Goal: Task Accomplishment & Management: Complete application form

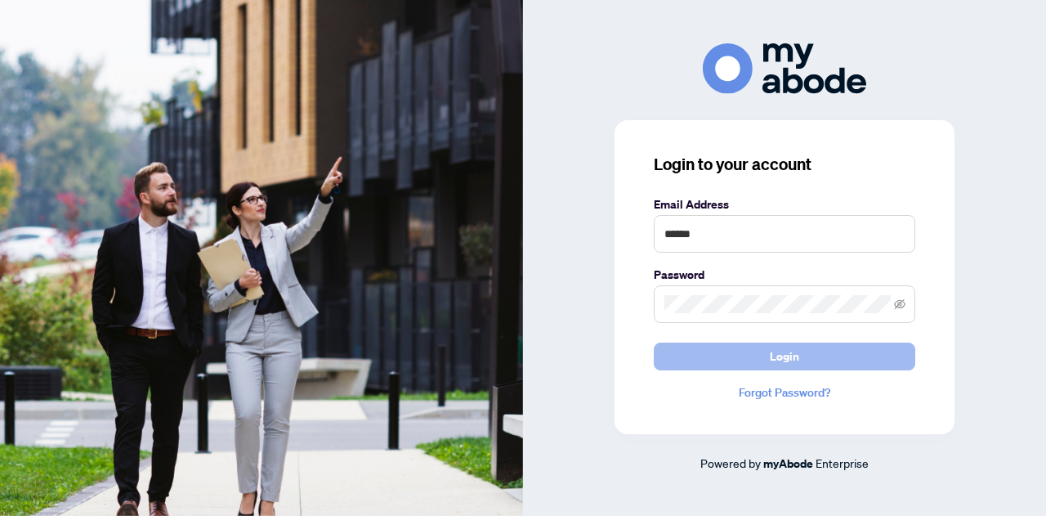
click at [771, 351] on span "Login" at bounding box center [784, 356] width 29 height 26
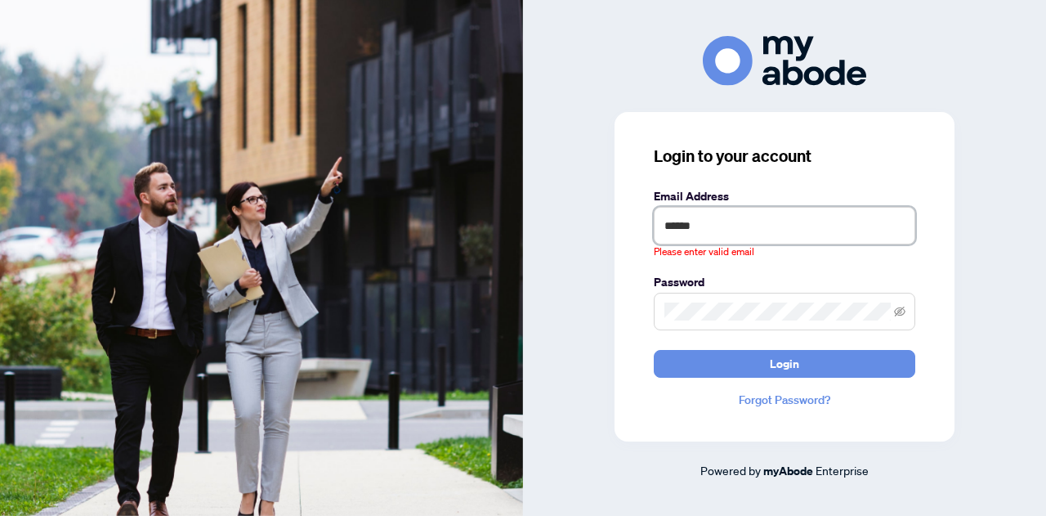
click at [748, 224] on input "******" at bounding box center [784, 226] width 261 height 38
drag, startPoint x: 748, startPoint y: 224, endPoint x: 654, endPoint y: 234, distance: 94.5
click at [654, 234] on input "******" at bounding box center [784, 226] width 261 height 38
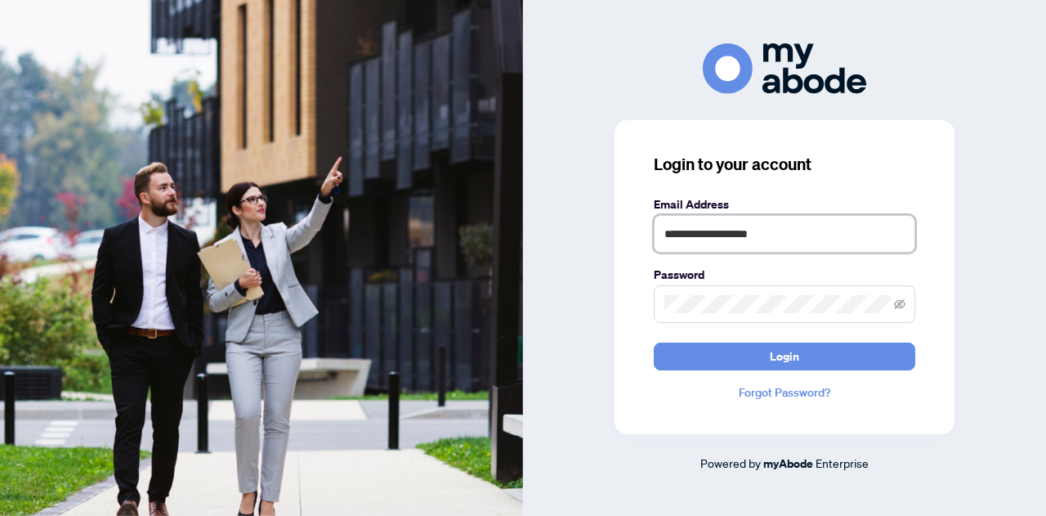
type input "**********"
click at [904, 308] on span at bounding box center [784, 304] width 261 height 38
click at [904, 307] on span at bounding box center [784, 304] width 261 height 38
click at [899, 303] on icon "eye-invisible" at bounding box center [899, 303] width 11 height 11
click at [899, 303] on icon "eye" at bounding box center [899, 303] width 11 height 11
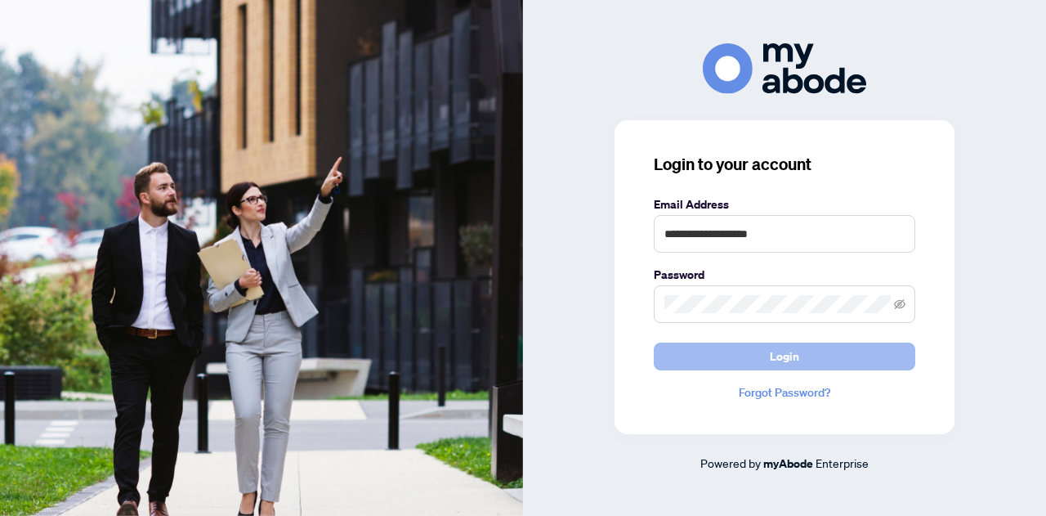
click at [796, 363] on span "Login" at bounding box center [784, 356] width 29 height 26
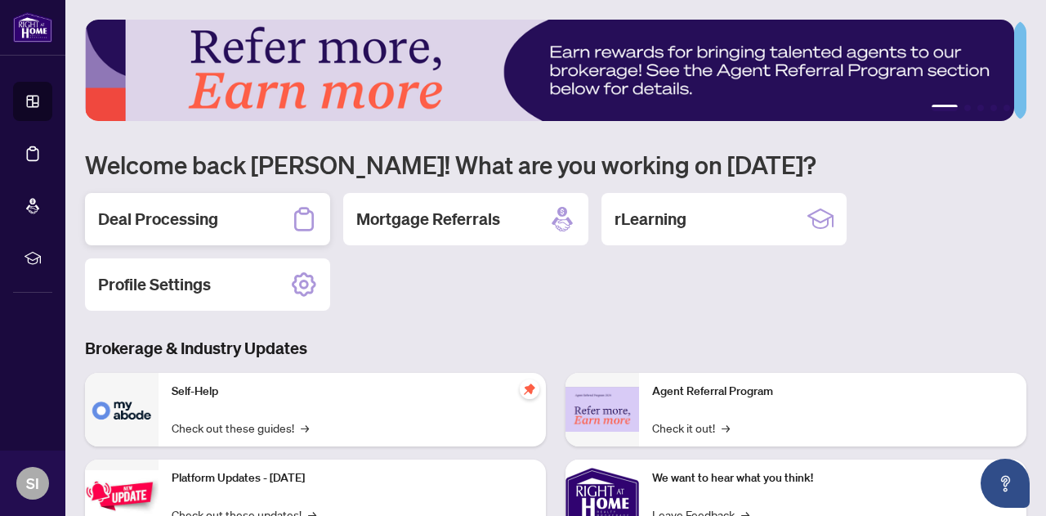
click at [216, 215] on h2 "Deal Processing" at bounding box center [158, 219] width 120 height 23
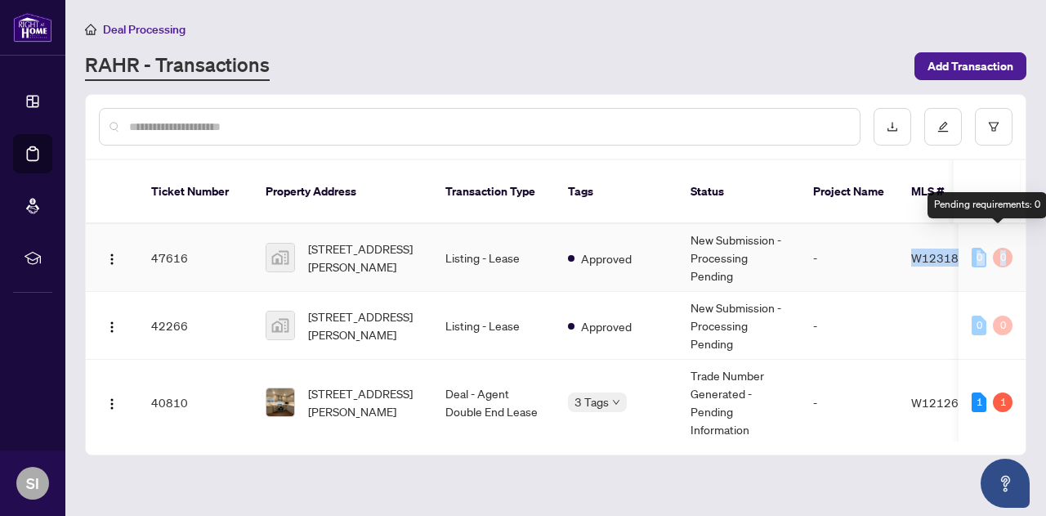
drag, startPoint x: 895, startPoint y: 243, endPoint x: 1005, endPoint y: 242, distance: 109.5
click at [1005, 241] on tr "47616 [STREET_ADDRESS][PERSON_NAME] Listing - Lease Approved New Submission - P…" at bounding box center [881, 258] width 1590 height 68
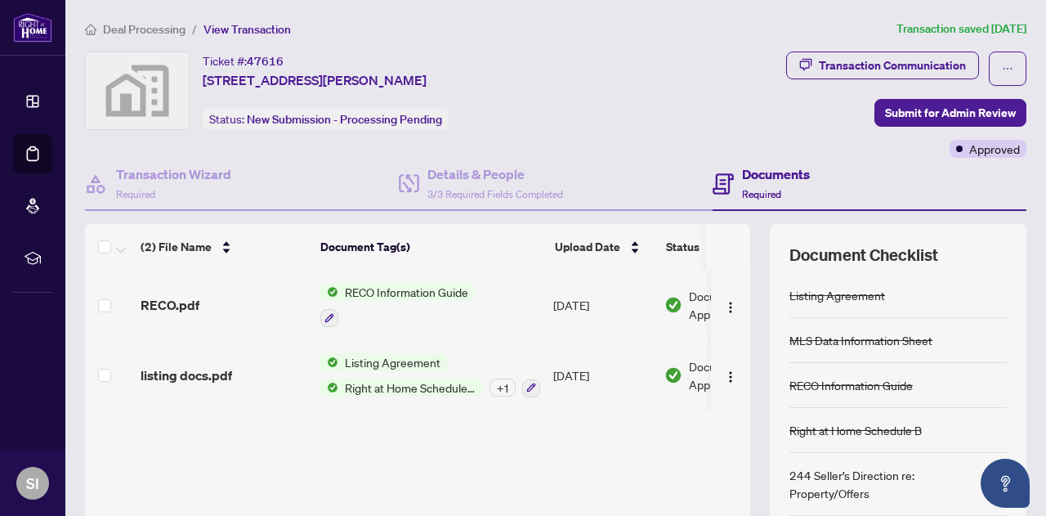
click at [580, 84] on div "Ticket #: 47616 [STREET_ADDRESS][PERSON_NAME] Status: New Submission - Processi…" at bounding box center [349, 90] width 529 height 78
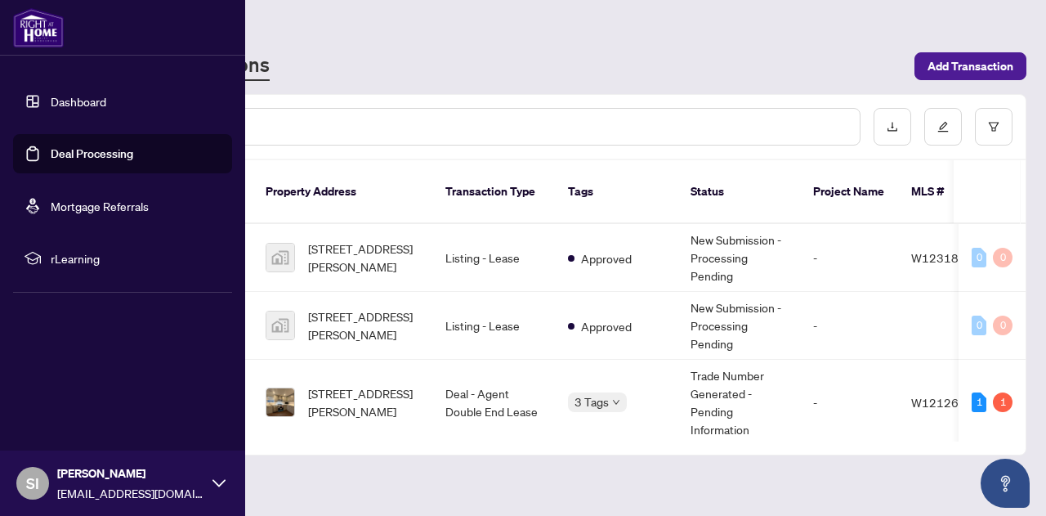
click at [93, 154] on link "Deal Processing" at bounding box center [92, 153] width 83 height 15
click at [73, 104] on link "Dashboard" at bounding box center [79, 101] width 56 height 15
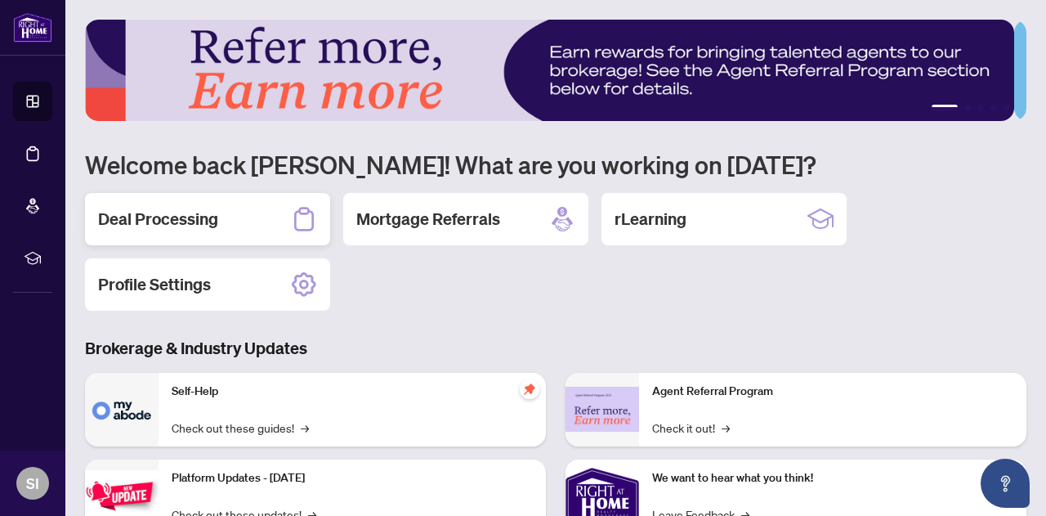
click at [170, 199] on div "Deal Processing" at bounding box center [207, 219] width 245 height 52
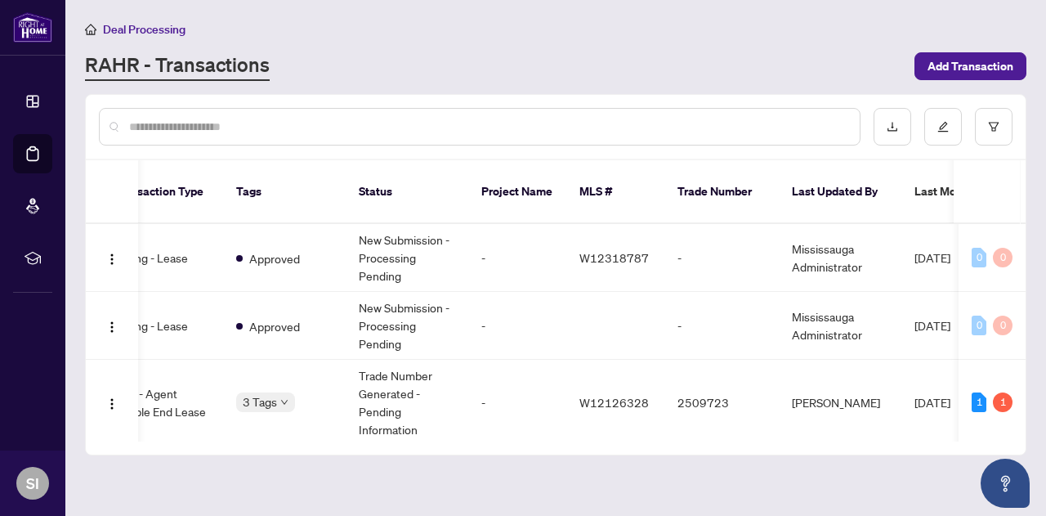
scroll to position [0, 345]
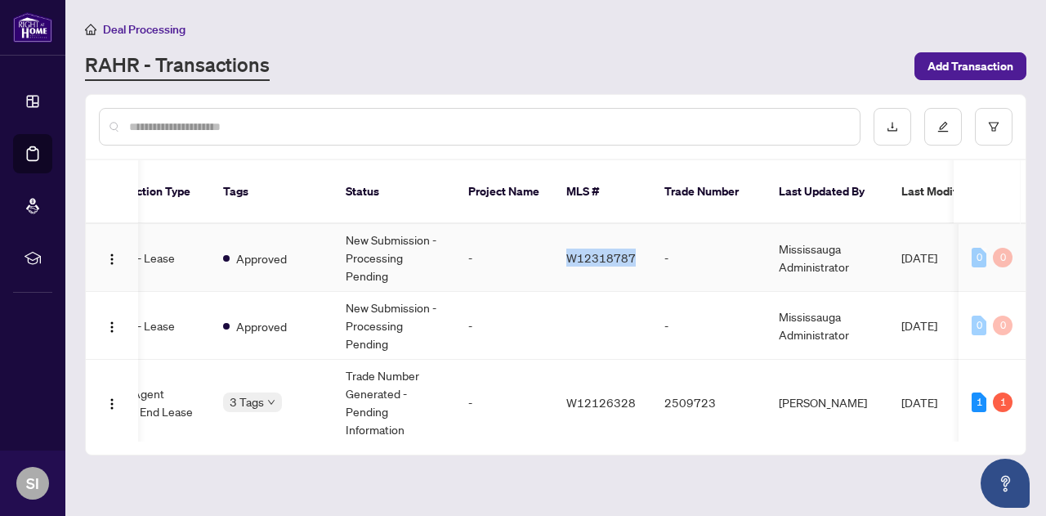
drag, startPoint x: 554, startPoint y: 238, endPoint x: 636, endPoint y: 232, distance: 81.9
click at [636, 232] on td "W12318787" at bounding box center [602, 258] width 98 height 68
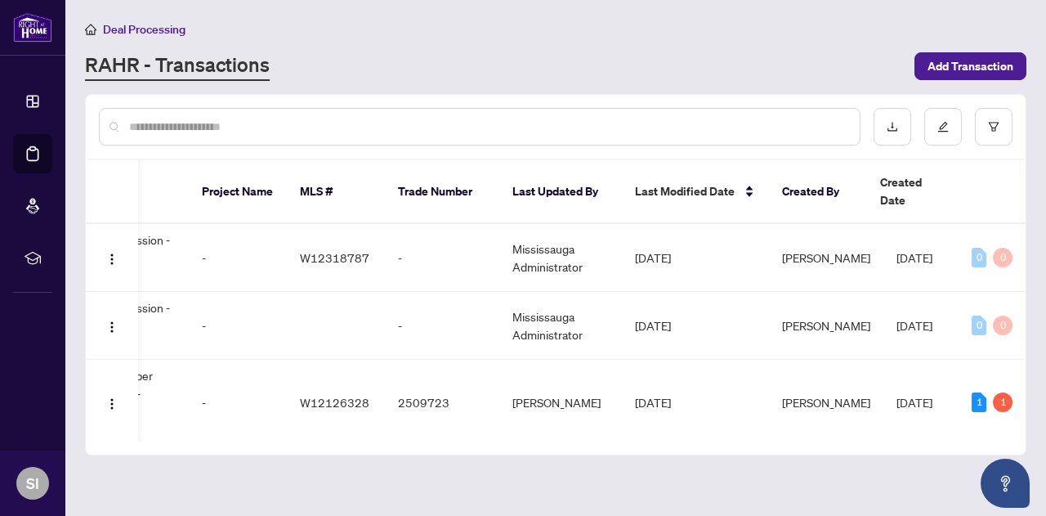
scroll to position [0, 638]
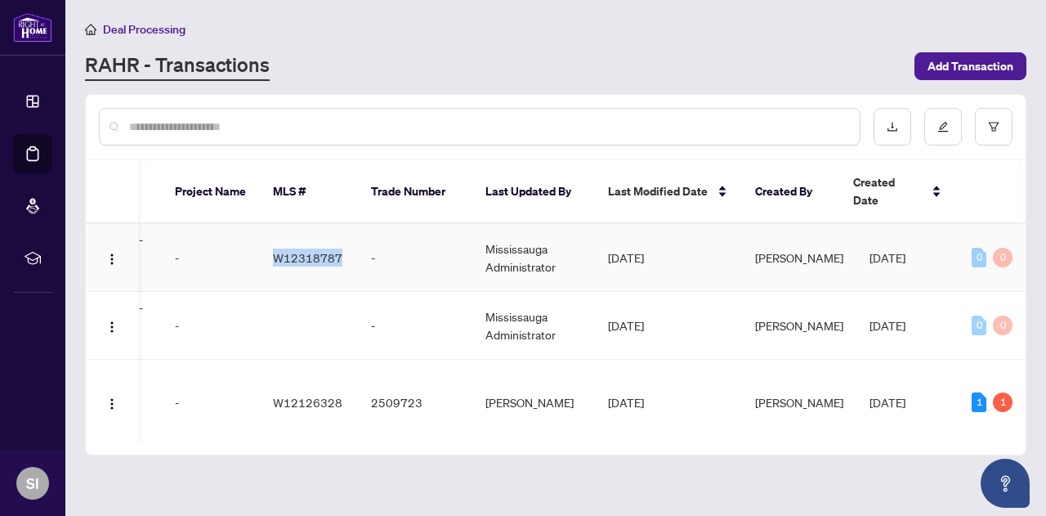
drag, startPoint x: 266, startPoint y: 249, endPoint x: 335, endPoint y: 247, distance: 69.5
click at [335, 247] on td "W12318787" at bounding box center [309, 258] width 98 height 68
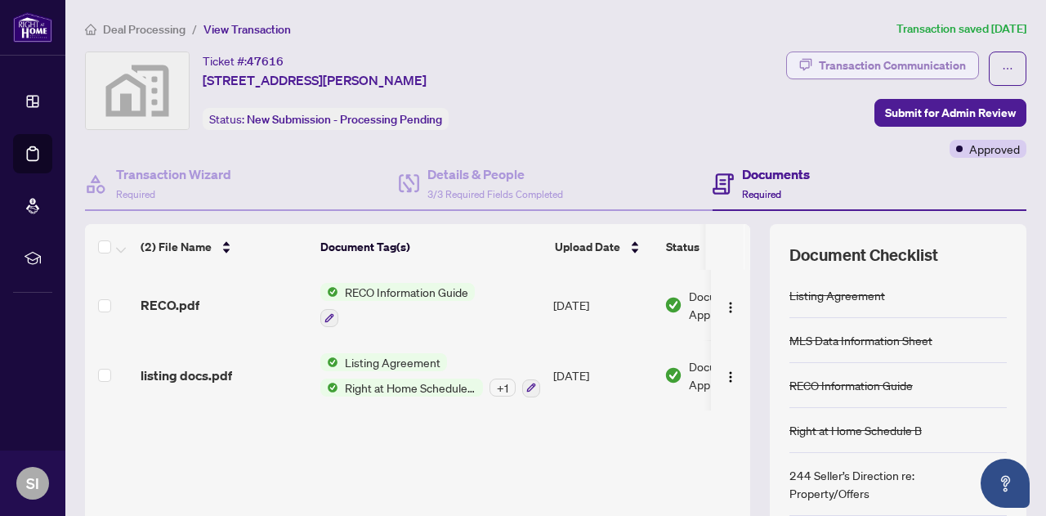
click at [895, 63] on div "Transaction Communication" at bounding box center [892, 65] width 147 height 26
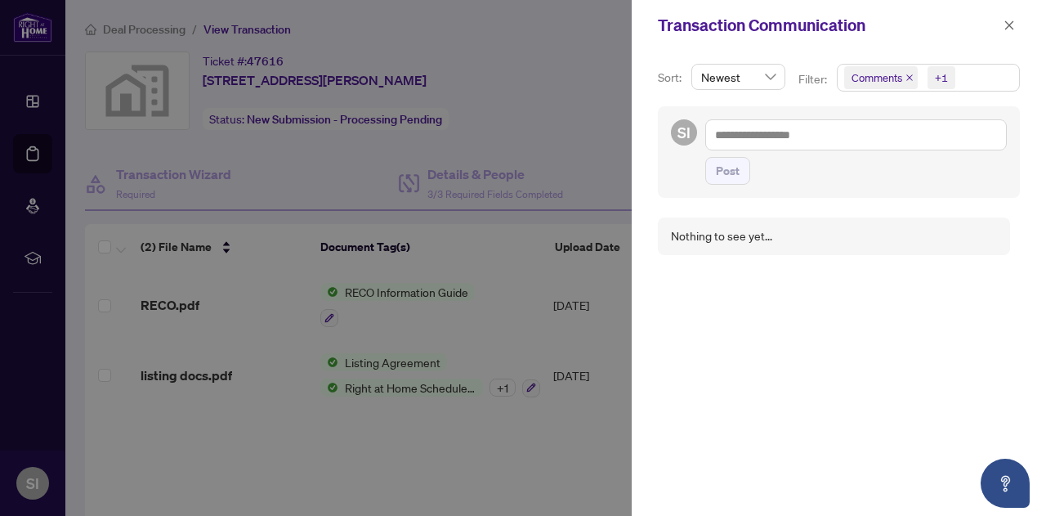
click at [35, 96] on div at bounding box center [523, 258] width 1046 height 516
click at [36, 164] on div at bounding box center [523, 258] width 1046 height 516
drag, startPoint x: 38, startPoint y: 154, endPoint x: 523, endPoint y: 14, distance: 505.3
click at [37, 156] on div at bounding box center [523, 258] width 1046 height 516
click at [1007, 26] on icon "close" at bounding box center [1008, 25] width 11 height 11
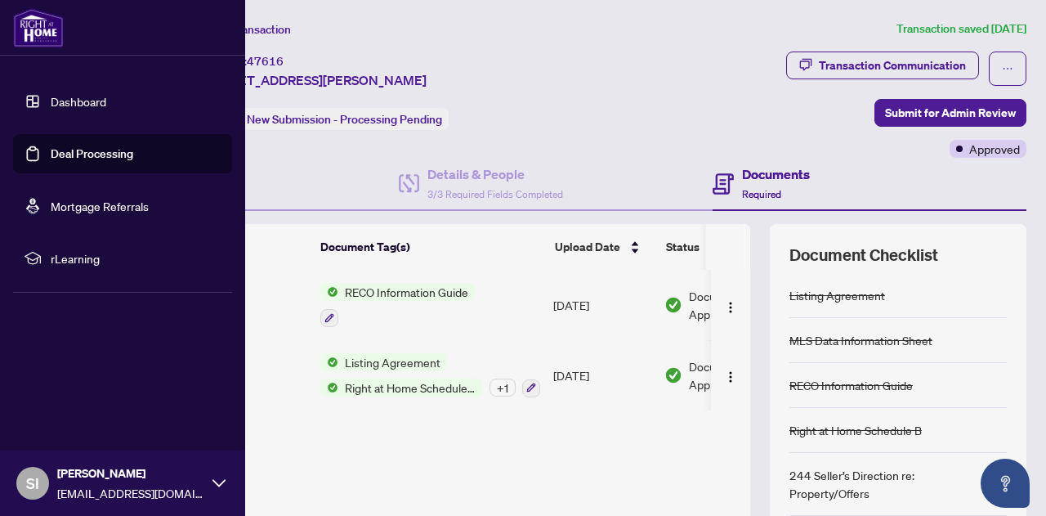
click at [74, 109] on link "Dashboard" at bounding box center [79, 101] width 56 height 15
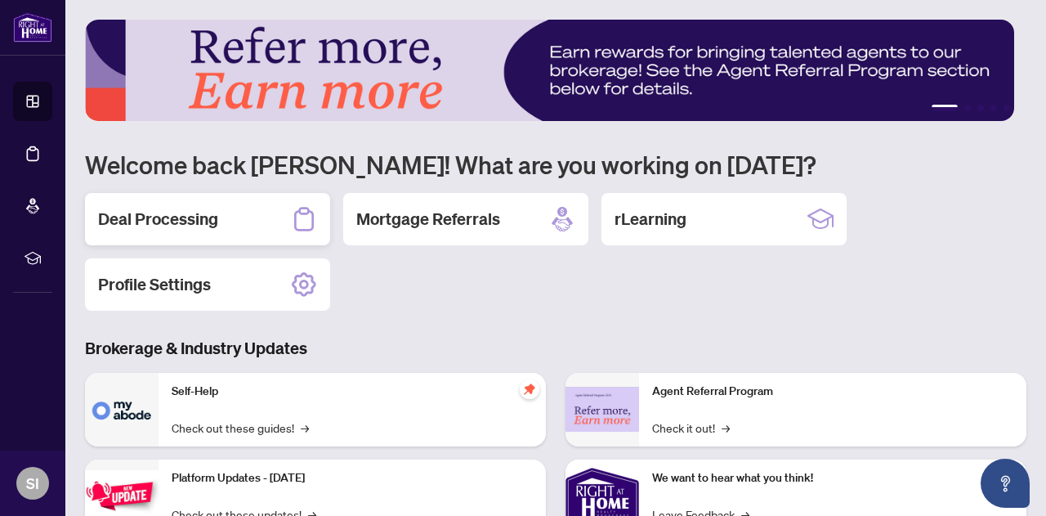
click at [209, 221] on h2 "Deal Processing" at bounding box center [158, 219] width 120 height 23
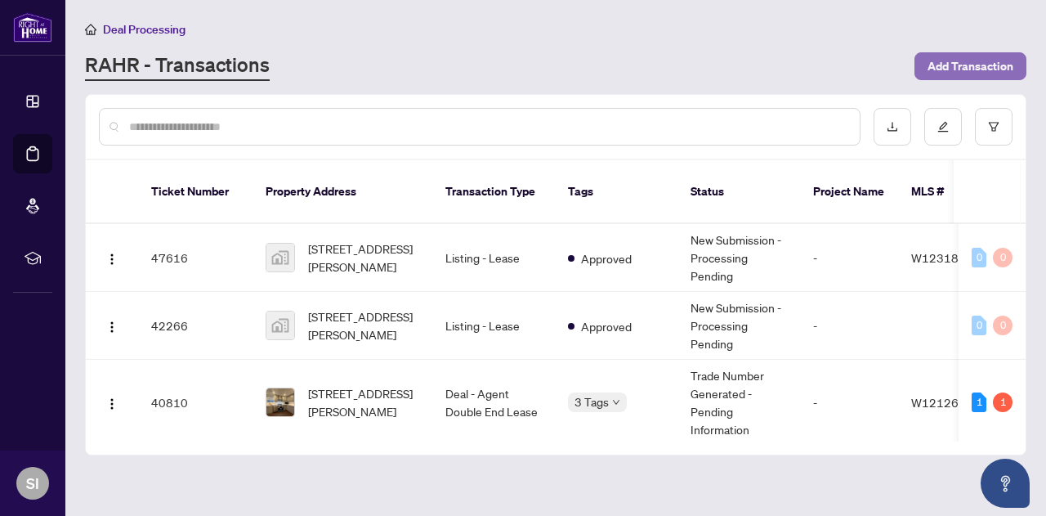
click at [976, 68] on span "Add Transaction" at bounding box center [970, 66] width 86 height 26
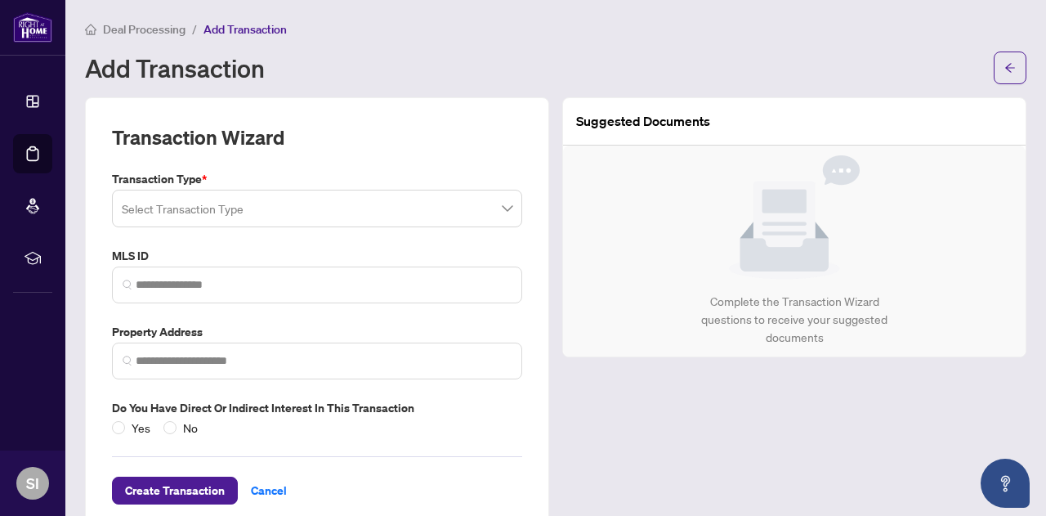
click at [214, 205] on input "search" at bounding box center [310, 211] width 376 height 36
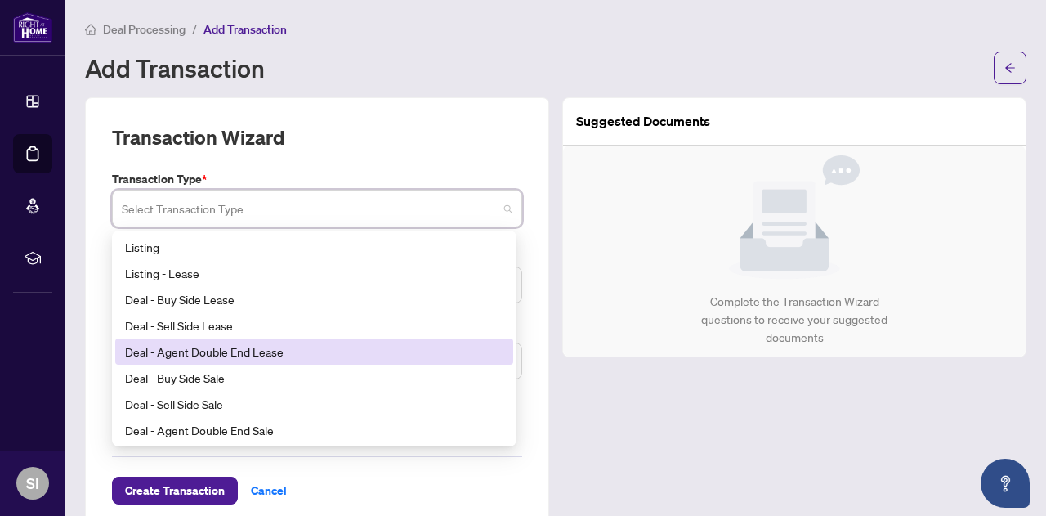
click at [297, 351] on div "Deal - Agent Double End Lease" at bounding box center [314, 351] width 378 height 18
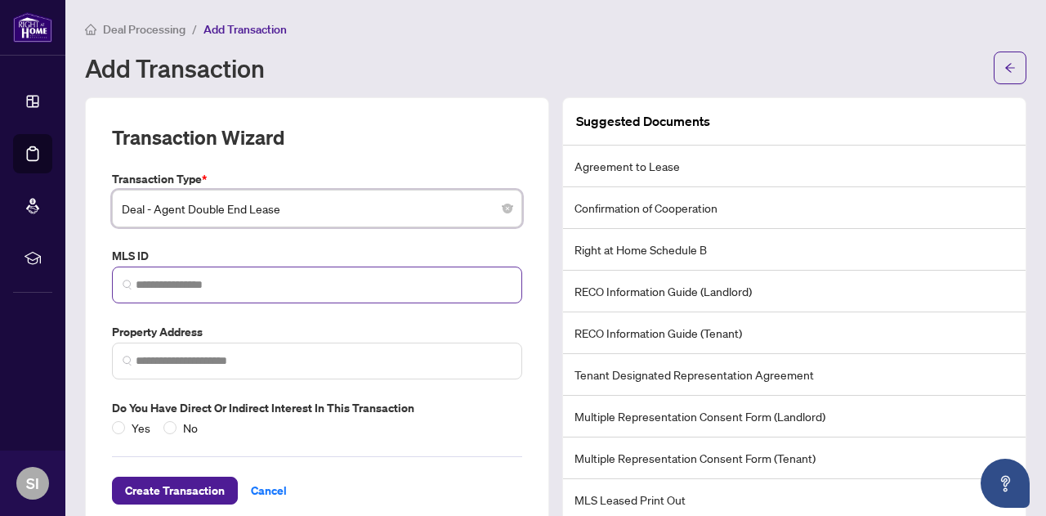
click at [183, 292] on span at bounding box center [317, 284] width 410 height 37
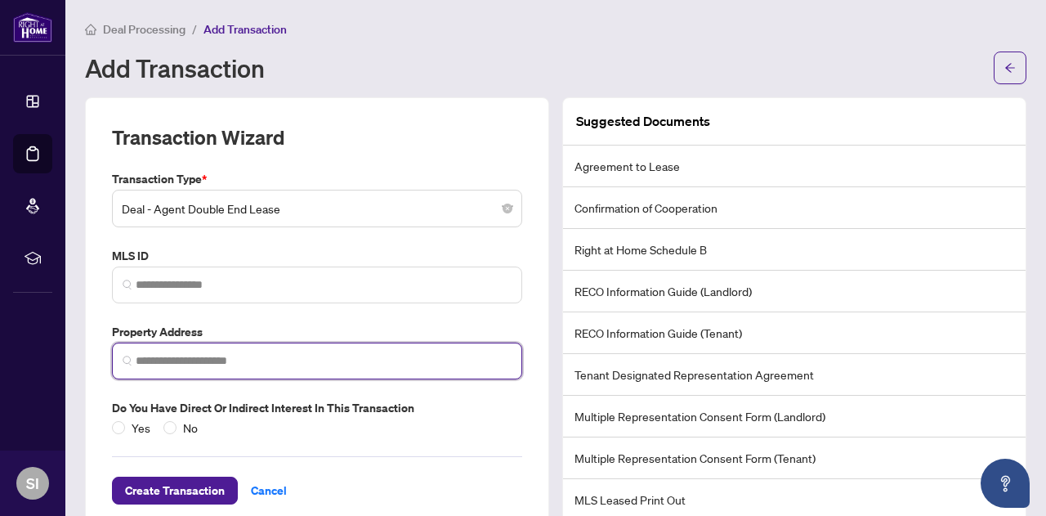
click at [167, 360] on input "search" at bounding box center [324, 360] width 376 height 17
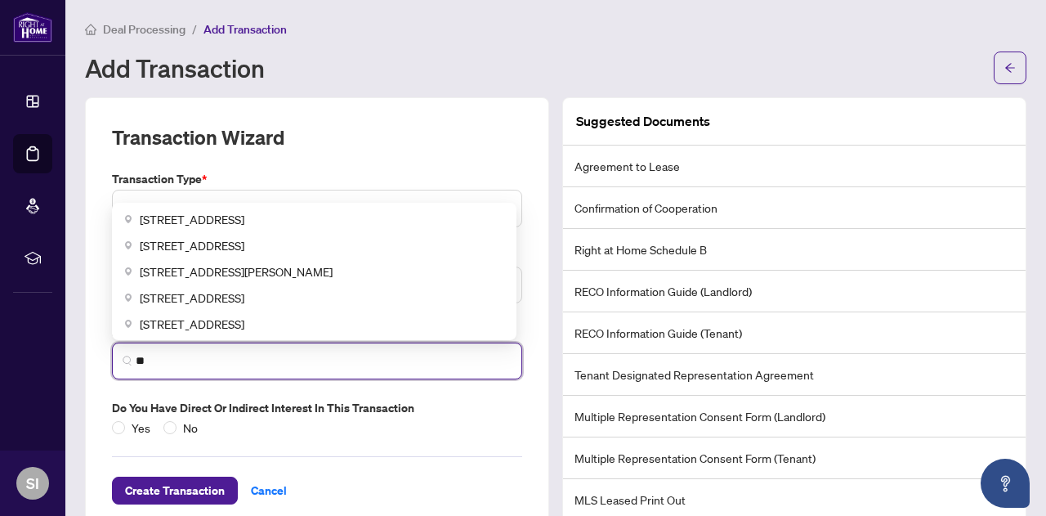
type input "*"
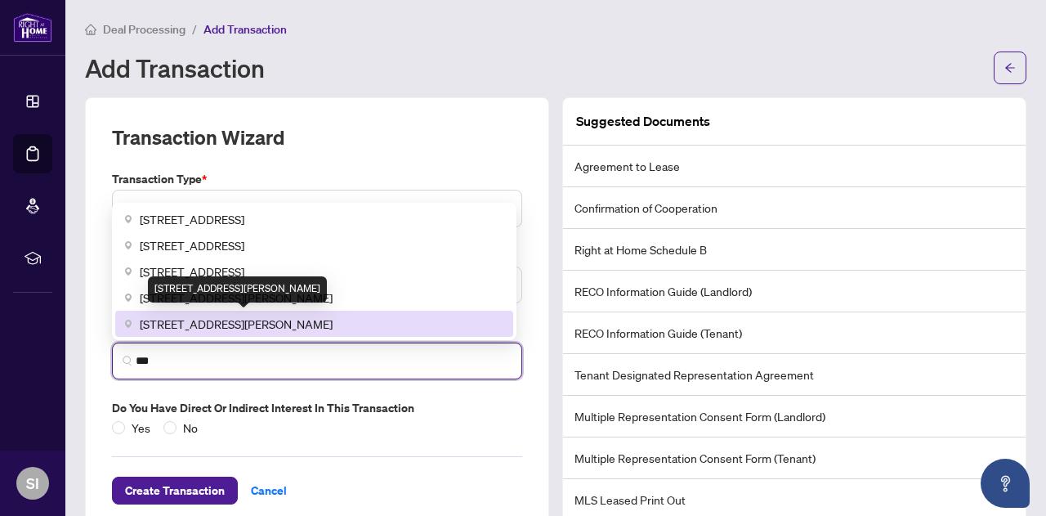
click at [186, 319] on span "[STREET_ADDRESS][PERSON_NAME]" at bounding box center [236, 324] width 193 height 18
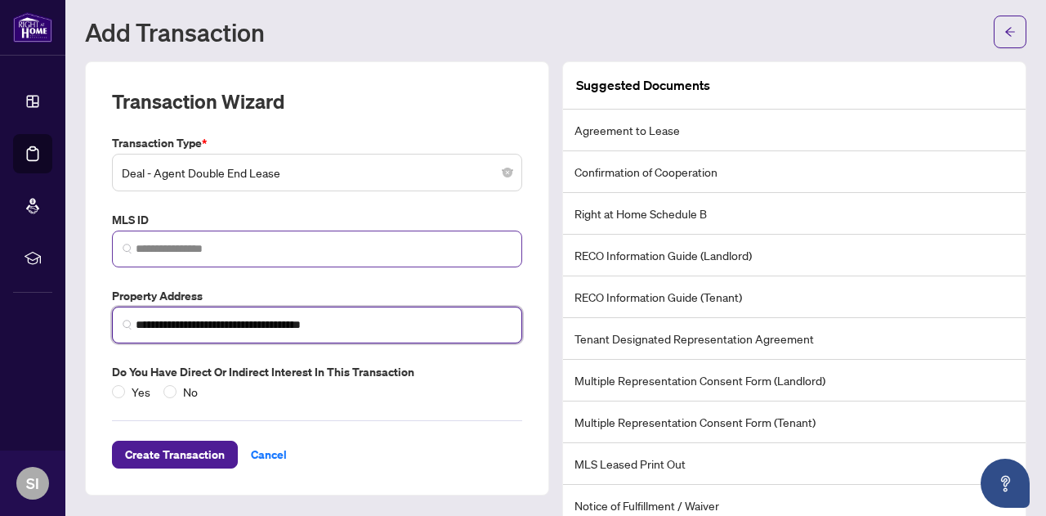
scroll to position [62, 0]
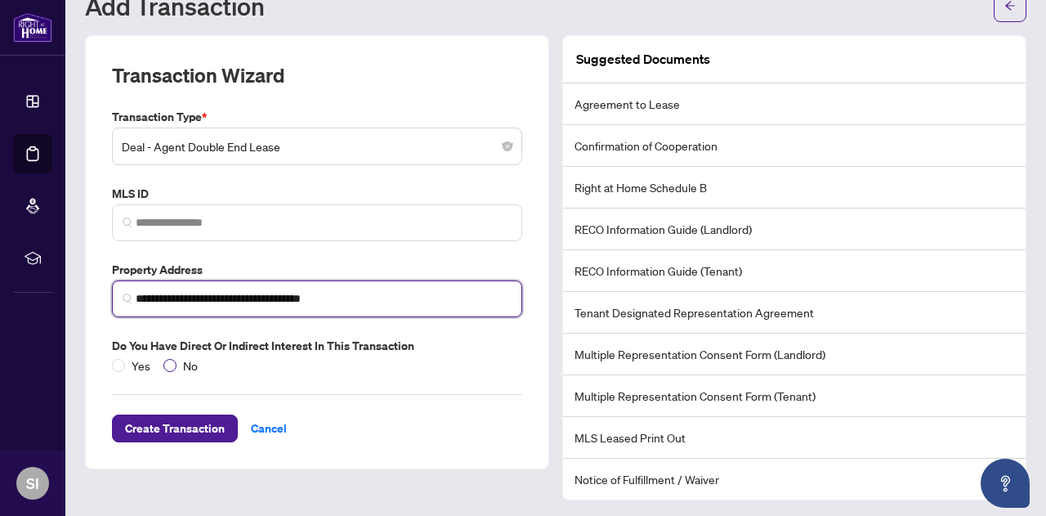
type input "**********"
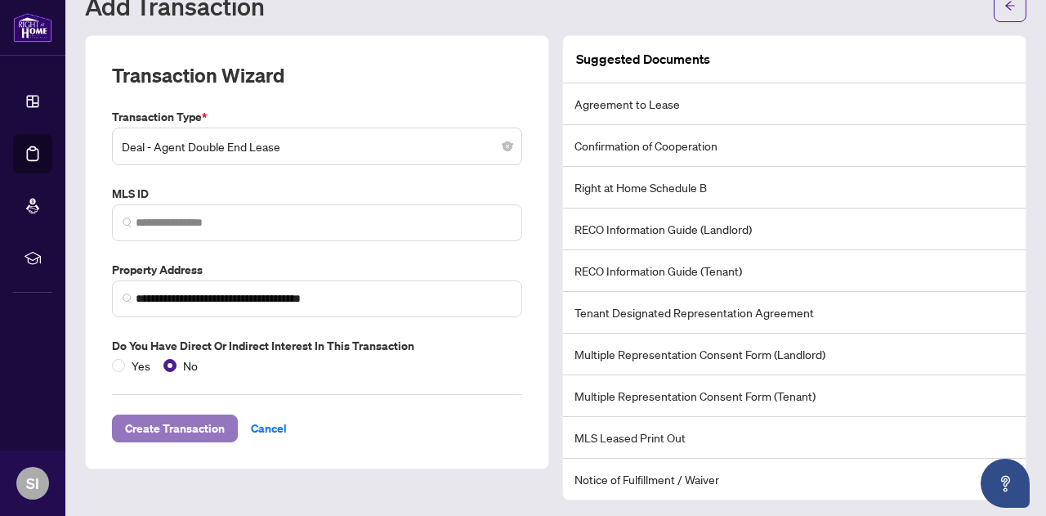
click at [207, 422] on span "Create Transaction" at bounding box center [175, 428] width 100 height 26
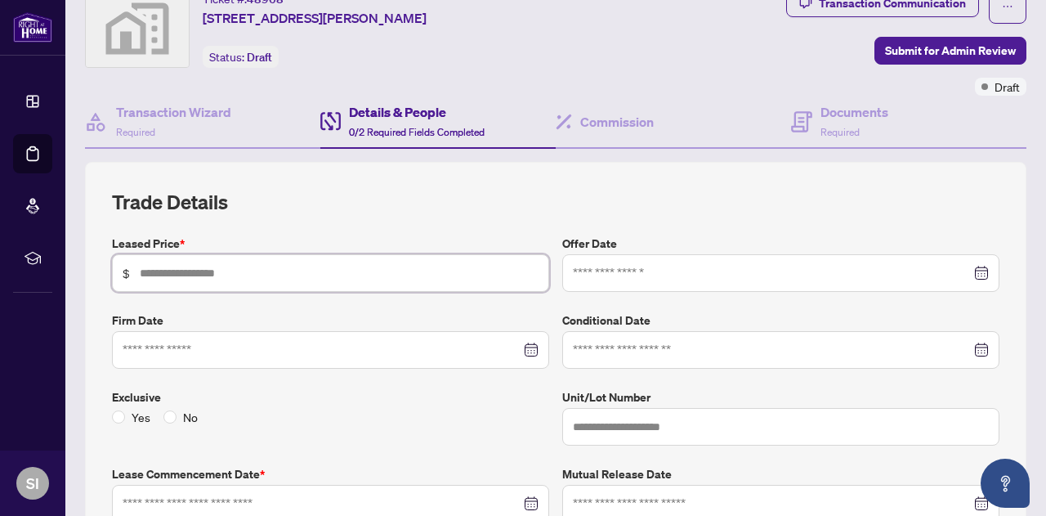
click at [188, 273] on input "text" at bounding box center [339, 273] width 399 height 18
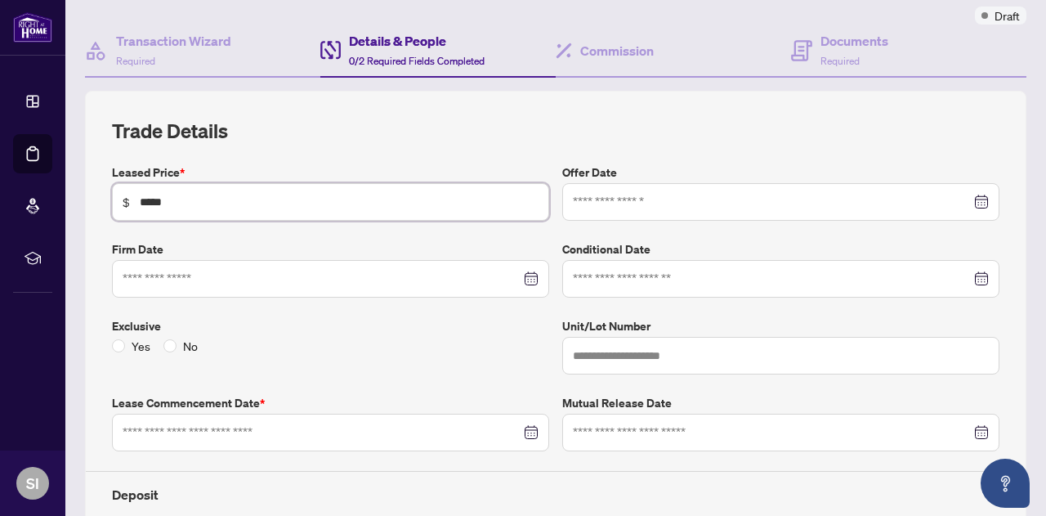
scroll to position [226, 0]
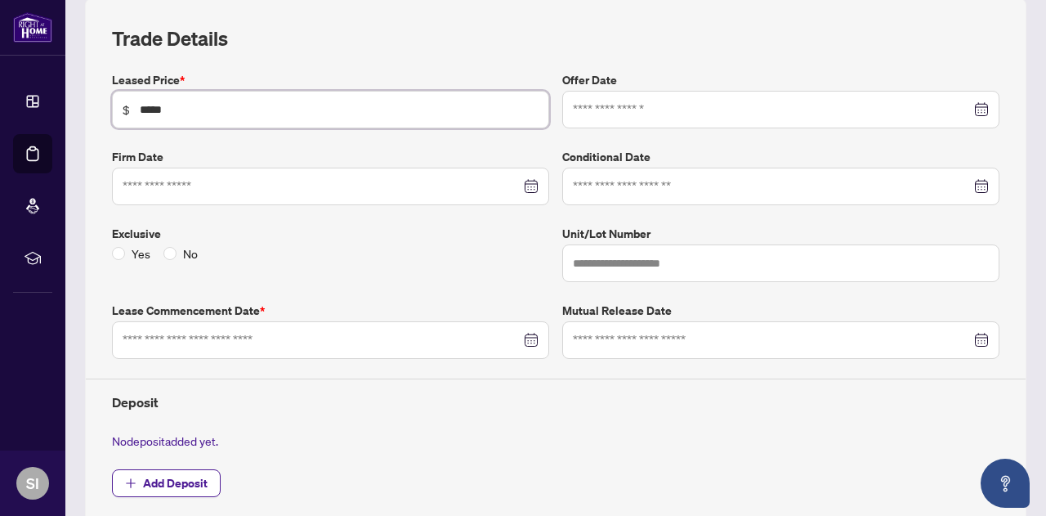
type input "*****"
click at [392, 244] on div "Yes No" at bounding box center [330, 253] width 437 height 18
click at [217, 335] on input at bounding box center [322, 340] width 398 height 18
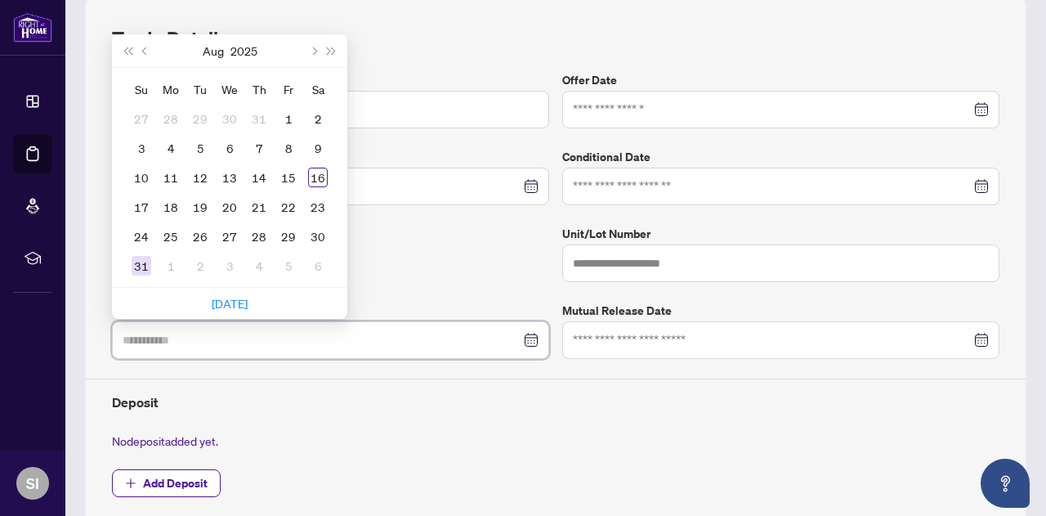
type input "**********"
click at [144, 262] on div "31" at bounding box center [142, 266] width 20 height 20
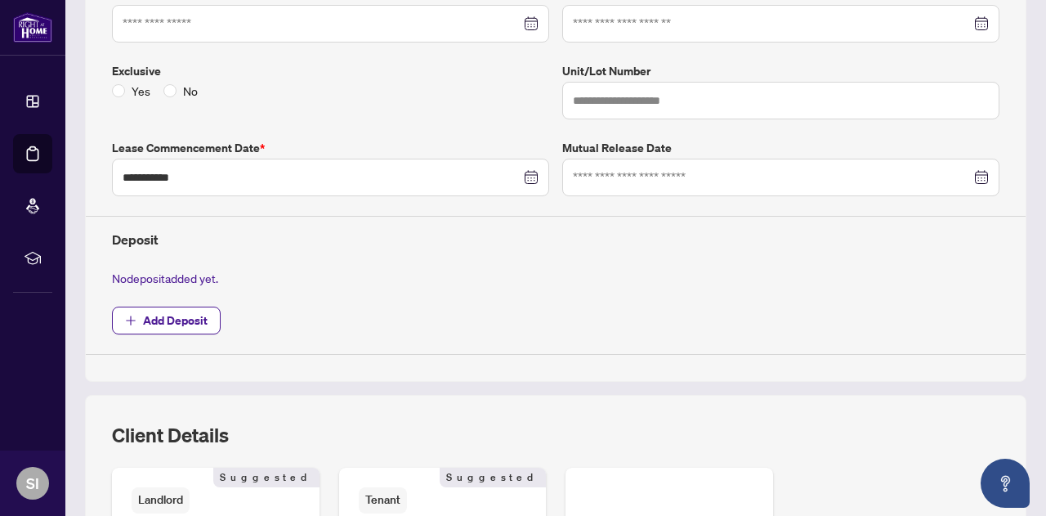
scroll to position [389, 0]
click at [381, 208] on div "**********" at bounding box center [555, 131] width 900 height 446
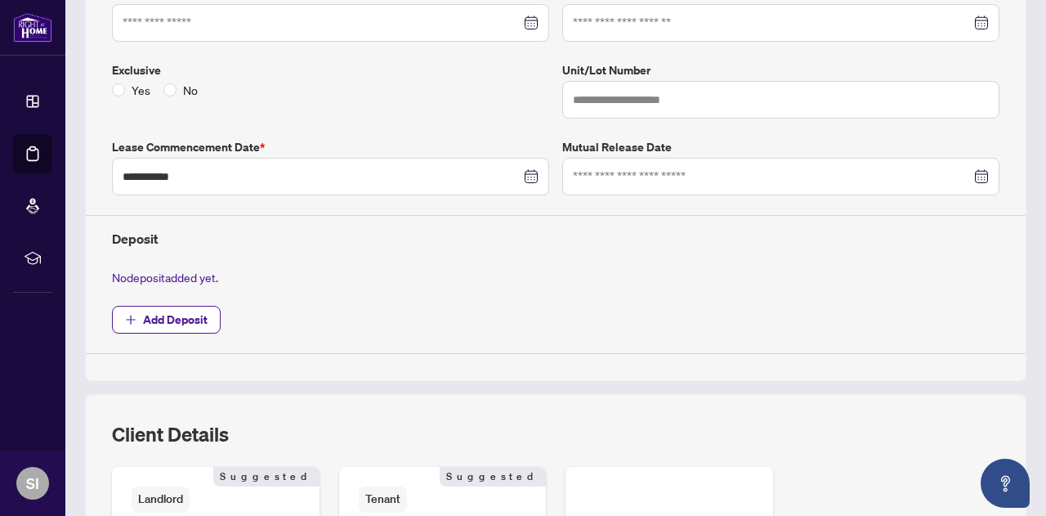
click at [381, 208] on div "**********" at bounding box center [555, 131] width 900 height 446
click at [386, 208] on div "**********" at bounding box center [555, 131] width 900 height 446
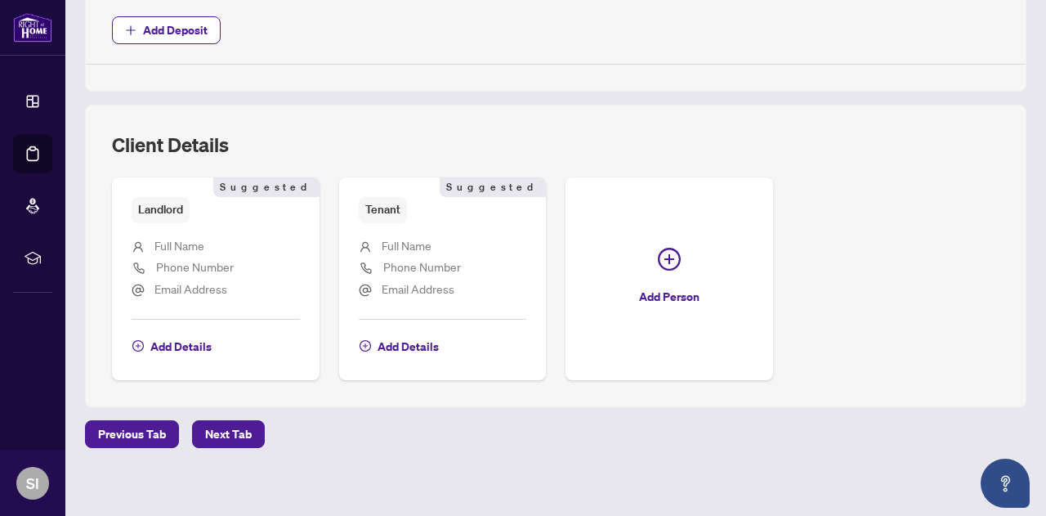
scroll to position [680, 0]
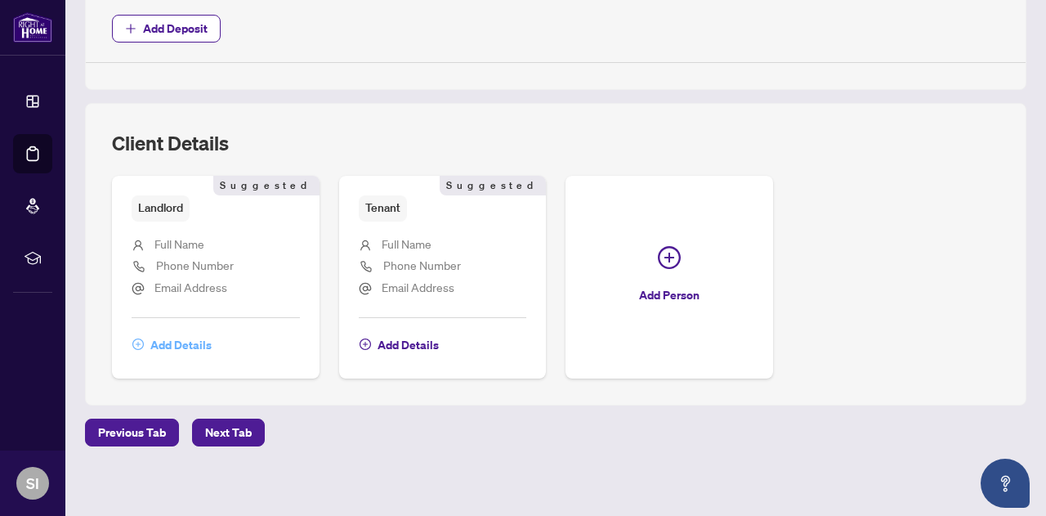
click at [188, 344] on span "Add Details" at bounding box center [180, 345] width 61 height 26
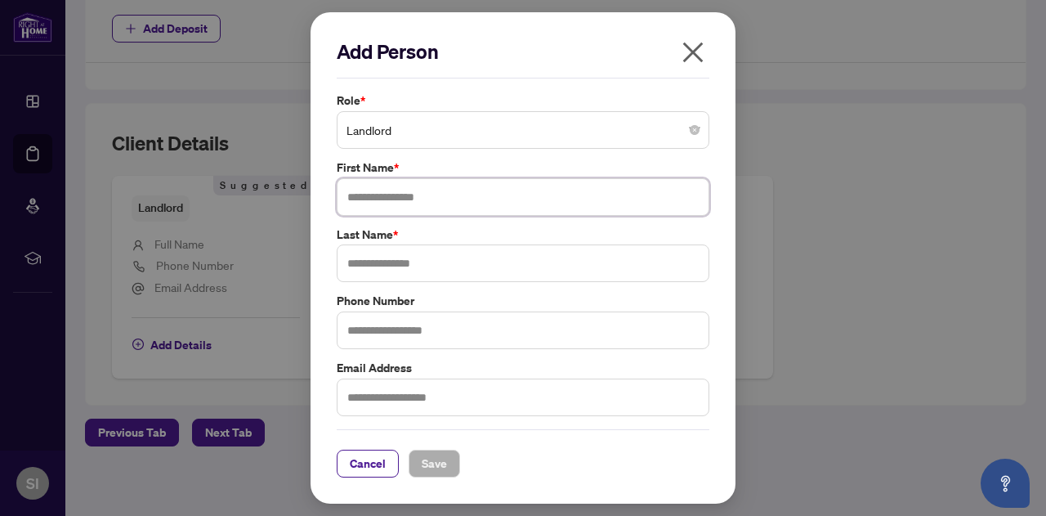
click at [376, 208] on input "text" at bounding box center [523, 197] width 373 height 38
drag, startPoint x: 375, startPoint y: 194, endPoint x: 405, endPoint y: 194, distance: 30.2
click at [430, 194] on input "**********" at bounding box center [523, 197] width 373 height 38
type input "*****"
type input "*******"
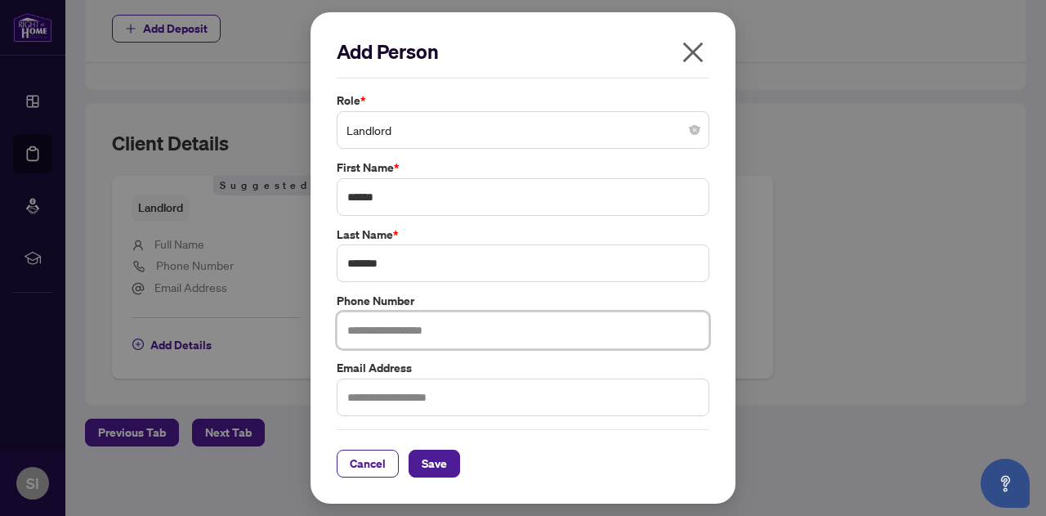
click at [382, 323] on input "text" at bounding box center [523, 330] width 373 height 38
click at [436, 458] on span "Save" at bounding box center [434, 463] width 25 height 26
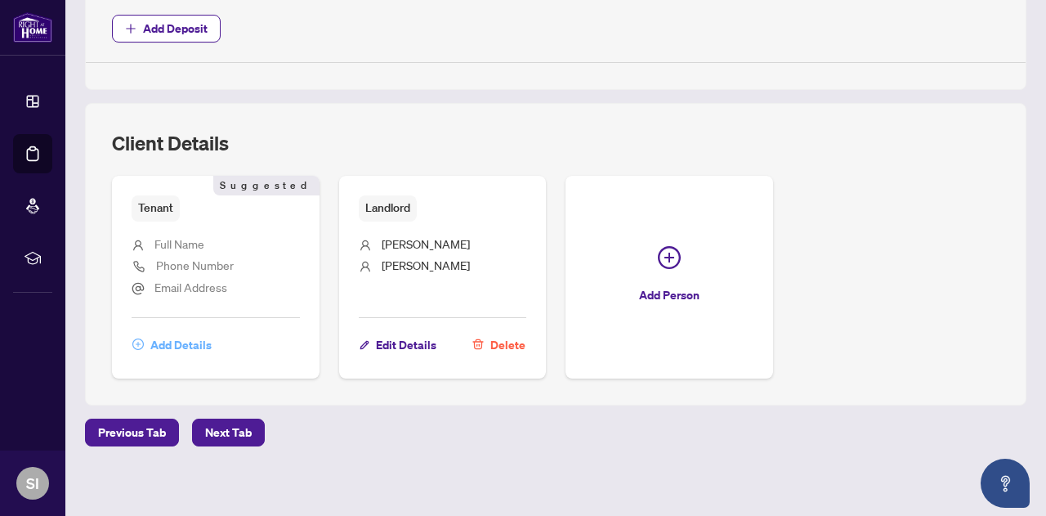
click at [174, 336] on span "Add Details" at bounding box center [180, 345] width 61 height 26
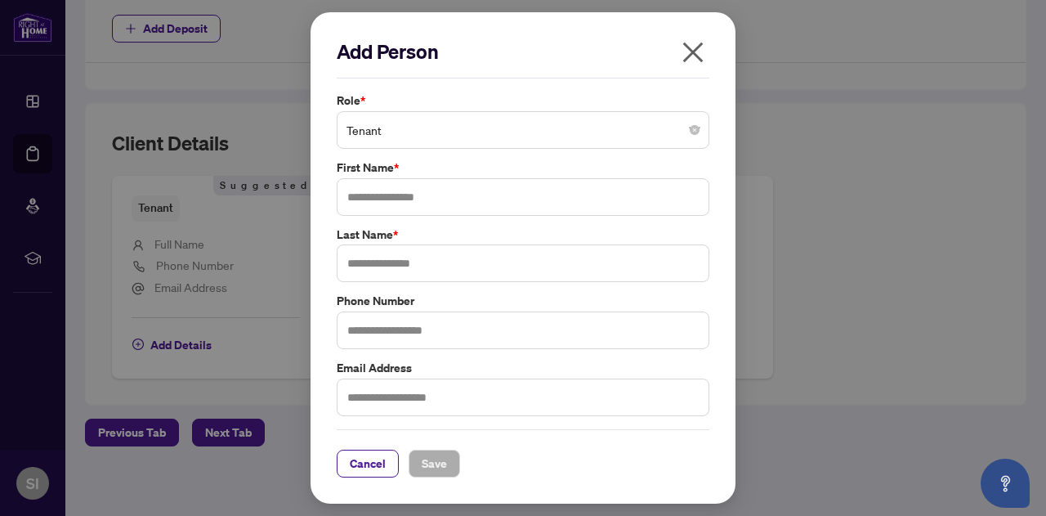
drag, startPoint x: 696, startPoint y: 55, endPoint x: 651, endPoint y: 121, distance: 80.0
click at [695, 55] on icon "close" at bounding box center [693, 52] width 26 height 26
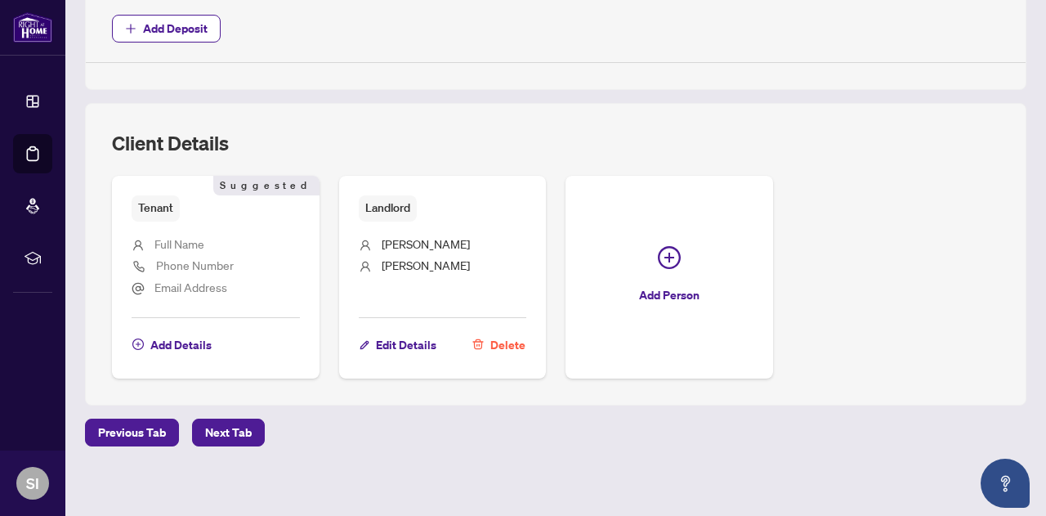
click at [341, 132] on div "Client Details" at bounding box center [555, 153] width 887 height 46
drag, startPoint x: 182, startPoint y: 337, endPoint x: 400, endPoint y: 414, distance: 230.5
click at [191, 248] on li "Full Name" at bounding box center [216, 244] width 168 height 21
click at [178, 333] on span "Add Details" at bounding box center [180, 345] width 61 height 26
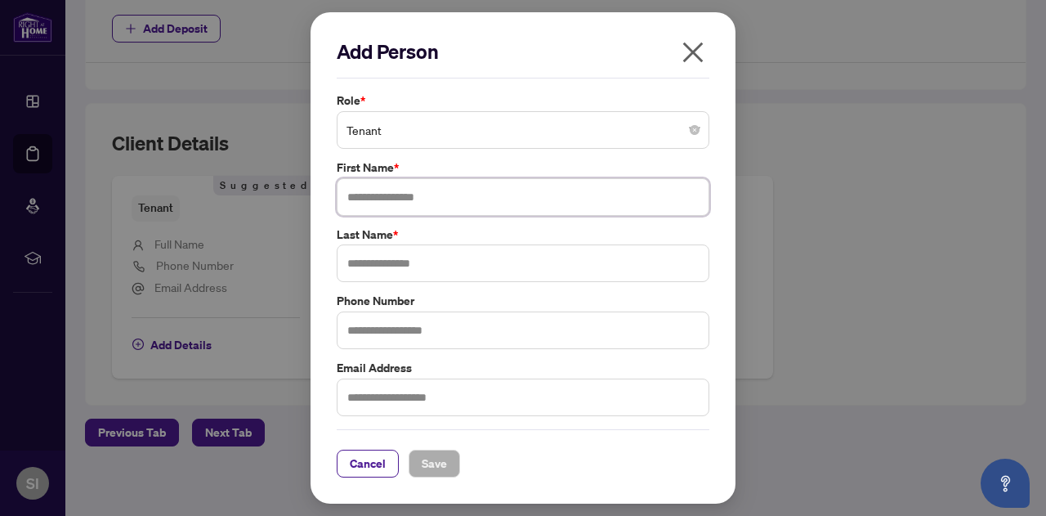
click at [409, 205] on input "text" at bounding box center [523, 197] width 373 height 38
type input "*****"
click at [397, 262] on input "text" at bounding box center [523, 263] width 373 height 38
type input "*****"
click at [436, 464] on span "Save" at bounding box center [434, 463] width 25 height 26
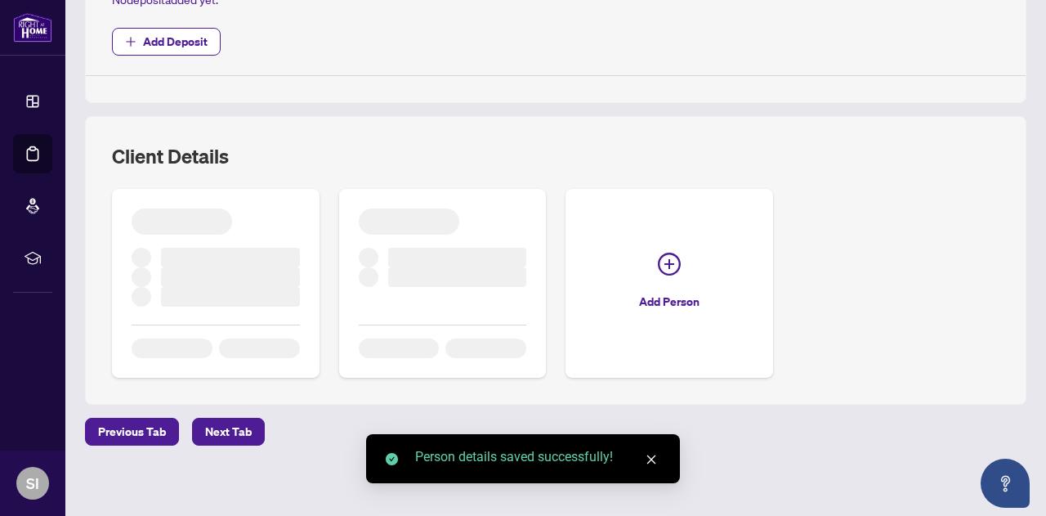
scroll to position [657, 0]
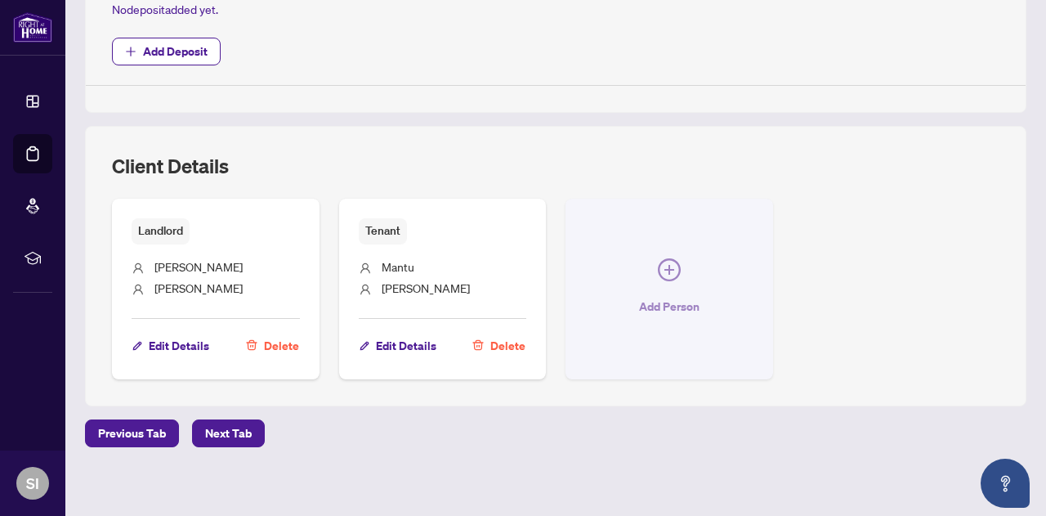
click at [674, 265] on icon "plus-circle" at bounding box center [669, 270] width 10 height 10
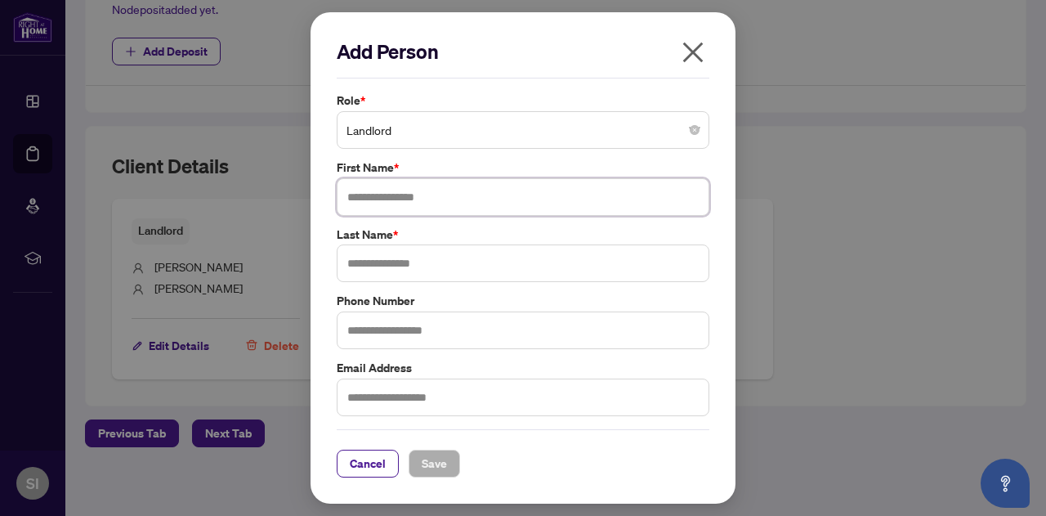
click at [361, 196] on input "text" at bounding box center [523, 197] width 373 height 38
type input "*******"
click at [371, 266] on input "text" at bounding box center [523, 263] width 373 height 38
type input "*******"
click at [440, 467] on span "Save" at bounding box center [434, 463] width 25 height 26
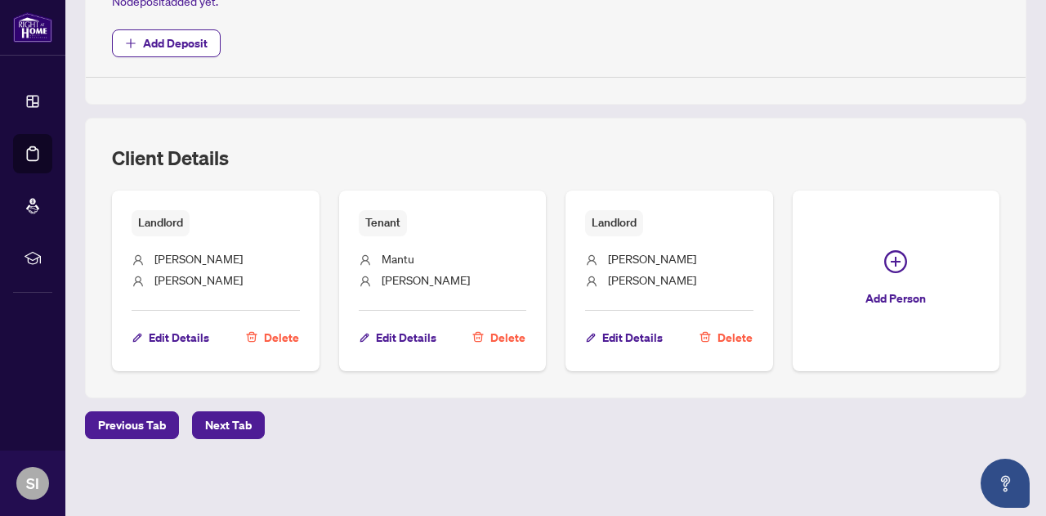
scroll to position [820, 0]
click at [436, 324] on span "Edit Details" at bounding box center [406, 337] width 60 height 26
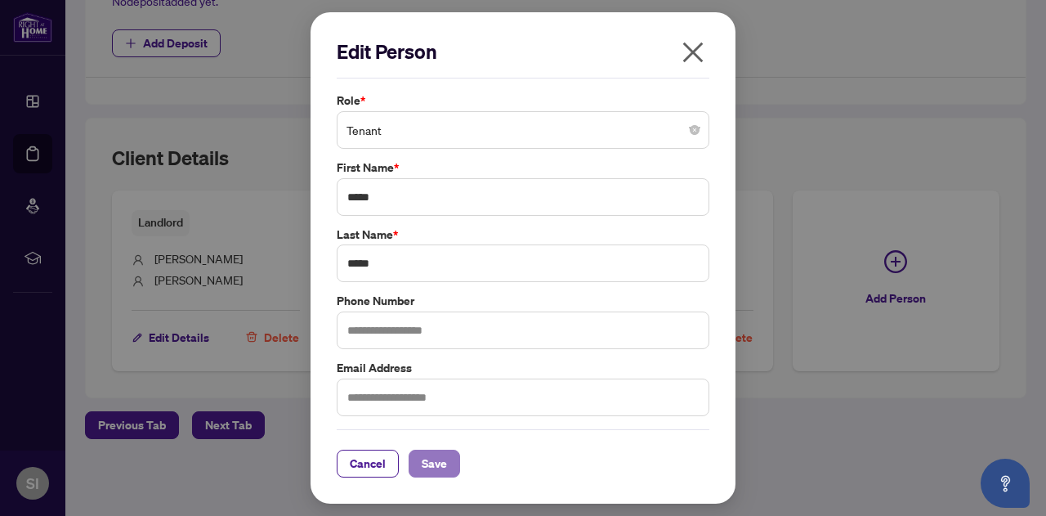
click at [435, 470] on span "Save" at bounding box center [434, 463] width 25 height 26
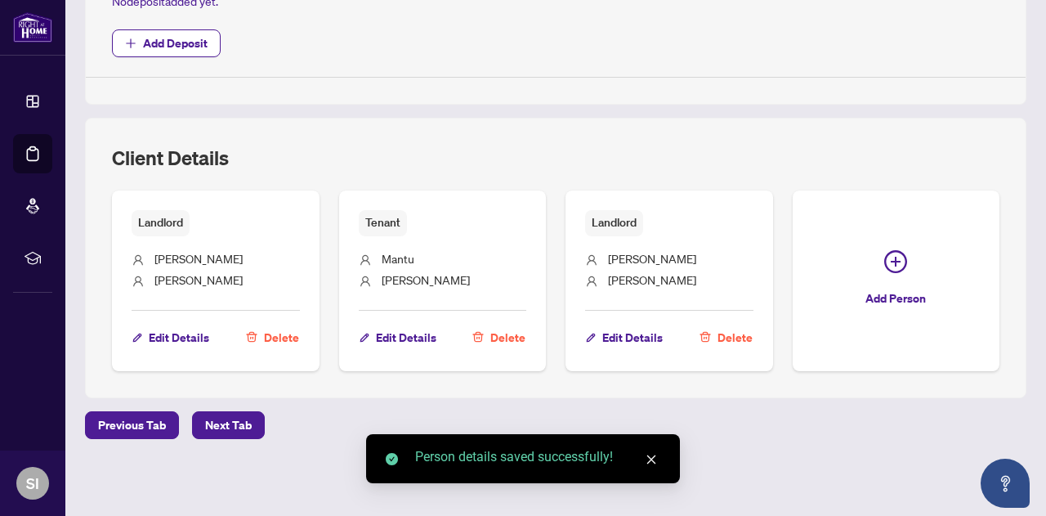
click at [747, 333] on div "Landlord [PERSON_NAME] Edit Details Delete Tenant [PERSON_NAME] Edit Details De…" at bounding box center [555, 280] width 887 height 180
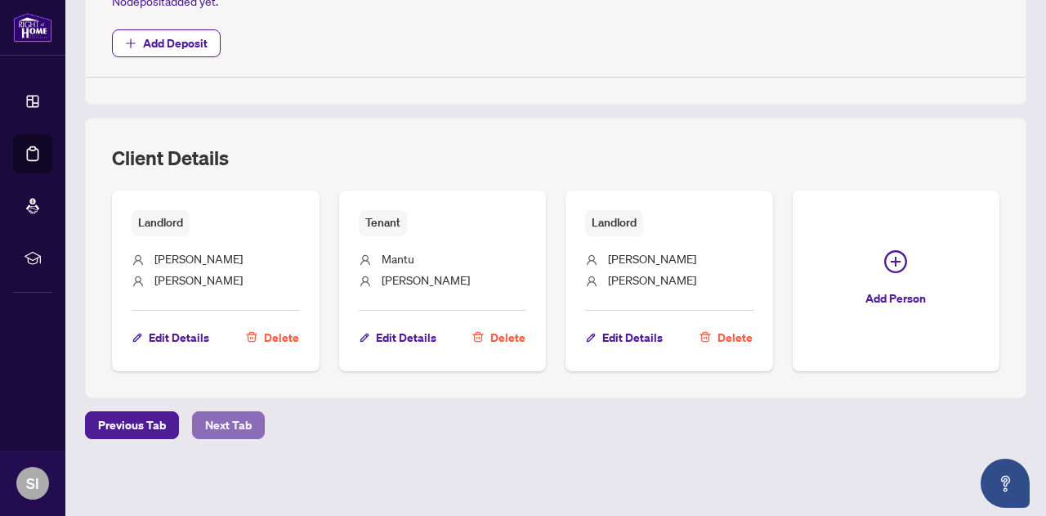
click at [241, 428] on span "Next Tab" at bounding box center [228, 425] width 47 height 26
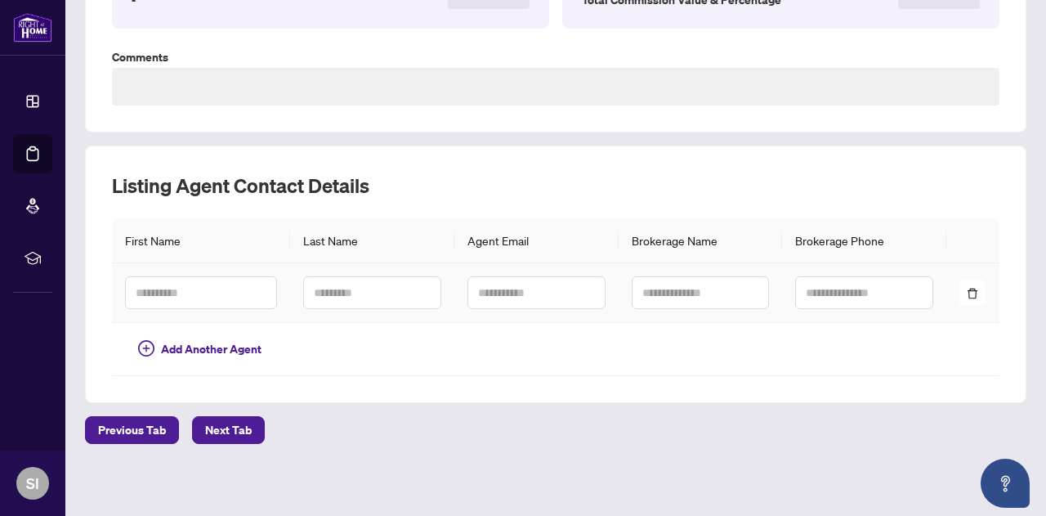
type textarea "**********"
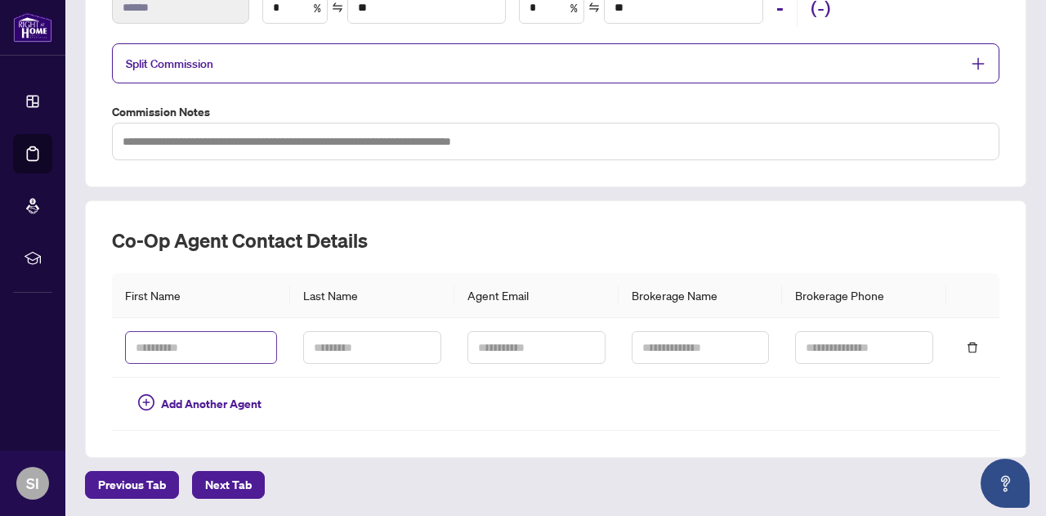
scroll to position [378, 0]
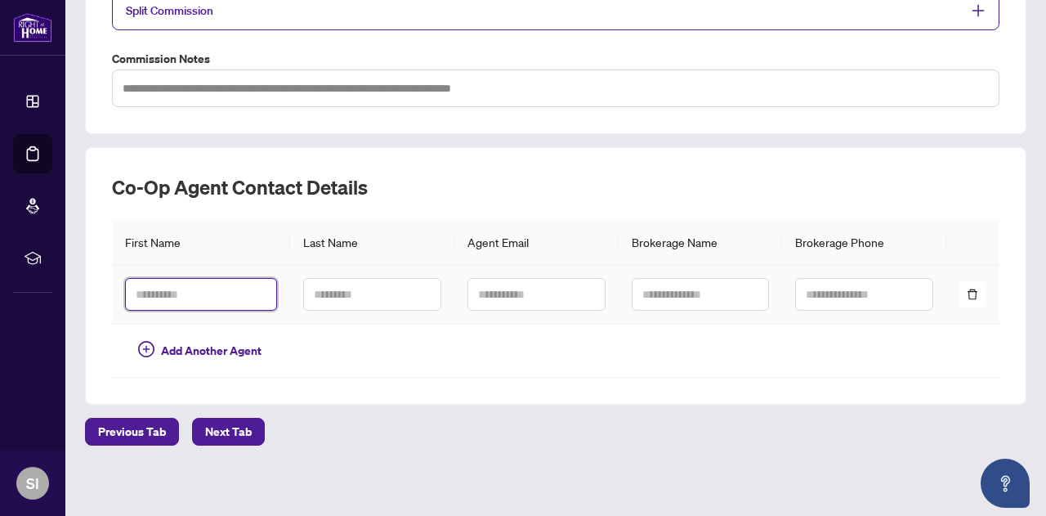
click at [194, 297] on input "text" at bounding box center [201, 294] width 152 height 33
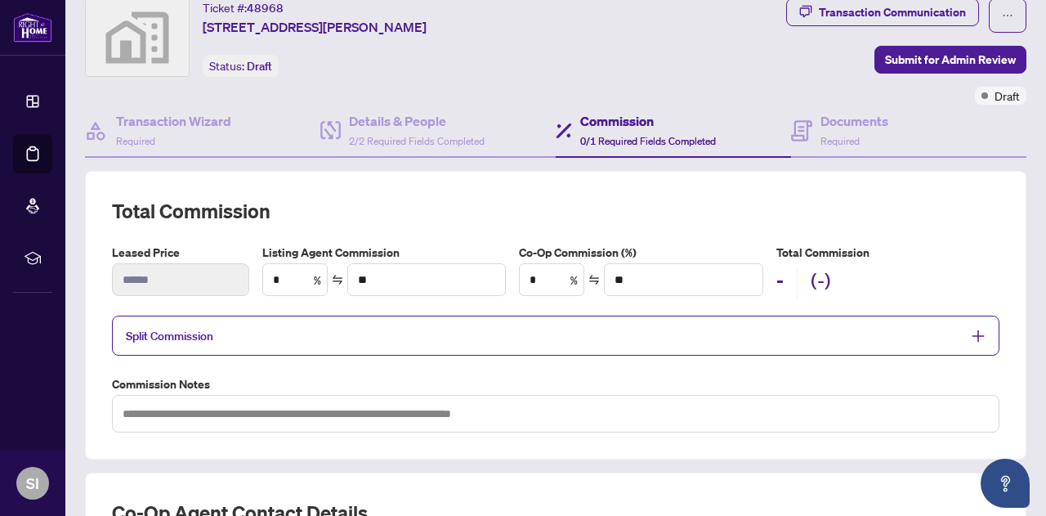
scroll to position [51, 0]
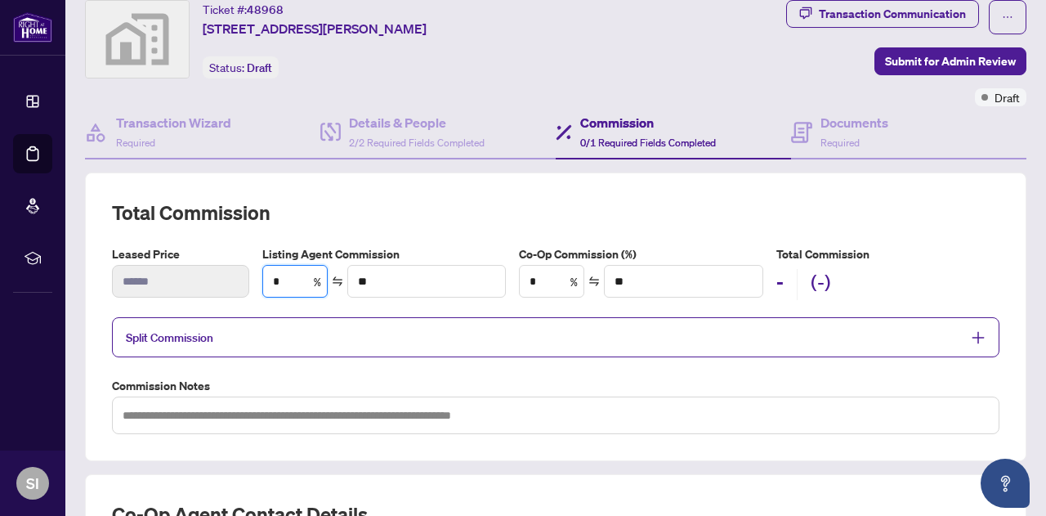
drag, startPoint x: 297, startPoint y: 275, endPoint x: 257, endPoint y: 282, distance: 40.6
click at [257, 282] on div "Listing Agent Commission * % **" at bounding box center [384, 272] width 257 height 55
type input "*"
type input "***"
type input "**"
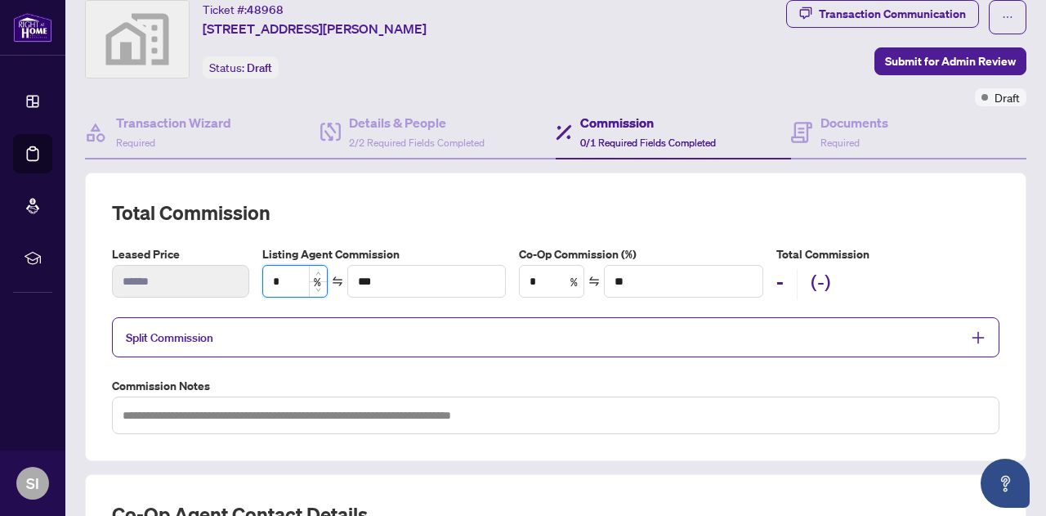
type input "****"
type input "***"
type input "******"
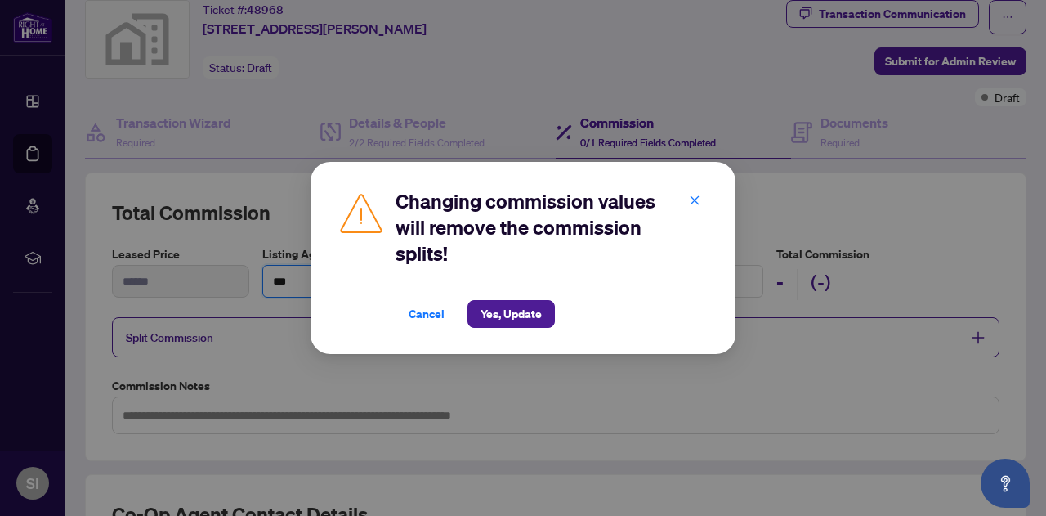
type input "***"
click at [520, 313] on span "Yes, Update" at bounding box center [510, 314] width 61 height 26
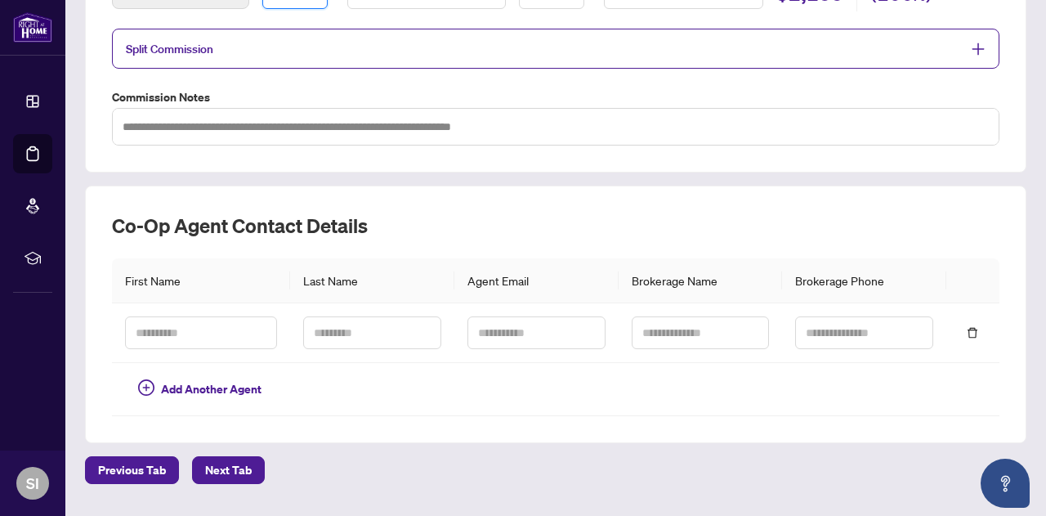
scroll to position [378, 0]
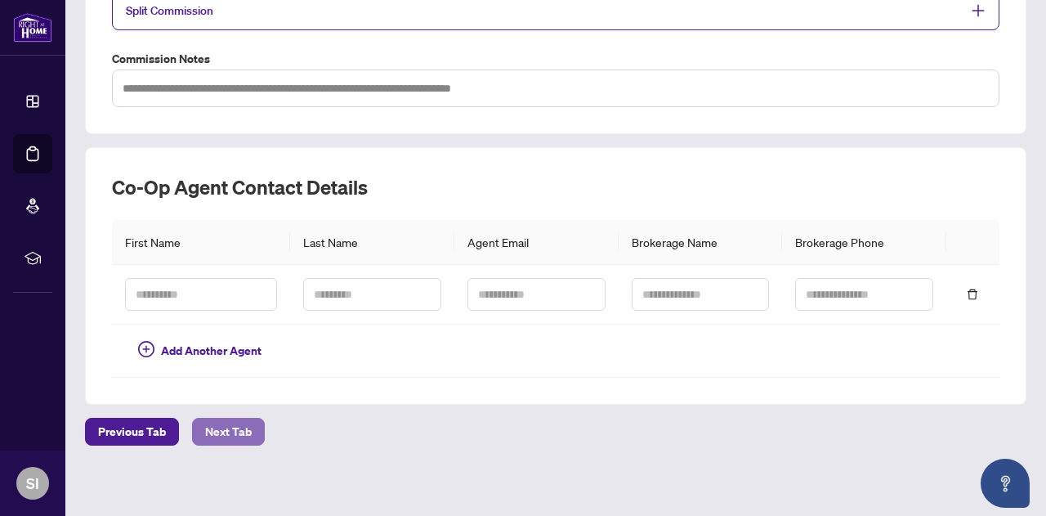
click at [235, 422] on span "Next Tab" at bounding box center [228, 431] width 47 height 26
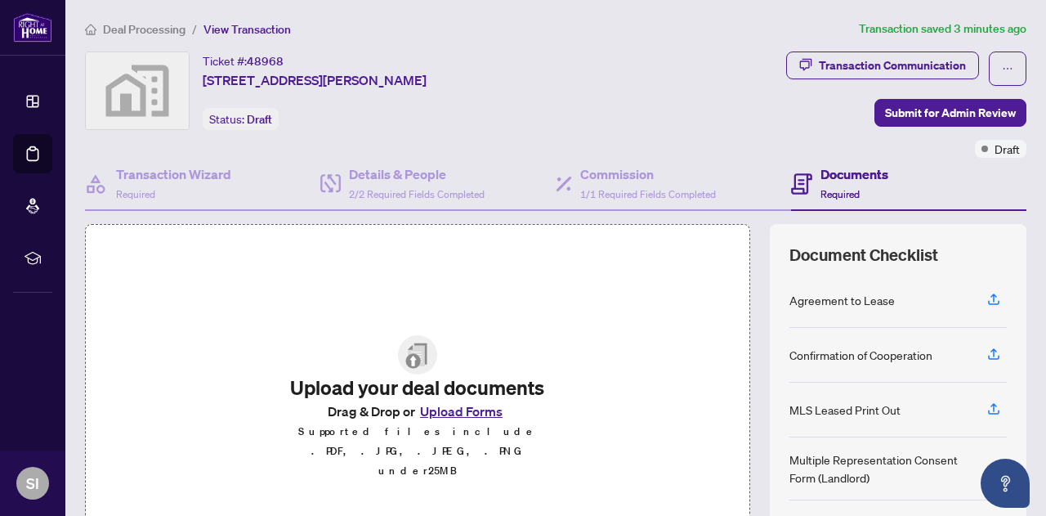
click at [441, 422] on button "Upload Forms" at bounding box center [461, 410] width 92 height 21
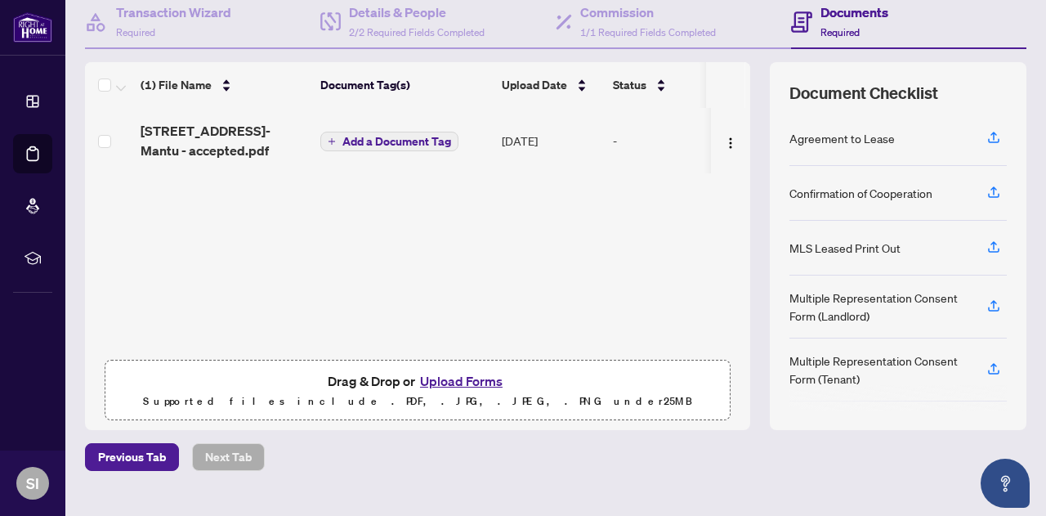
scroll to position [191, 0]
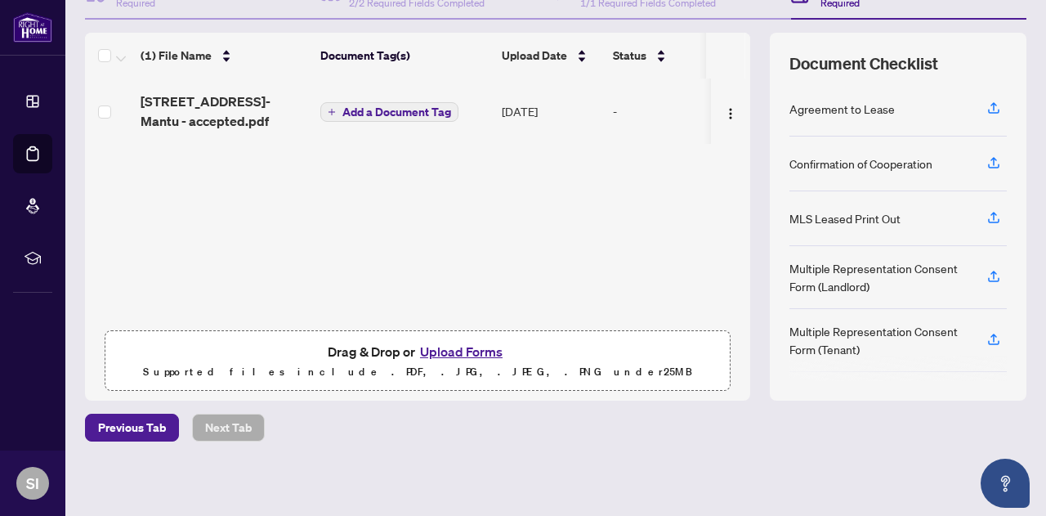
click at [362, 108] on span "Add a Document Tag" at bounding box center [396, 111] width 109 height 11
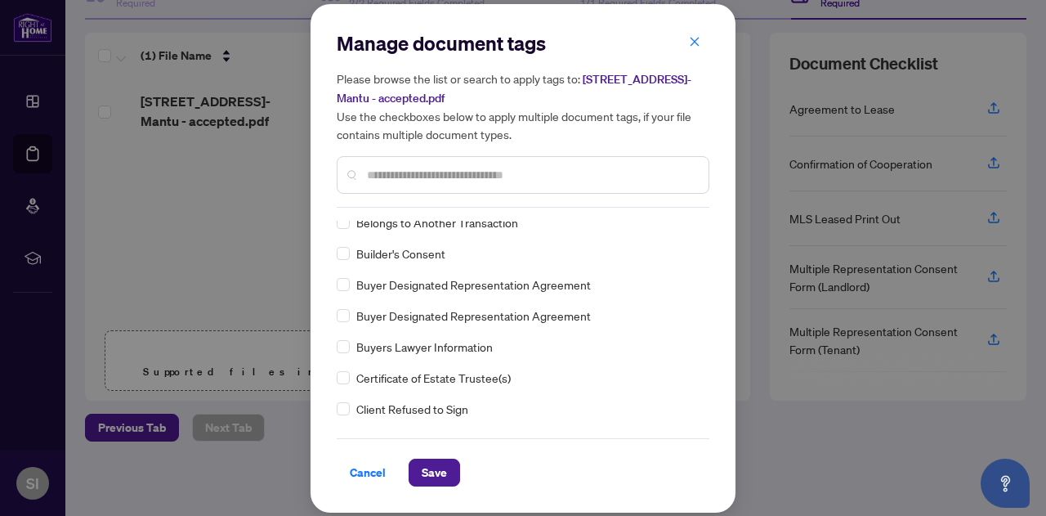
scroll to position [572, 0]
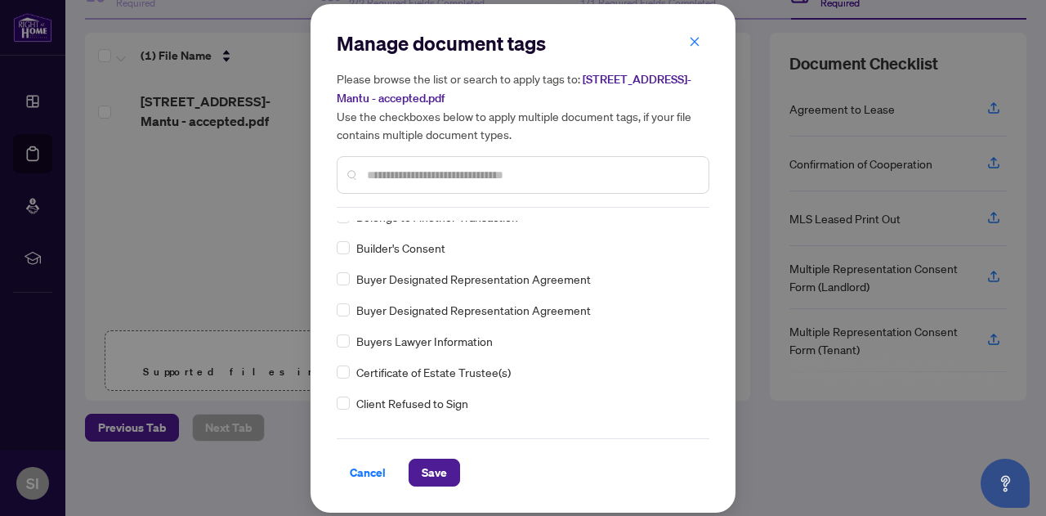
click at [385, 172] on input "text" at bounding box center [531, 175] width 328 height 18
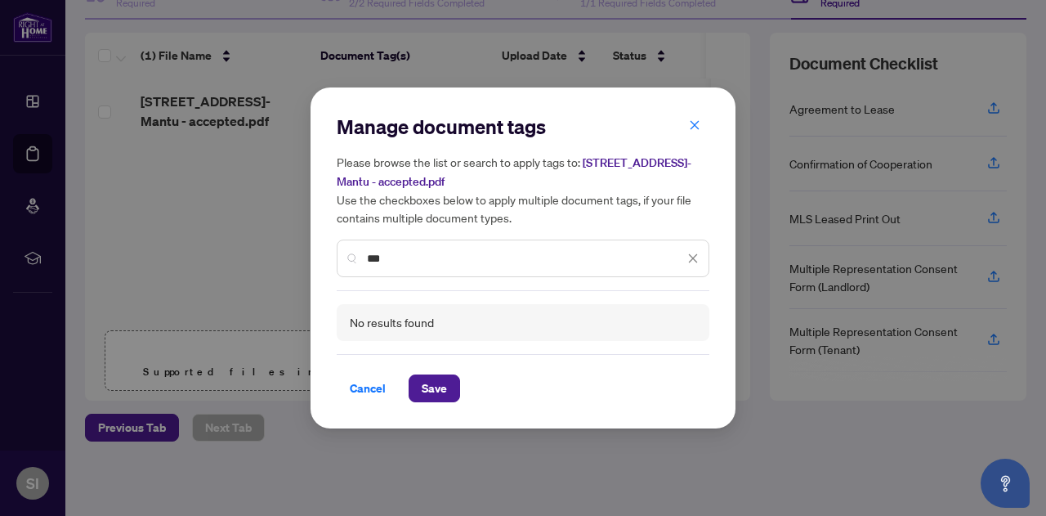
drag, startPoint x: 400, startPoint y: 257, endPoint x: 354, endPoint y: 259, distance: 46.6
click at [354, 259] on div "***" at bounding box center [523, 258] width 373 height 38
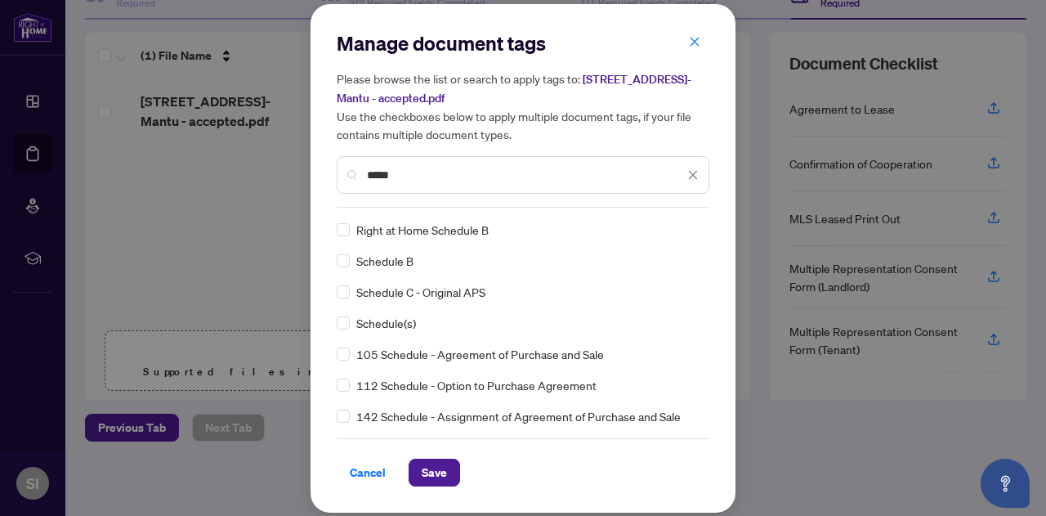
type input "*****"
click at [428, 473] on span "Save" at bounding box center [434, 472] width 25 height 26
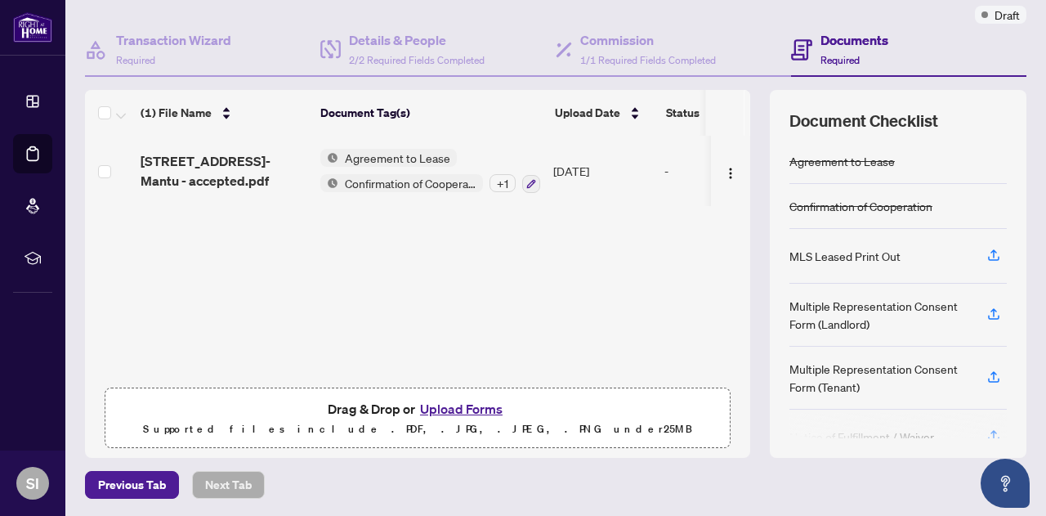
scroll to position [109, 0]
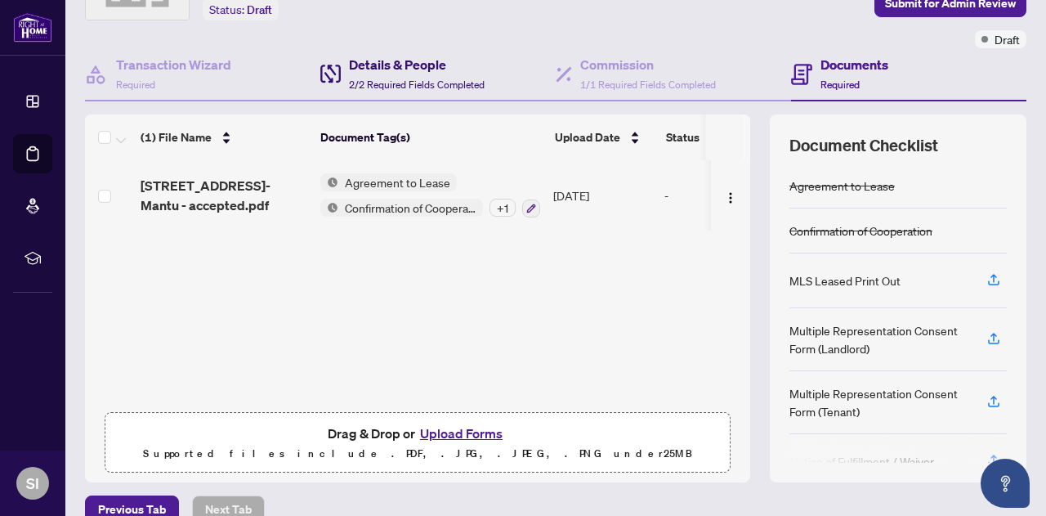
click at [402, 66] on h4 "Details & People" at bounding box center [417, 65] width 136 height 20
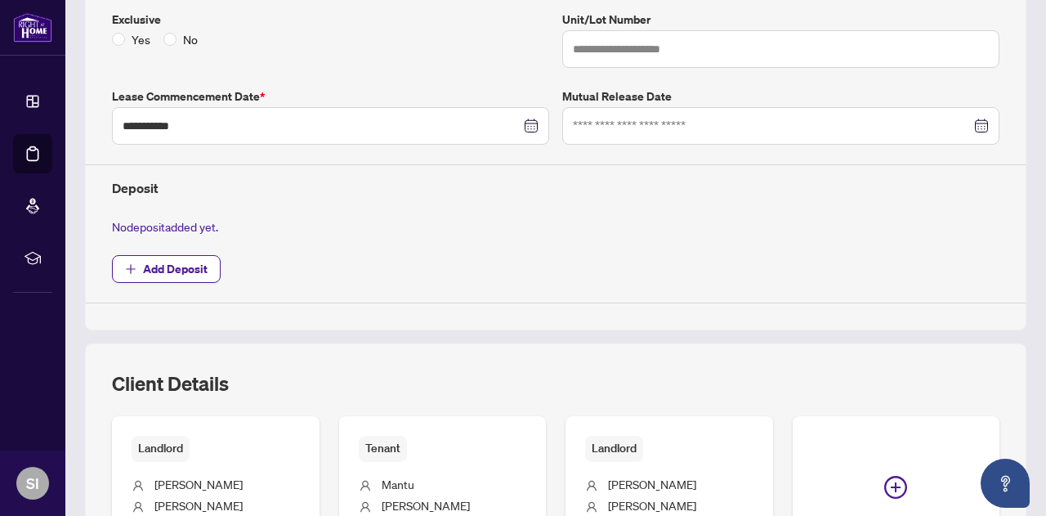
scroll to position [763, 0]
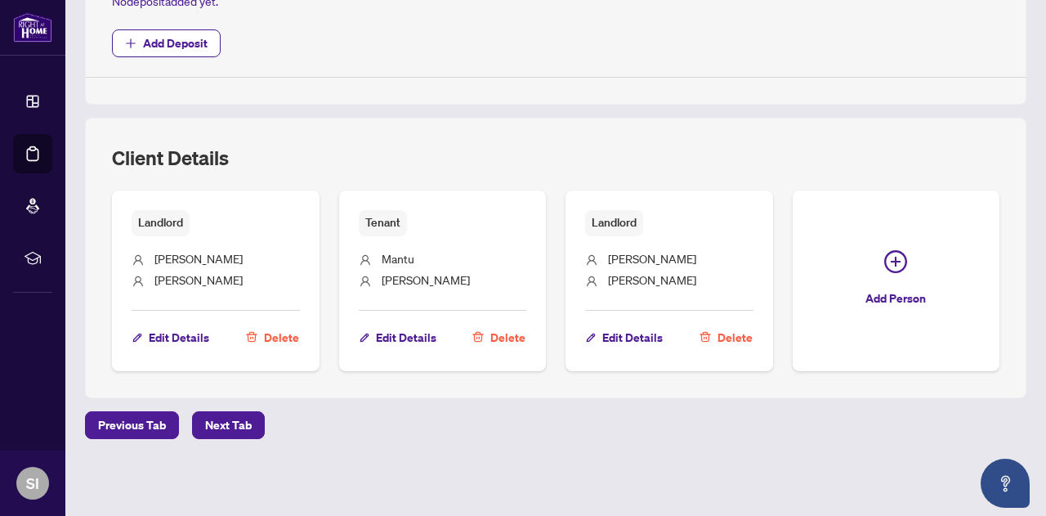
click at [525, 324] on span "Delete" at bounding box center [507, 337] width 35 height 26
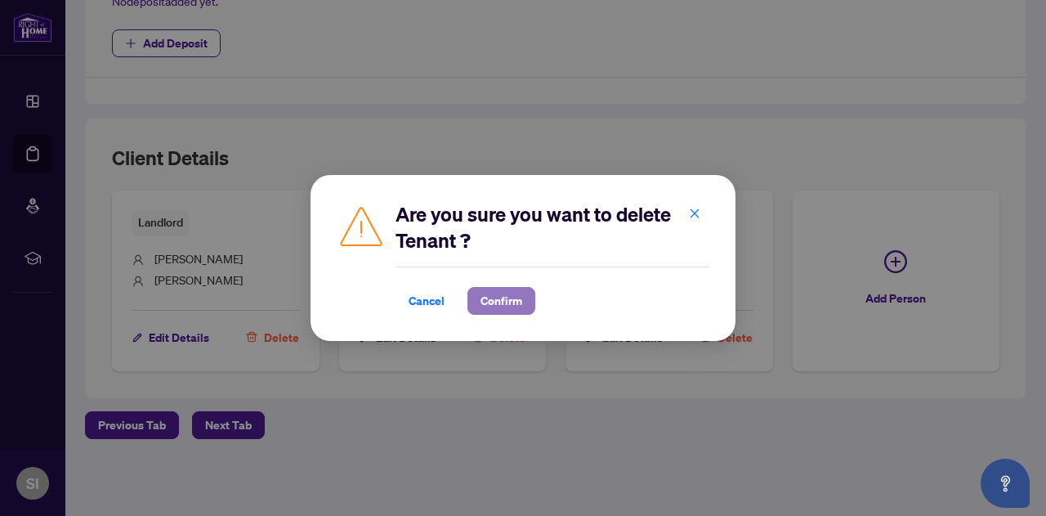
click at [507, 298] on span "Confirm" at bounding box center [501, 301] width 42 height 26
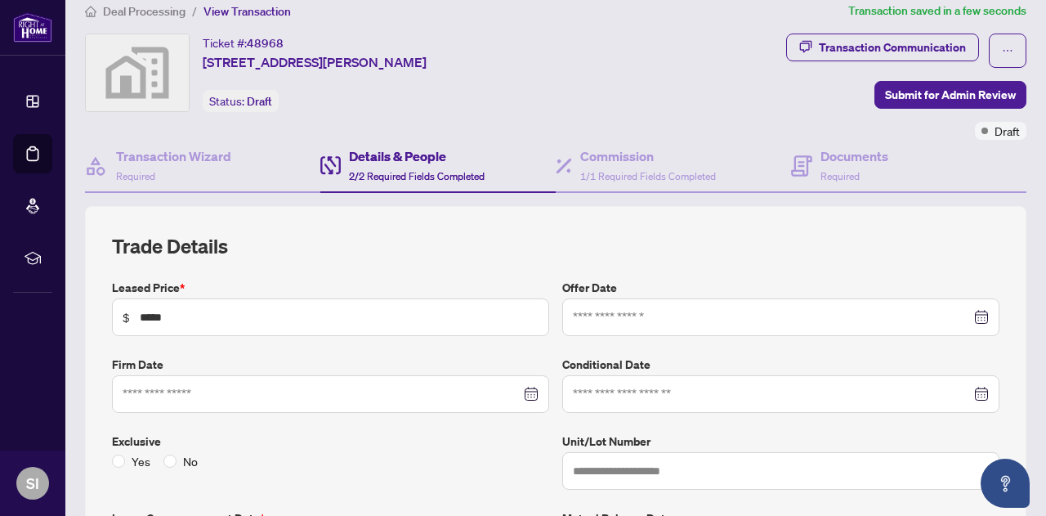
scroll to position [0, 0]
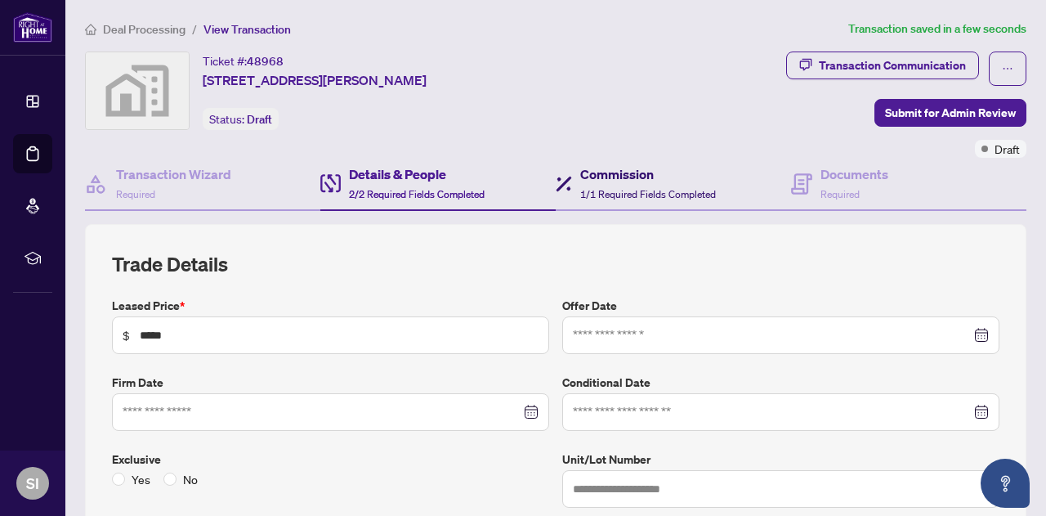
click at [633, 183] on div "Commission 1/1 Required Fields Completed" at bounding box center [648, 183] width 136 height 38
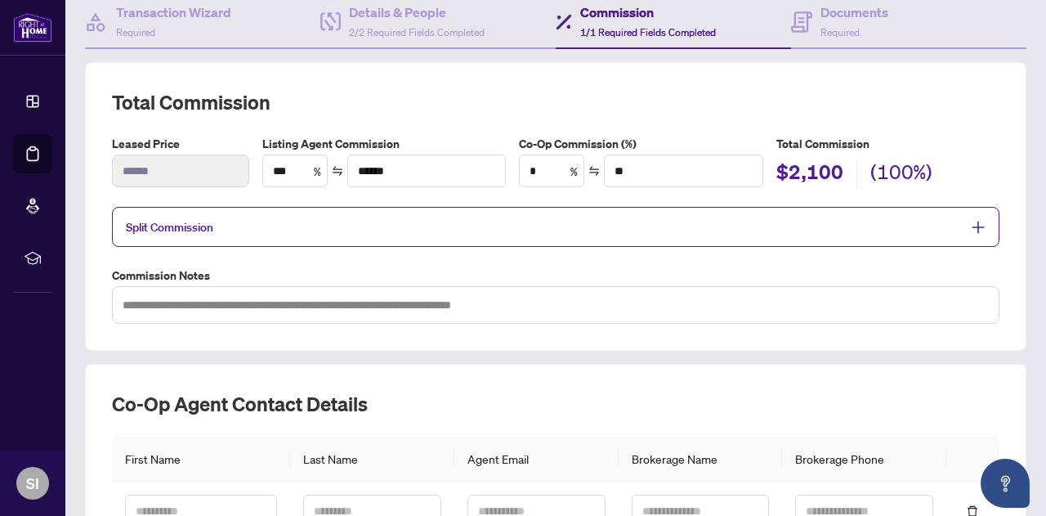
scroll to position [163, 0]
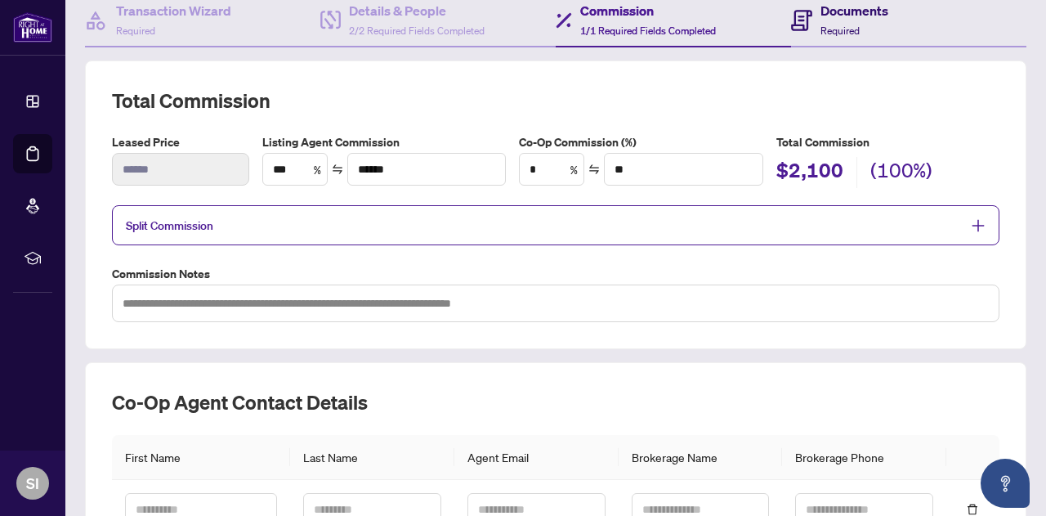
click at [837, 22] on div "Documents Required" at bounding box center [854, 20] width 68 height 38
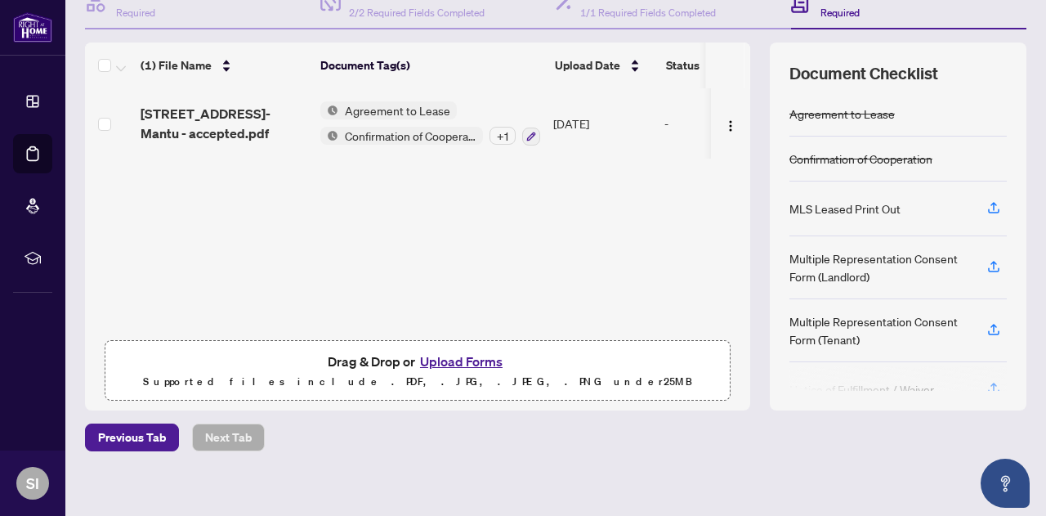
scroll to position [191, 0]
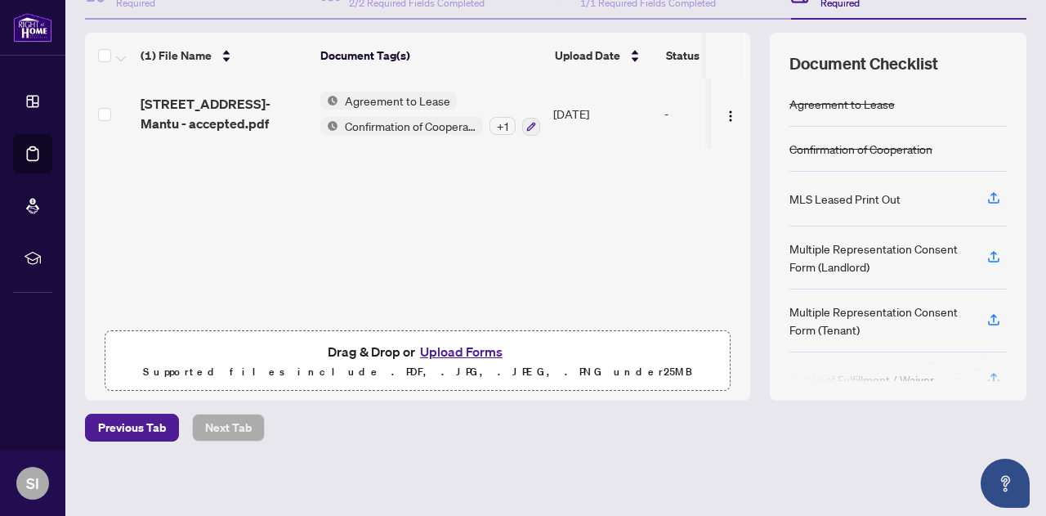
click at [428, 349] on button "Upload Forms" at bounding box center [461, 351] width 92 height 21
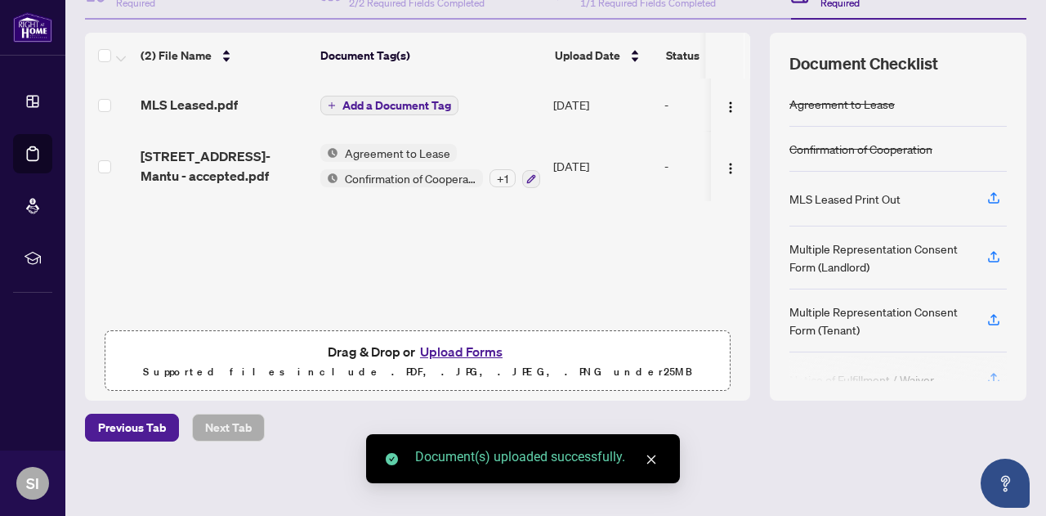
click at [401, 105] on span "Add a Document Tag" at bounding box center [396, 105] width 109 height 11
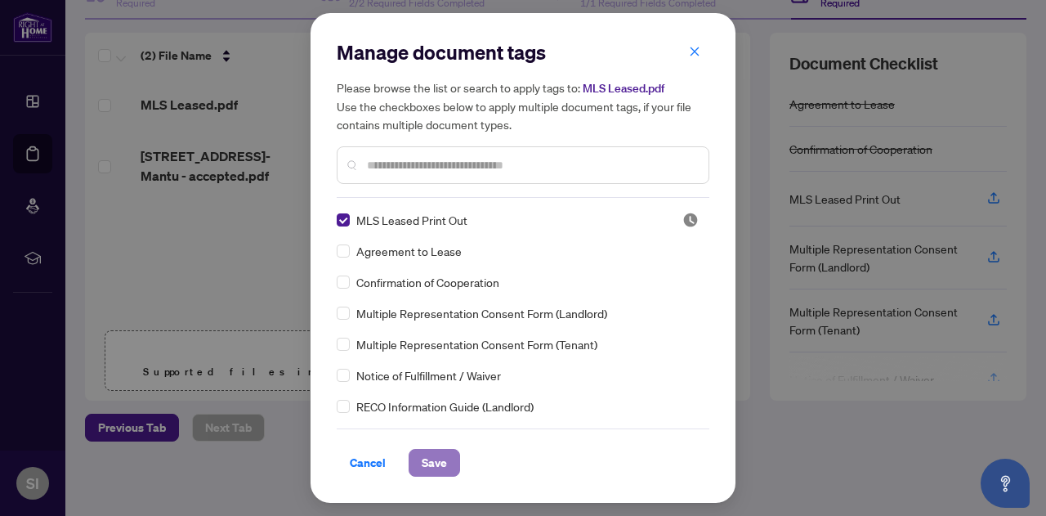
click at [438, 458] on span "Save" at bounding box center [434, 462] width 25 height 26
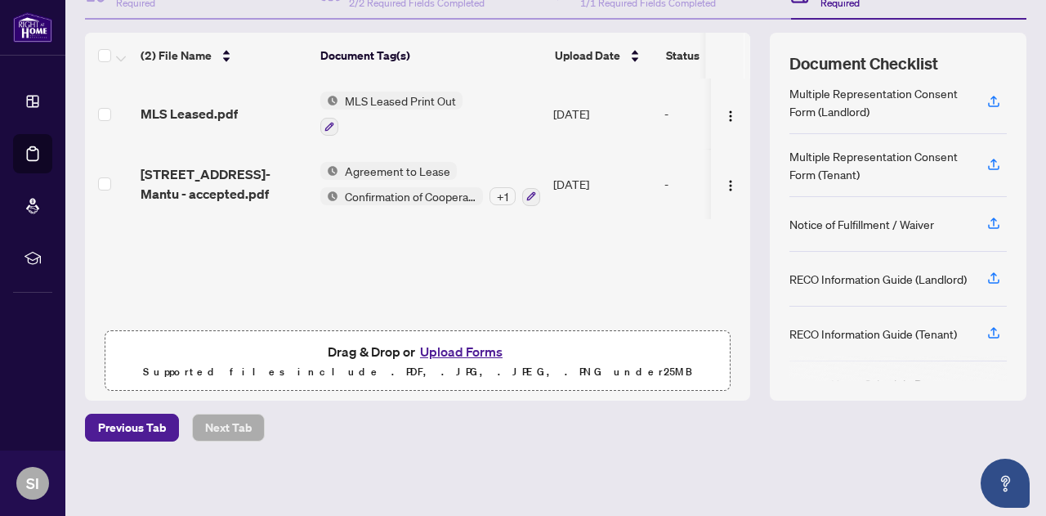
scroll to position [235, 0]
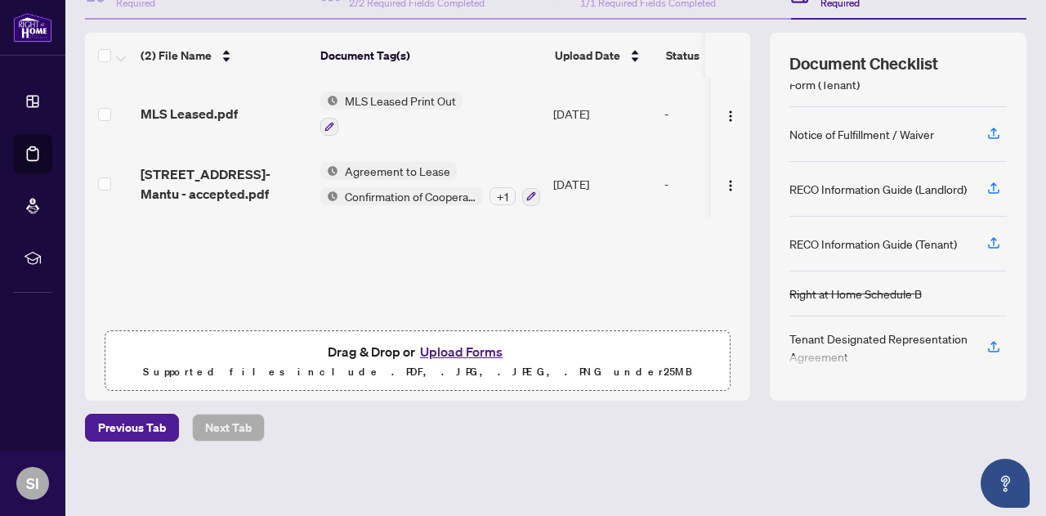
click at [469, 347] on button "Upload Forms" at bounding box center [461, 351] width 92 height 21
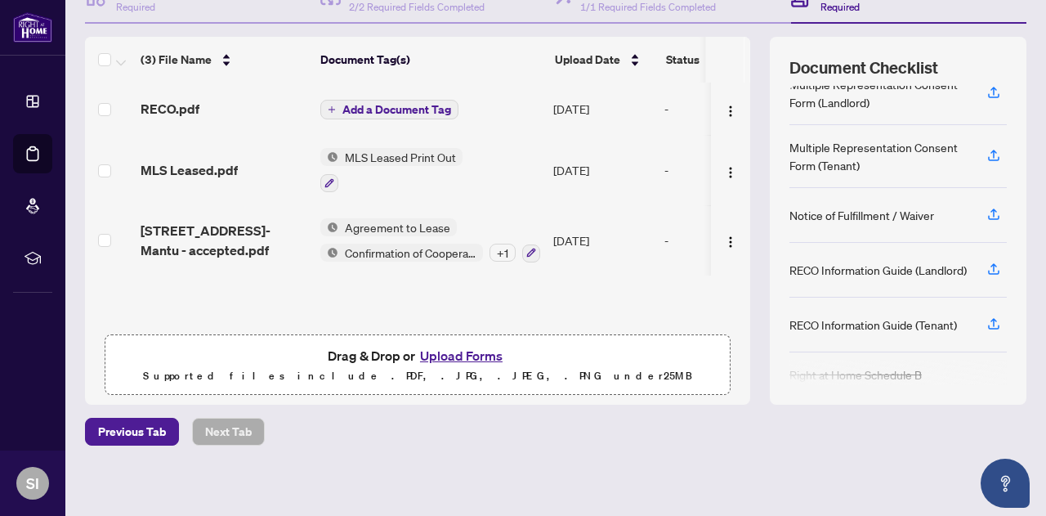
scroll to position [163, 0]
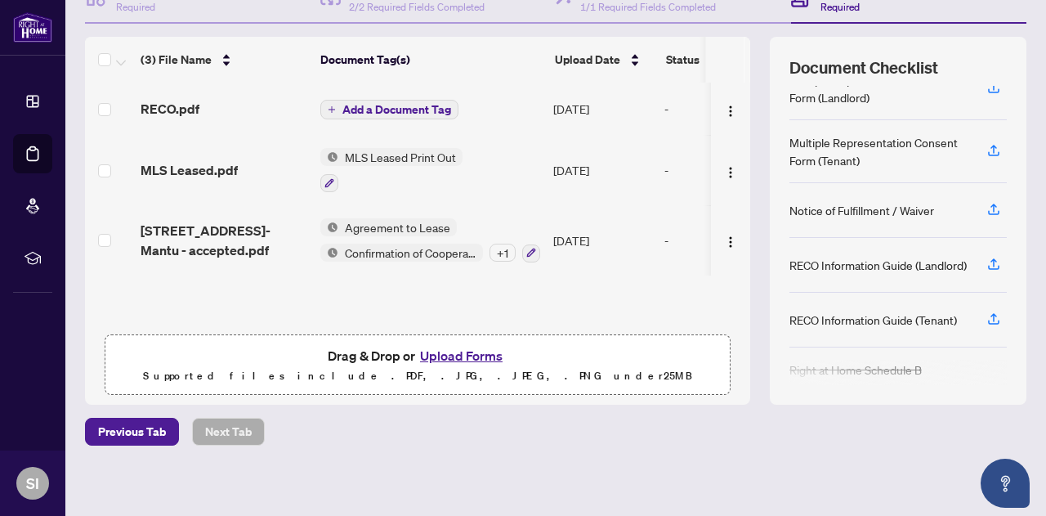
click at [386, 108] on span "Add a Document Tag" at bounding box center [396, 109] width 109 height 11
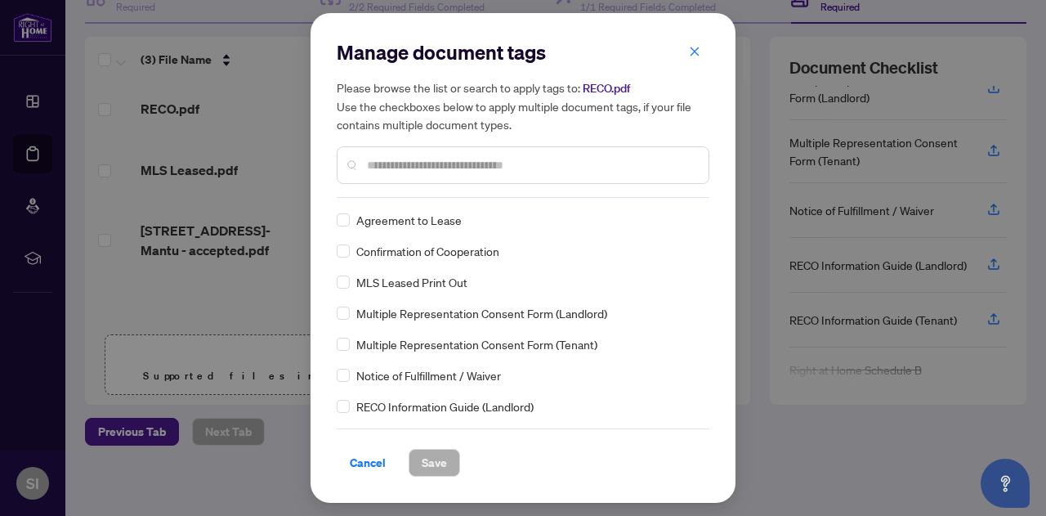
click at [392, 164] on input "text" at bounding box center [531, 165] width 328 height 18
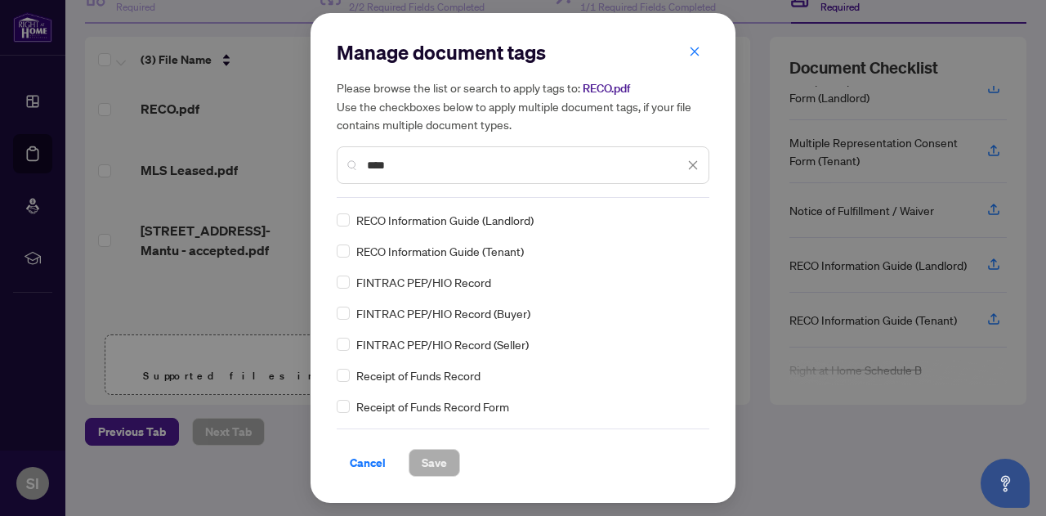
type input "****"
click at [435, 457] on span "Save" at bounding box center [434, 462] width 25 height 26
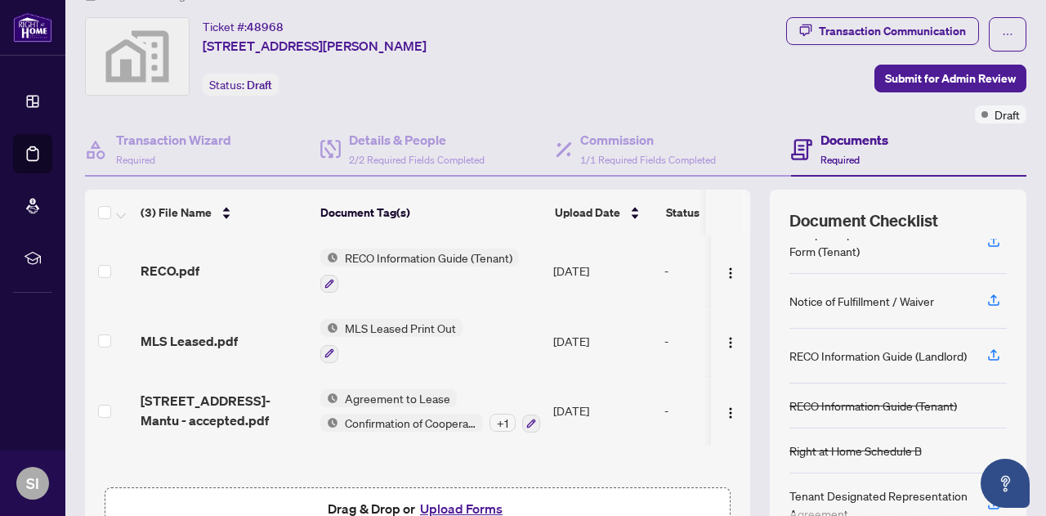
scroll to position [0, 0]
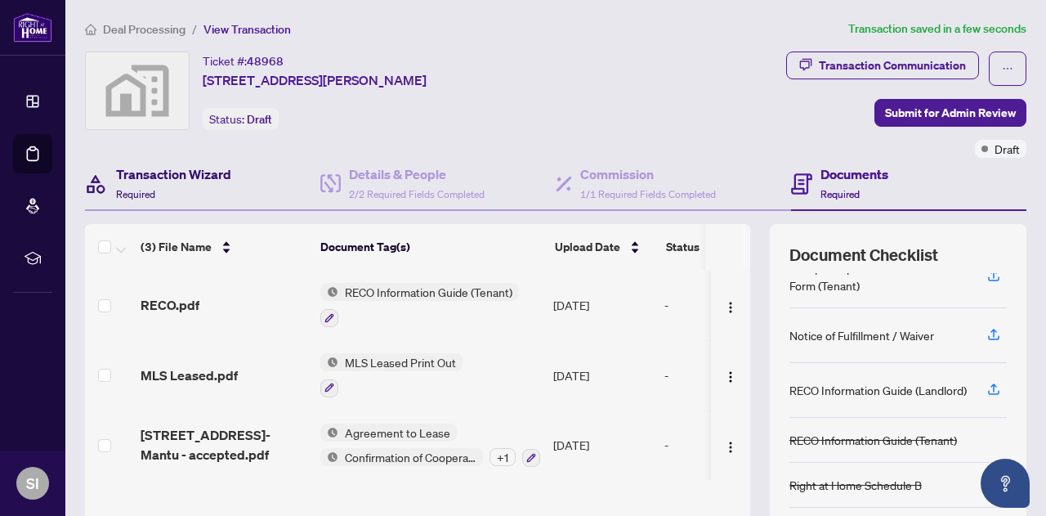
click at [217, 177] on h4 "Transaction Wizard" at bounding box center [173, 174] width 115 height 20
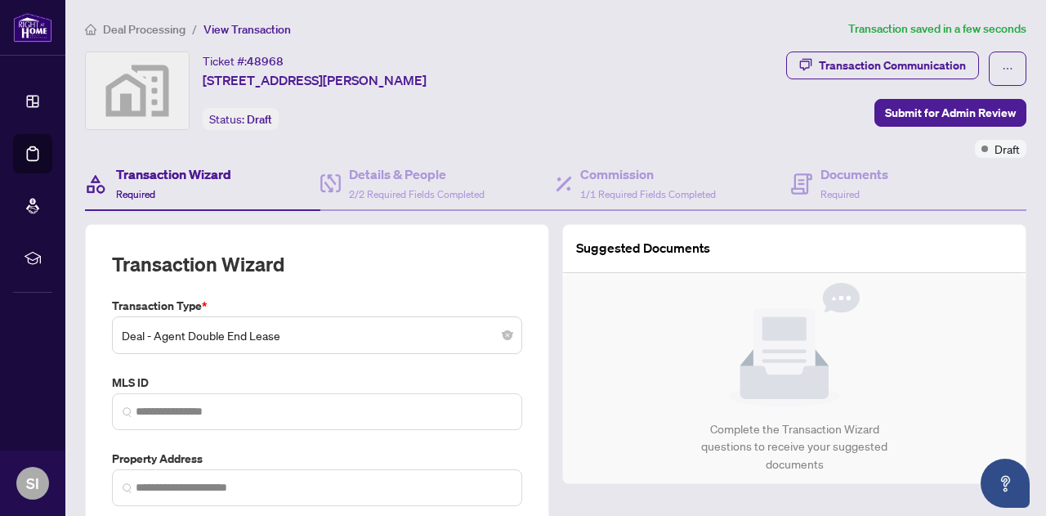
type input "**********"
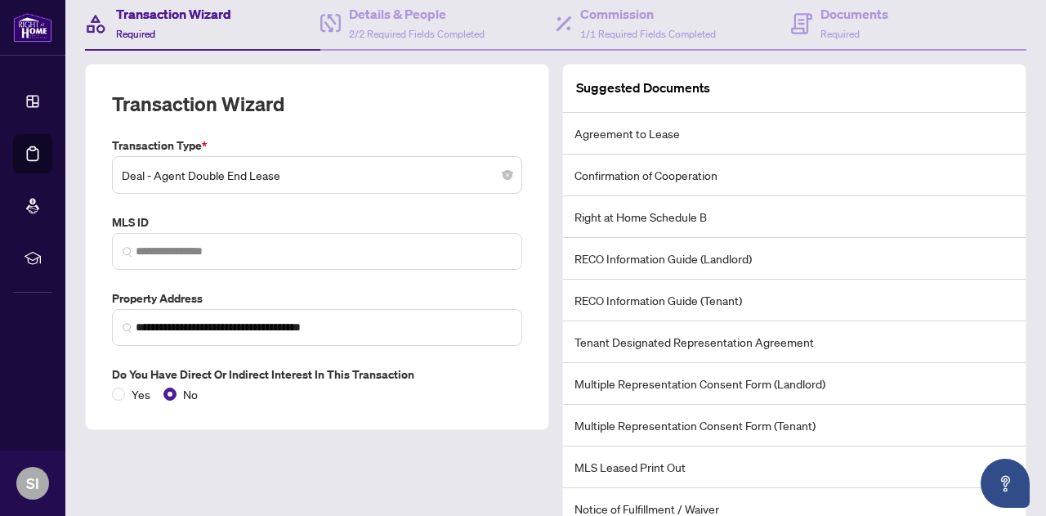
scroll to position [163, 0]
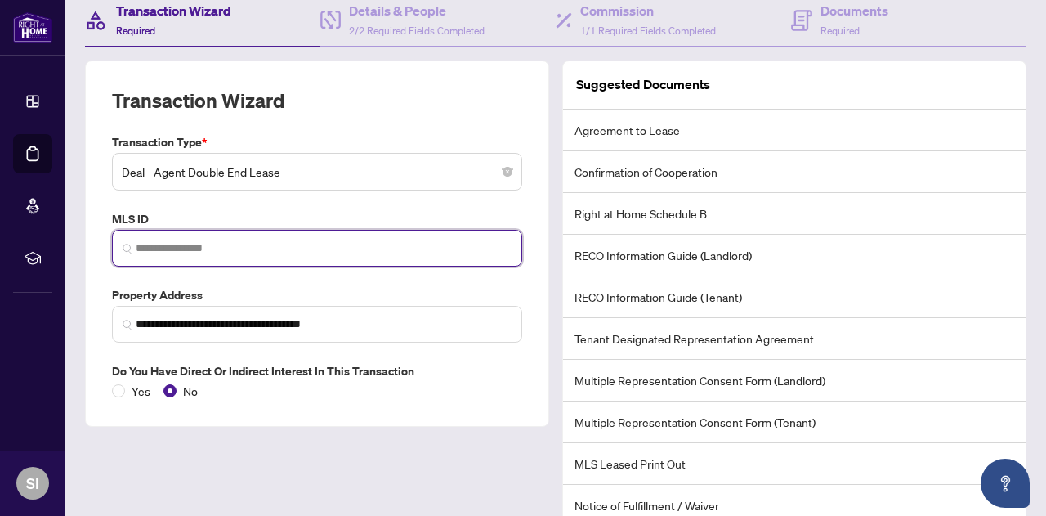
click at [169, 247] on input "search" at bounding box center [324, 247] width 376 height 17
paste input "*********"
type input "*********"
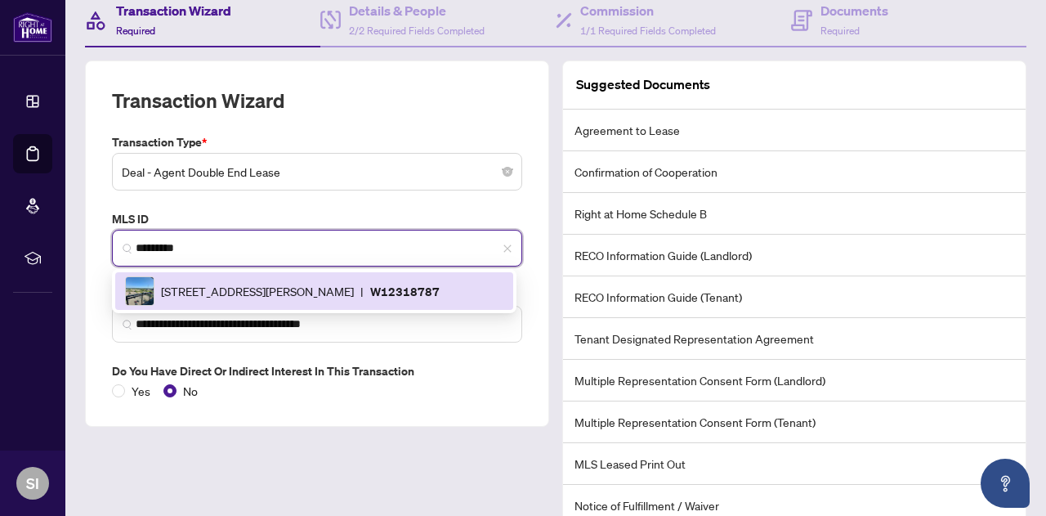
click at [431, 288] on p "W12318787" at bounding box center [404, 291] width 69 height 19
type input "**********"
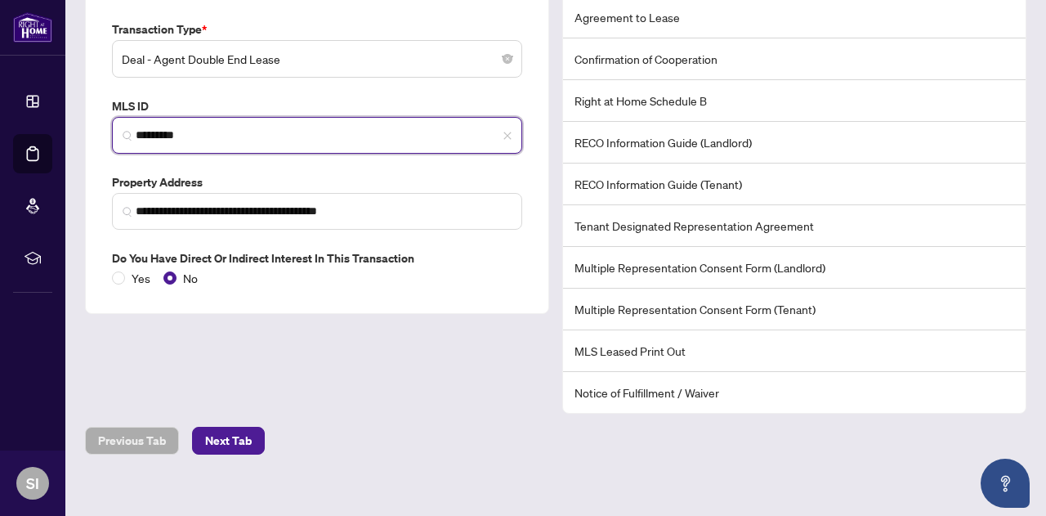
scroll to position [285, 0]
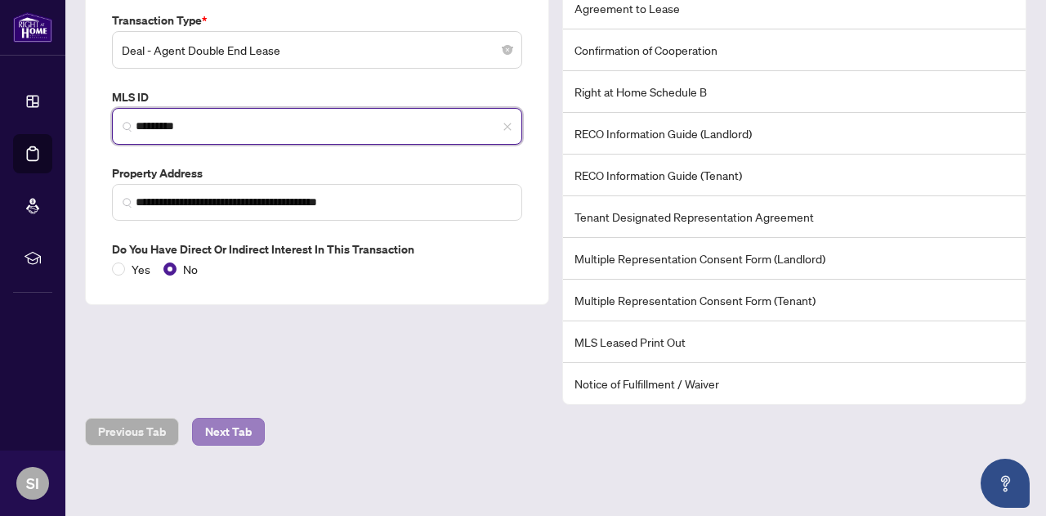
type input "*********"
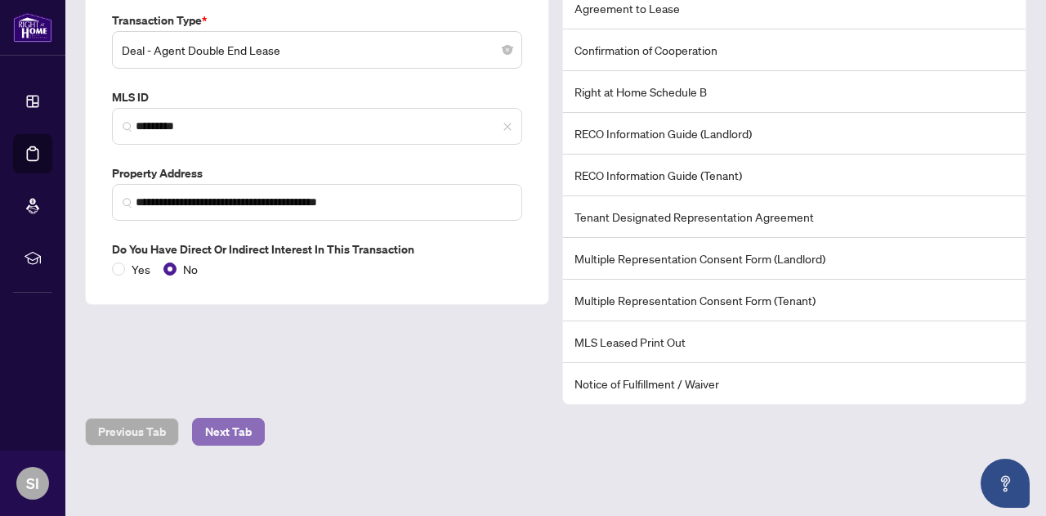
click at [227, 428] on span "Next Tab" at bounding box center [228, 431] width 47 height 26
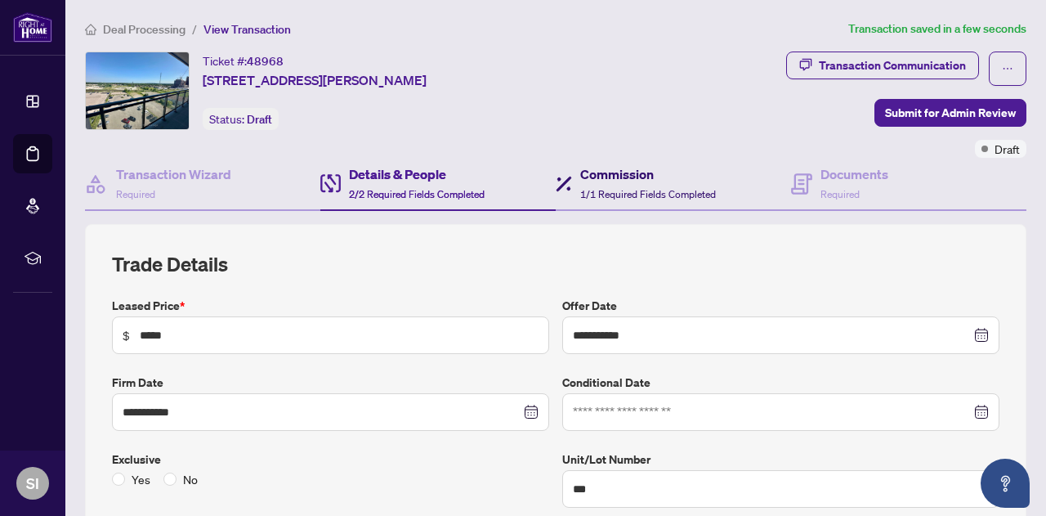
click at [634, 172] on h4 "Commission" at bounding box center [648, 174] width 136 height 20
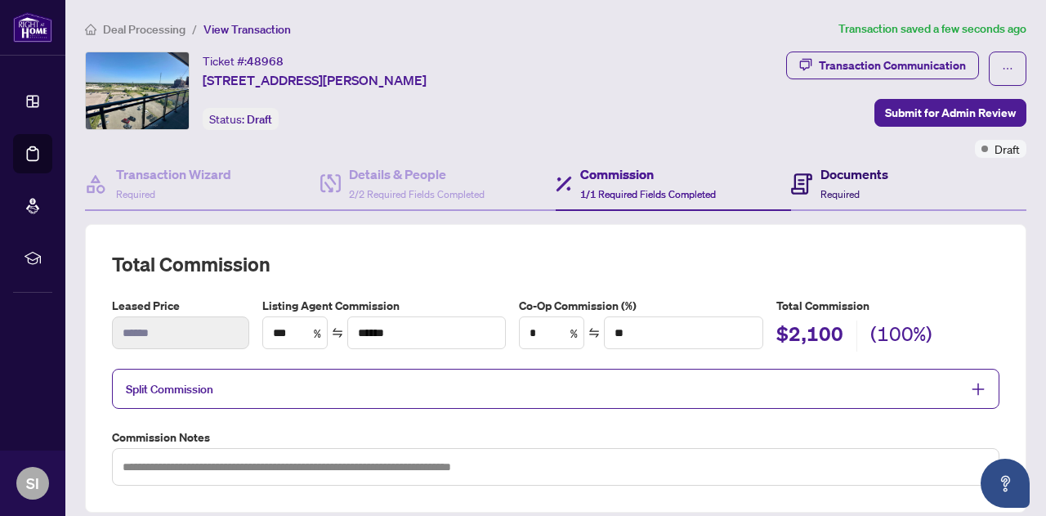
click at [847, 174] on h4 "Documents" at bounding box center [854, 174] width 68 height 20
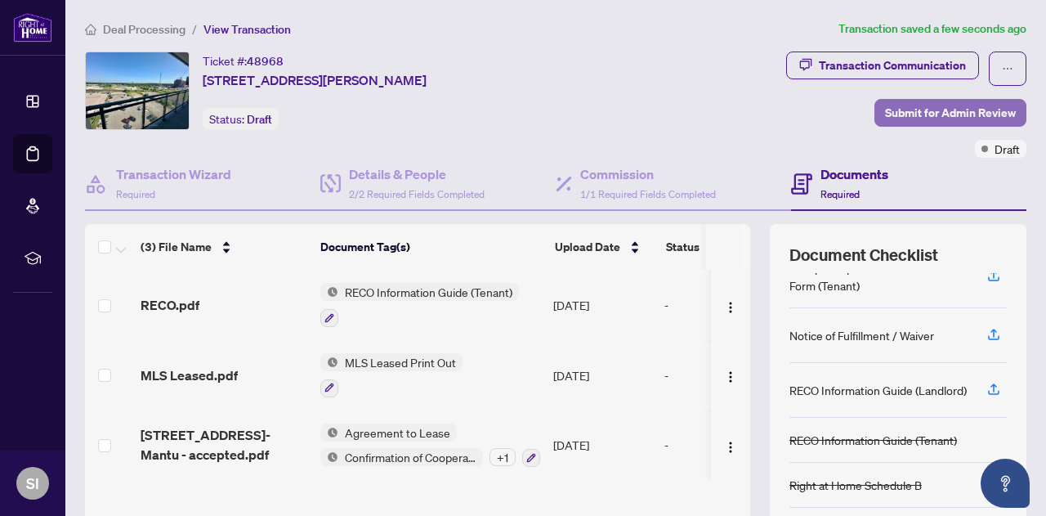
click at [921, 109] on span "Submit for Admin Review" at bounding box center [950, 113] width 131 height 26
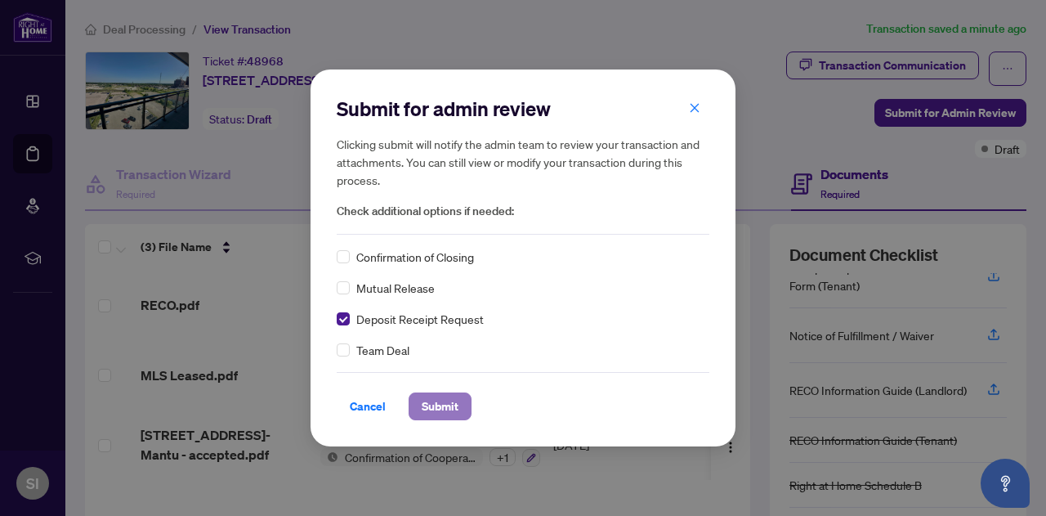
click at [436, 418] on span "Submit" at bounding box center [440, 406] width 37 height 26
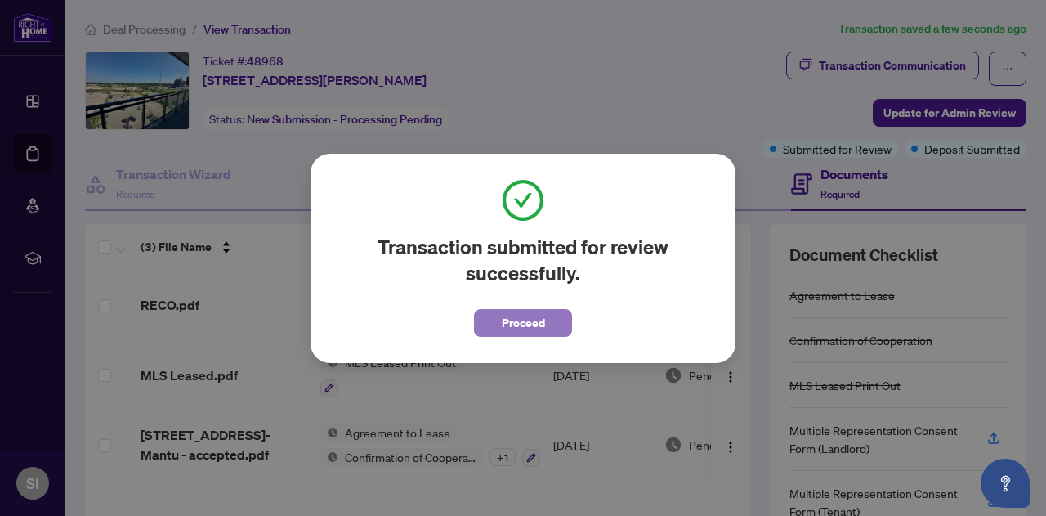
click at [536, 333] on span "Proceed" at bounding box center [523, 323] width 43 height 26
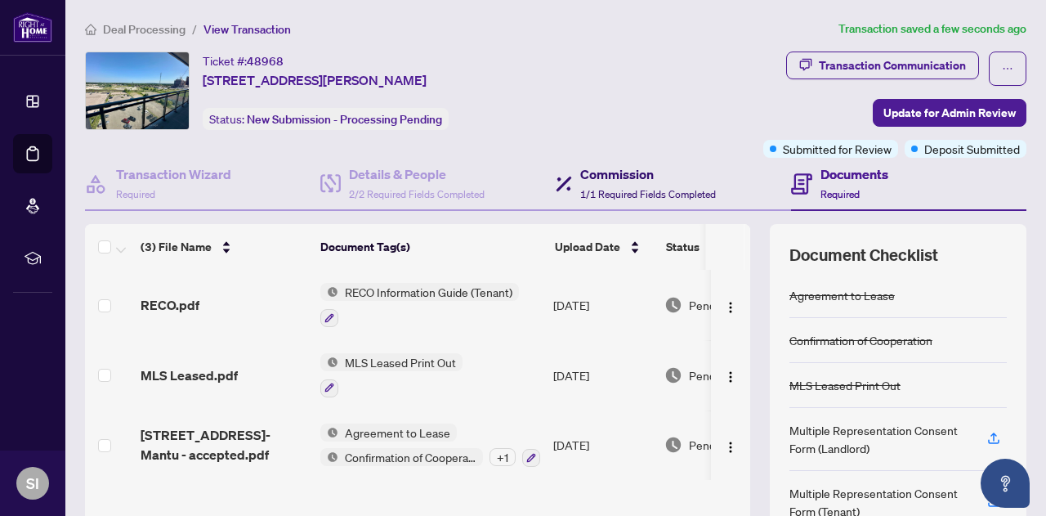
click at [620, 176] on h4 "Commission" at bounding box center [648, 174] width 136 height 20
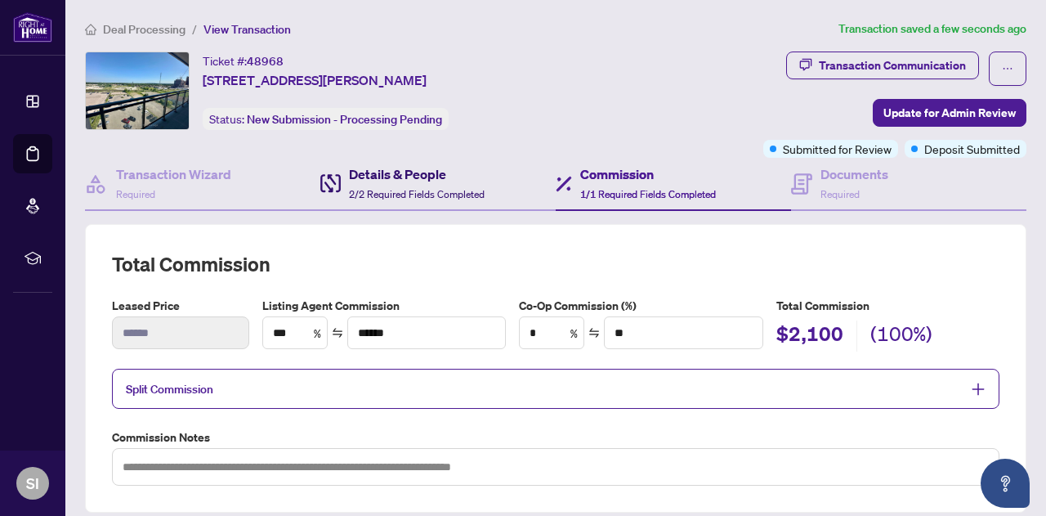
click at [409, 182] on div "Details & People 2/2 Required Fields Completed" at bounding box center [417, 183] width 136 height 38
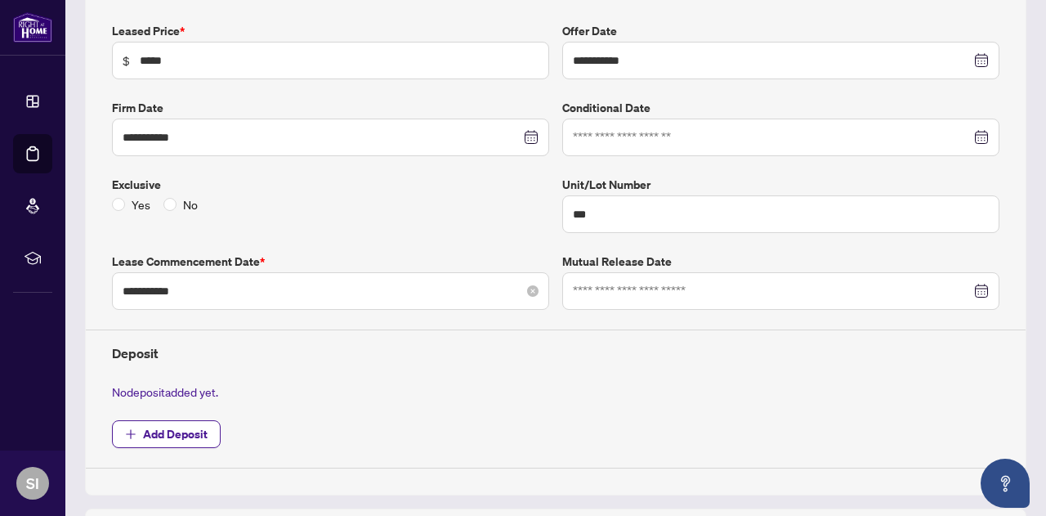
scroll to position [409, 0]
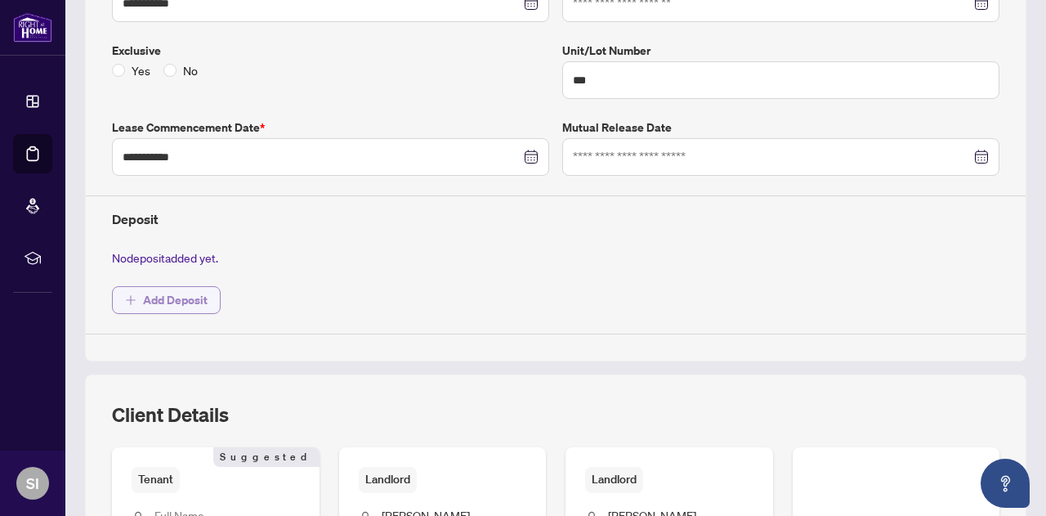
click at [200, 297] on span "Add Deposit" at bounding box center [175, 300] width 65 height 26
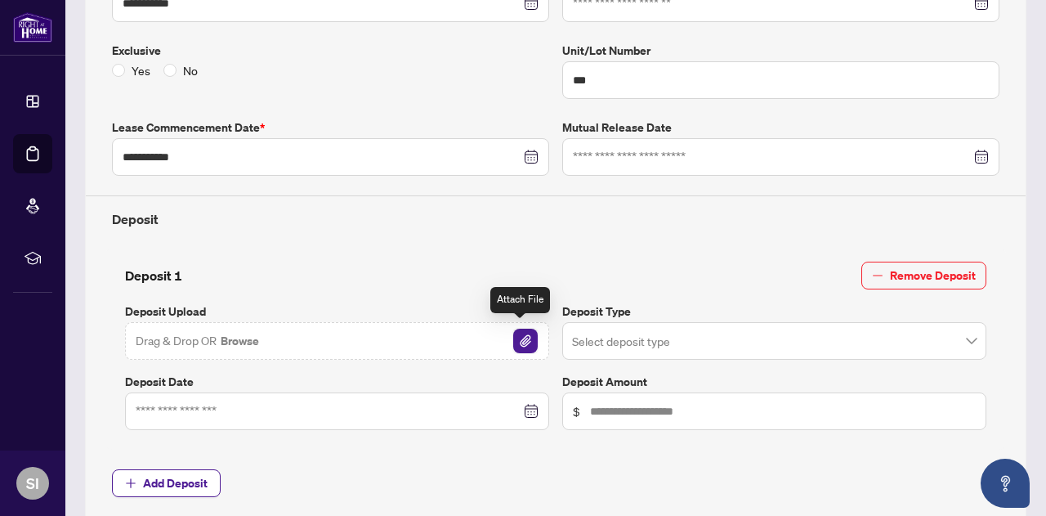
click at [515, 342] on img "button" at bounding box center [525, 340] width 25 height 25
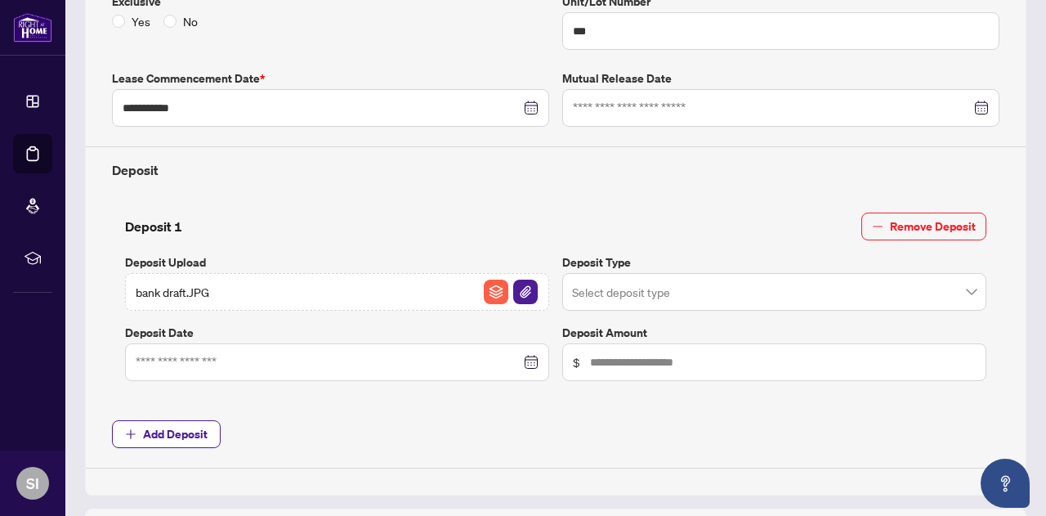
scroll to position [490, 0]
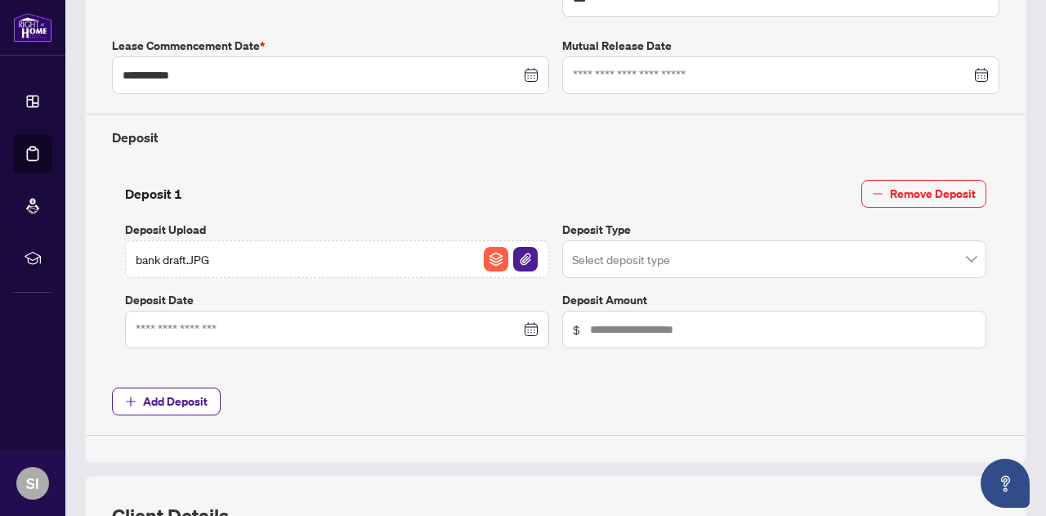
click at [529, 320] on div at bounding box center [337, 329] width 403 height 18
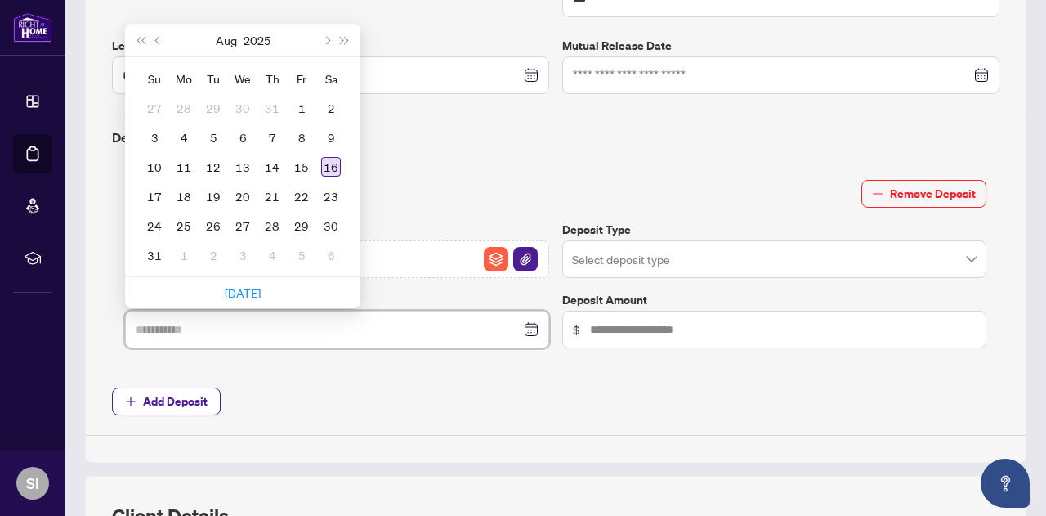
type input "**********"
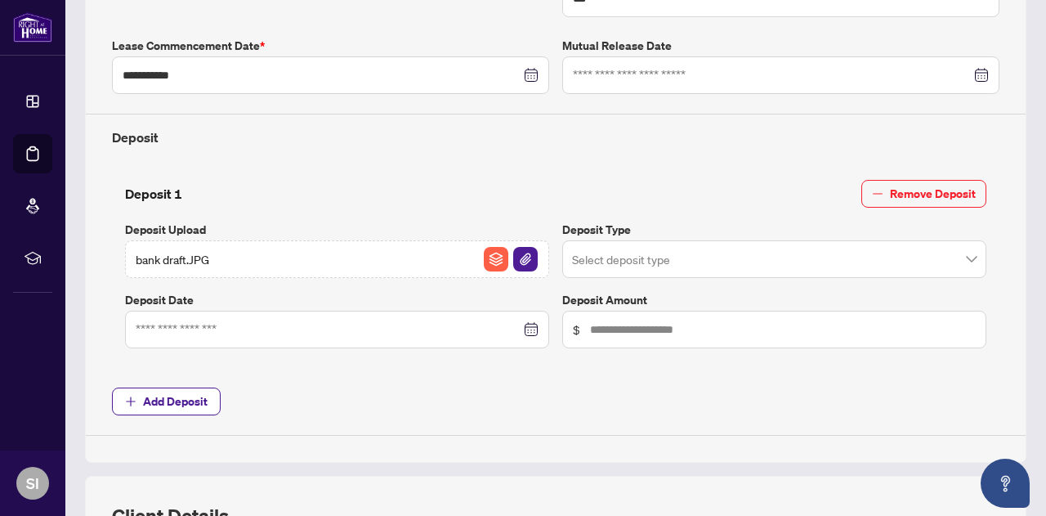
click at [440, 180] on div "Deposit 1 Remove Deposit" at bounding box center [555, 194] width 861 height 28
click at [163, 395] on span "Add Deposit" at bounding box center [175, 401] width 65 height 26
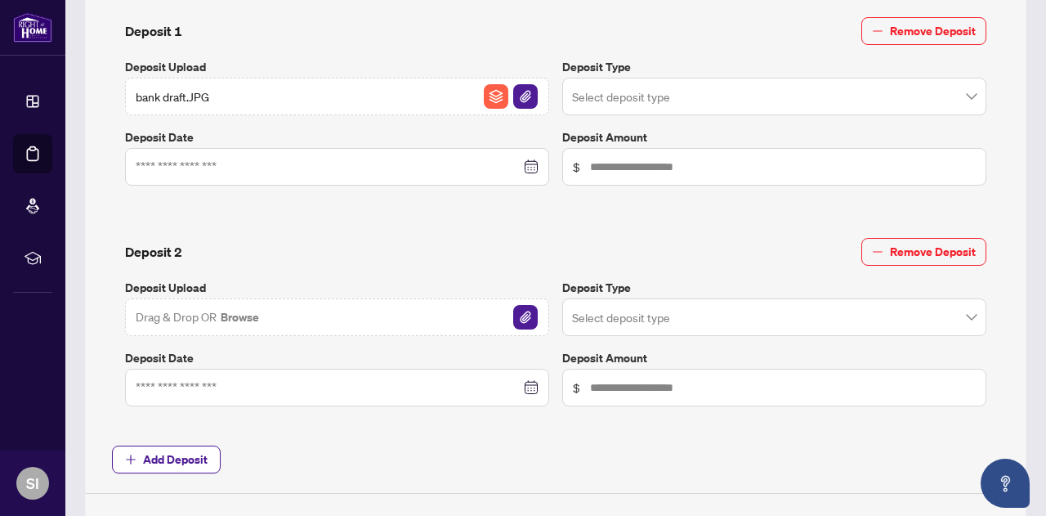
scroll to position [654, 0]
click at [521, 315] on img "button" at bounding box center [525, 316] width 25 height 25
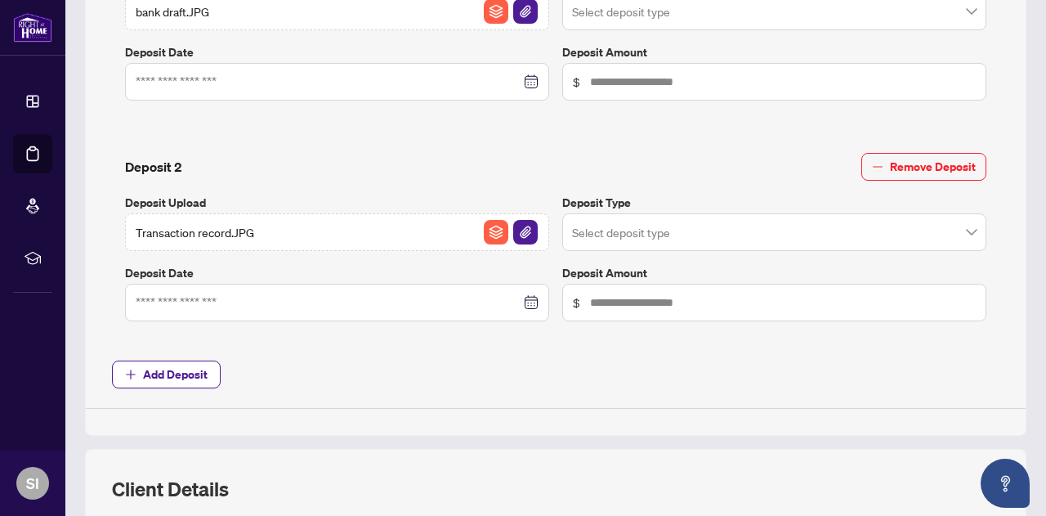
scroll to position [817, 0]
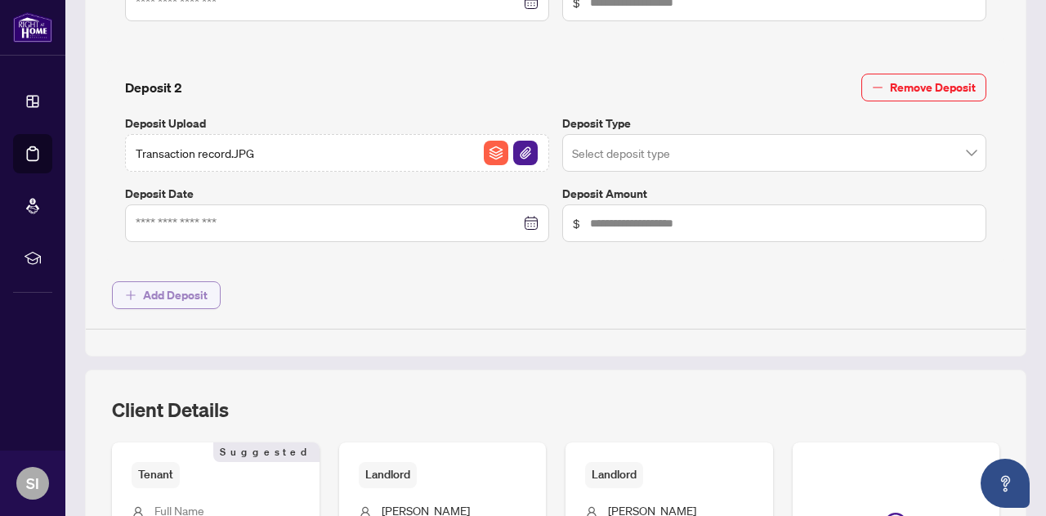
click at [190, 295] on span "Add Deposit" at bounding box center [175, 295] width 65 height 26
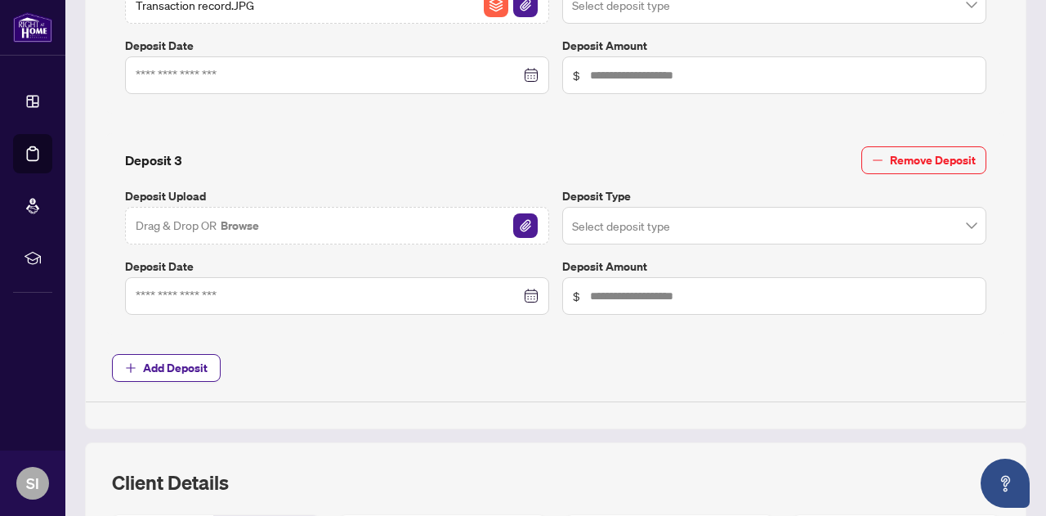
scroll to position [980, 0]
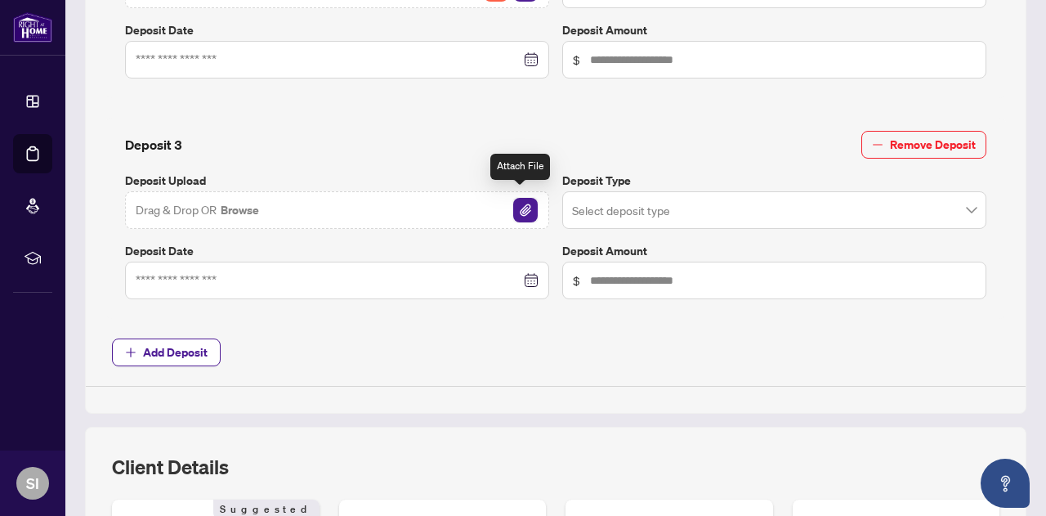
click at [516, 202] on img "button" at bounding box center [525, 210] width 25 height 25
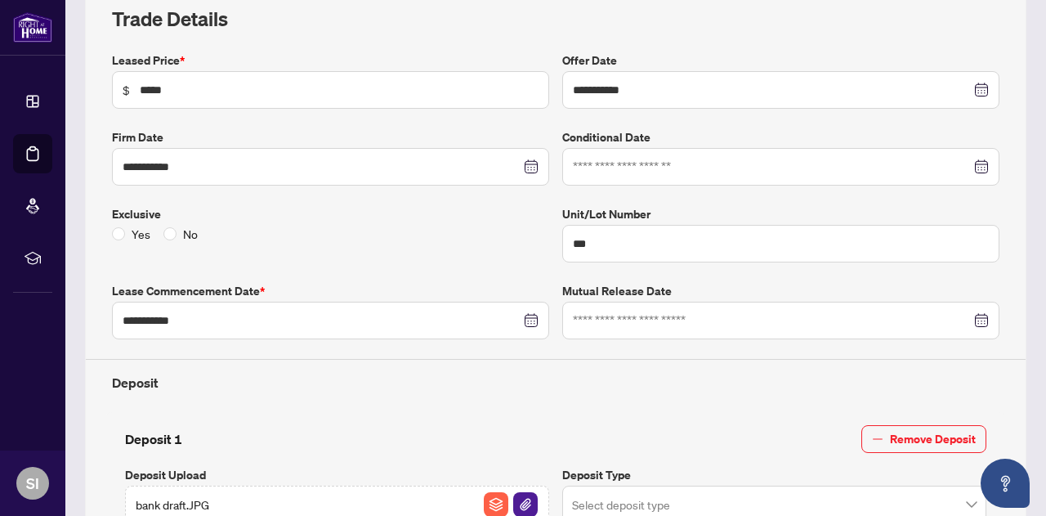
scroll to position [0, 0]
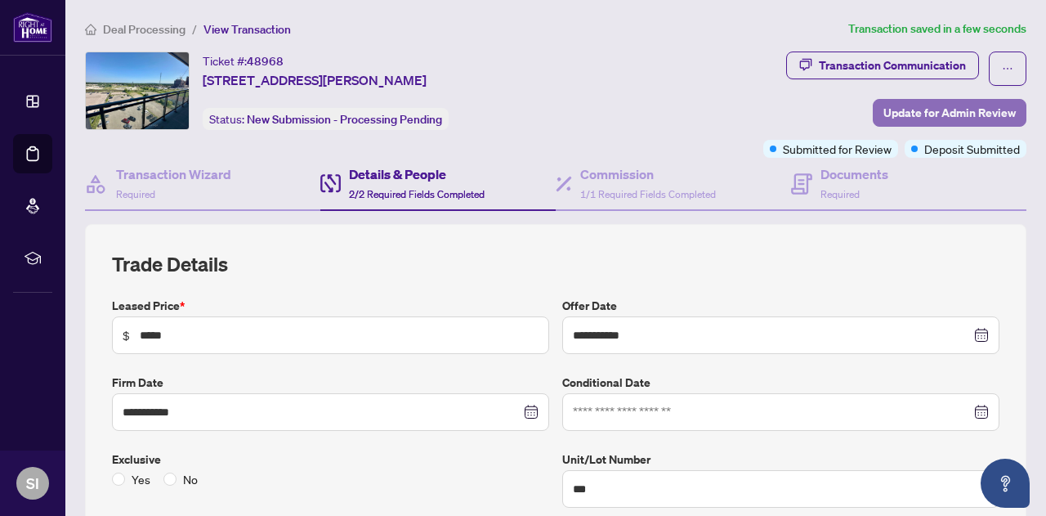
click at [927, 109] on span "Update for Admin Review" at bounding box center [949, 113] width 132 height 26
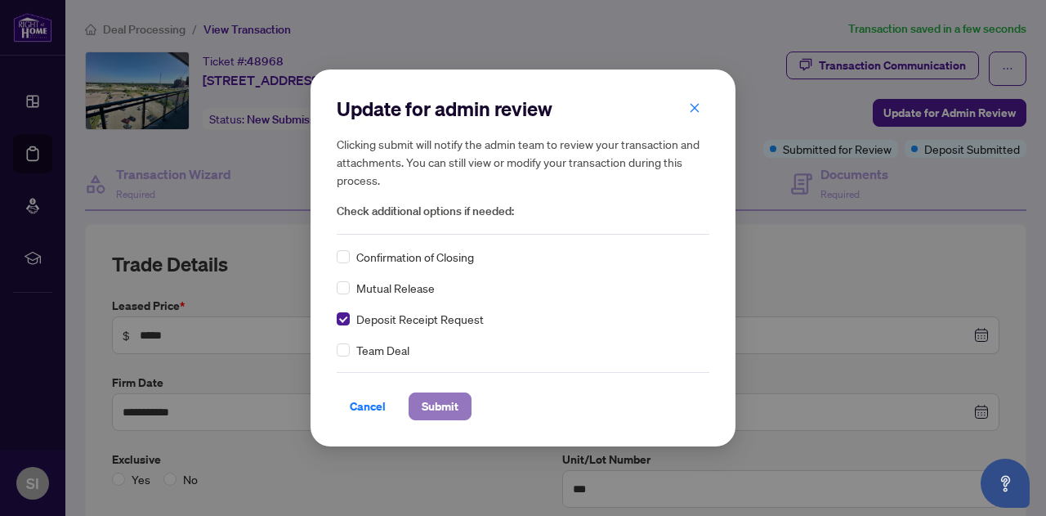
click at [447, 409] on span "Submit" at bounding box center [440, 406] width 37 height 26
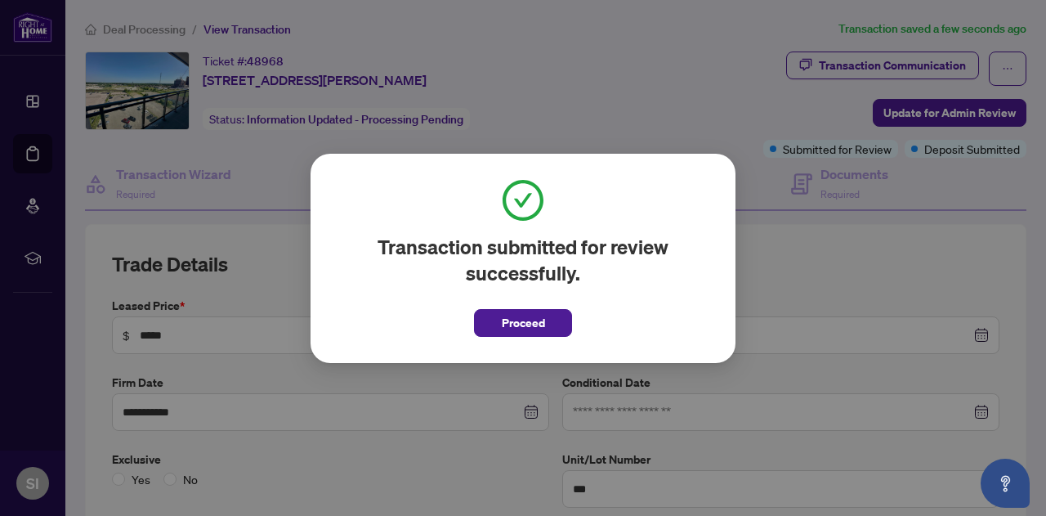
click at [529, 329] on span "Proceed" at bounding box center [523, 323] width 43 height 26
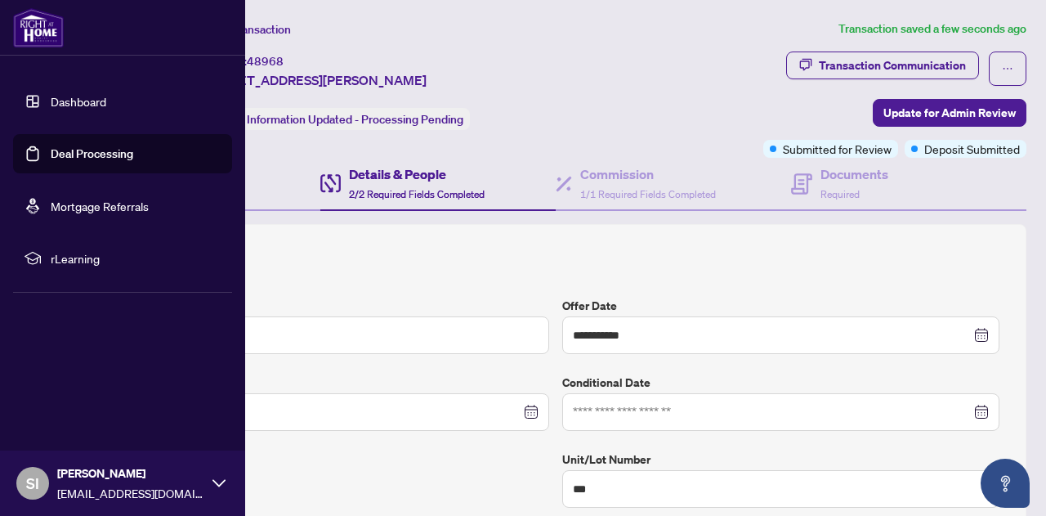
click at [51, 100] on link "Dashboard" at bounding box center [79, 101] width 56 height 15
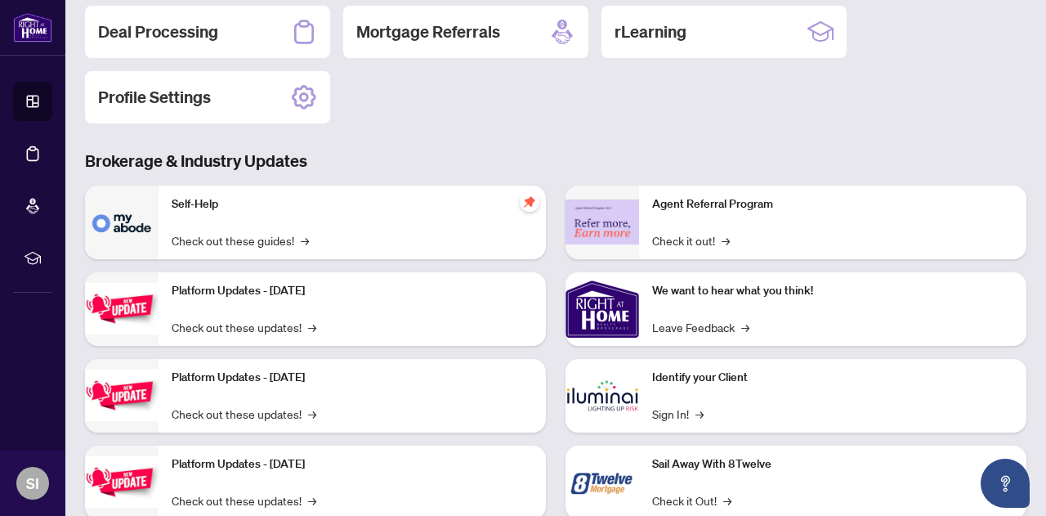
scroll to position [232, 0]
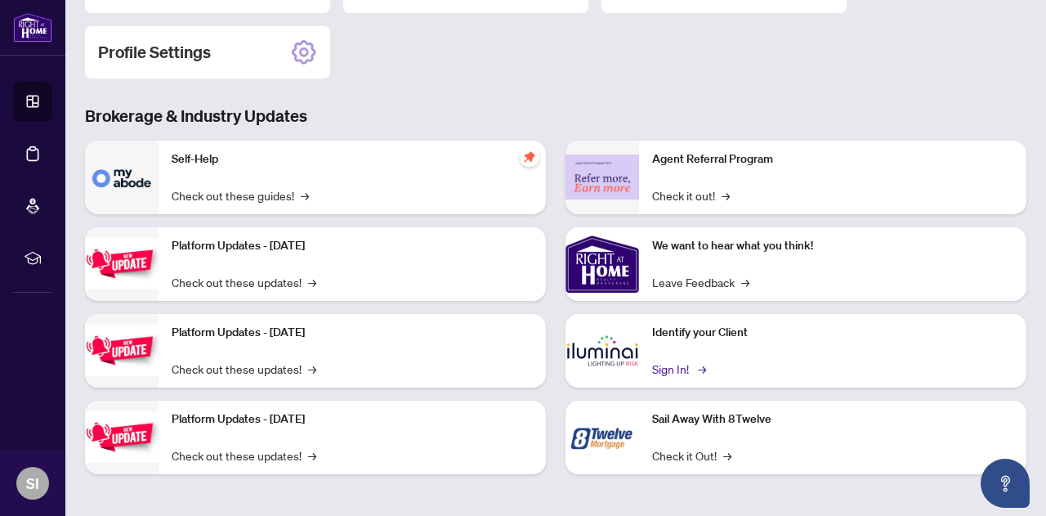
click at [669, 365] on link "Sign In! →" at bounding box center [677, 369] width 51 height 18
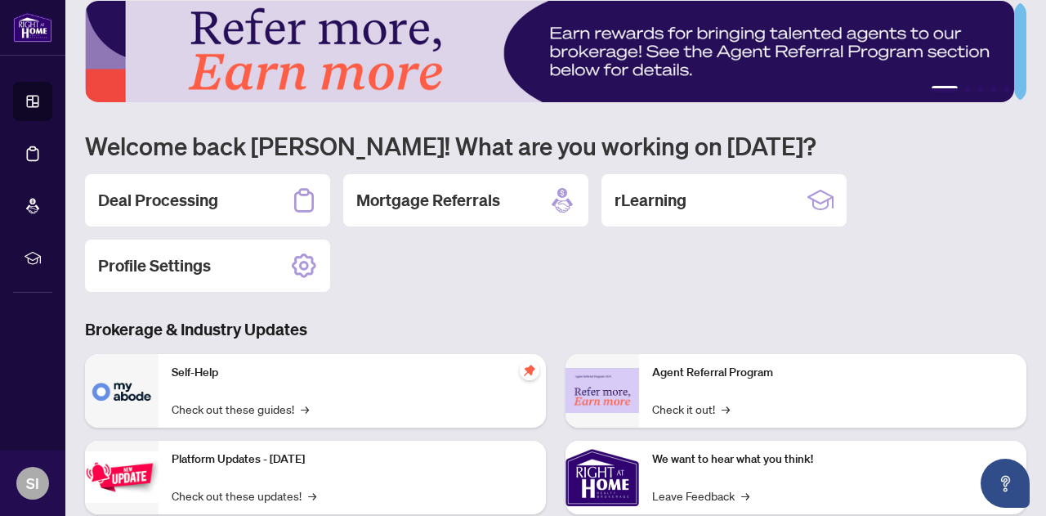
scroll to position [0, 0]
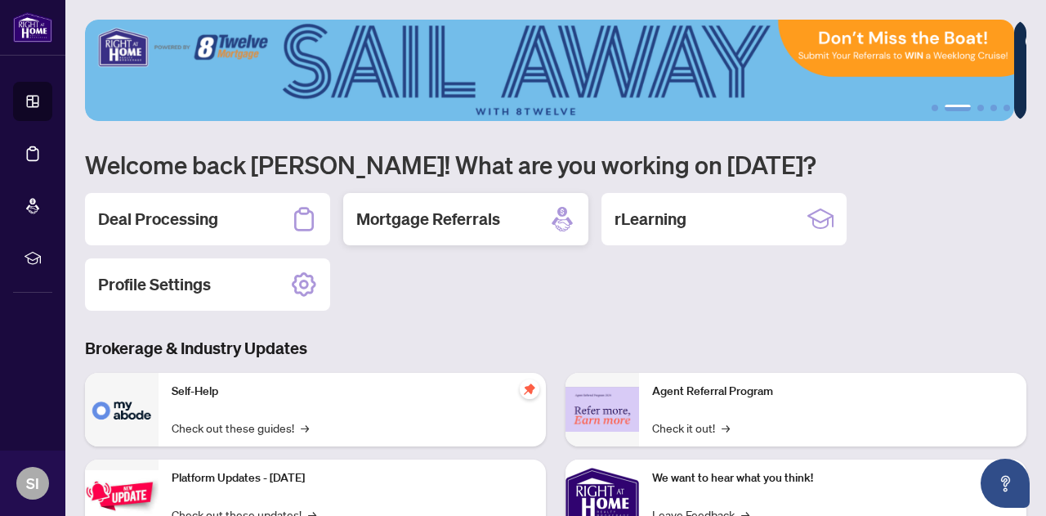
click at [476, 219] on h2 "Mortgage Referrals" at bounding box center [428, 219] width 144 height 23
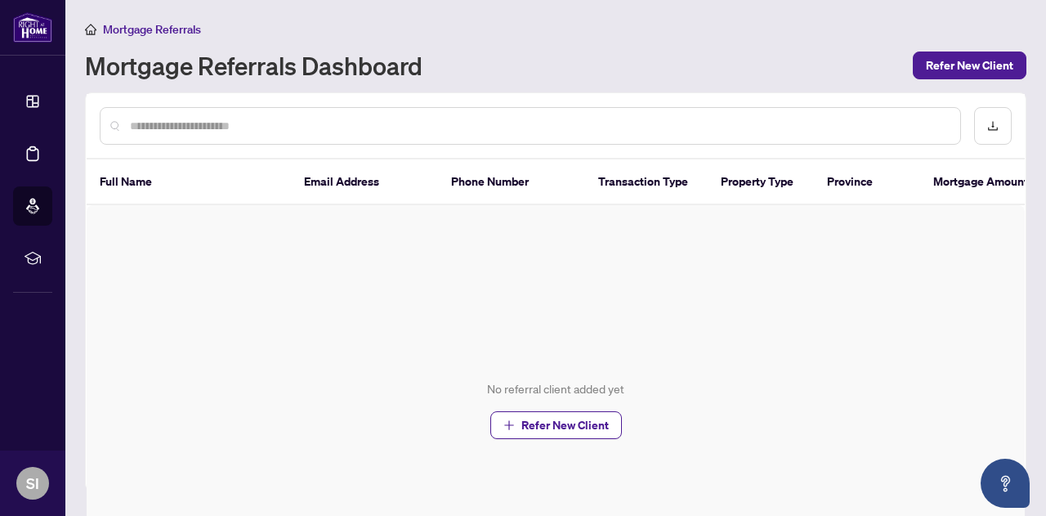
click at [288, 110] on div at bounding box center [530, 126] width 861 height 38
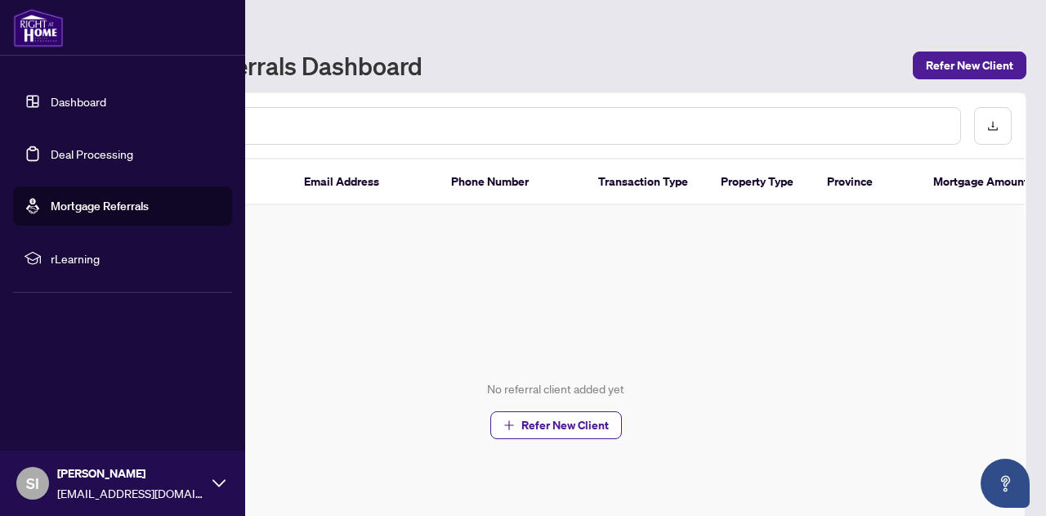
click at [51, 102] on link "Dashboard" at bounding box center [79, 101] width 56 height 15
